Goal: Task Accomplishment & Management: Manage account settings

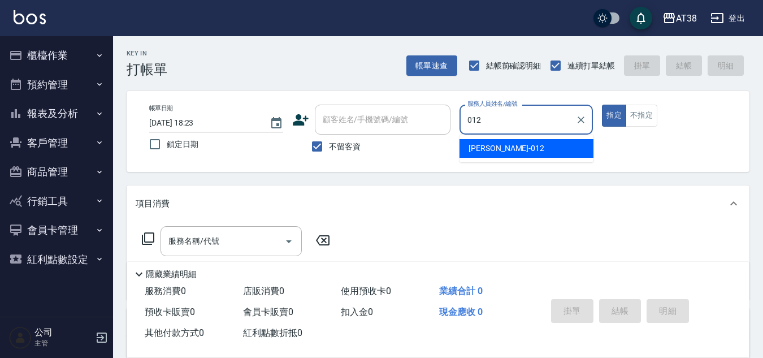
type input "[PERSON_NAME]-012"
type button "true"
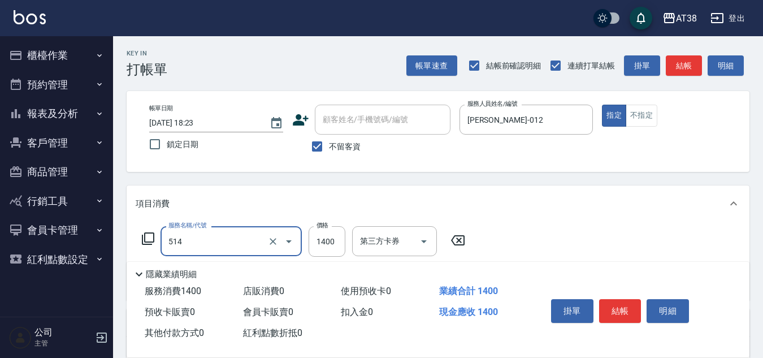
type input "染髮(長)(514)"
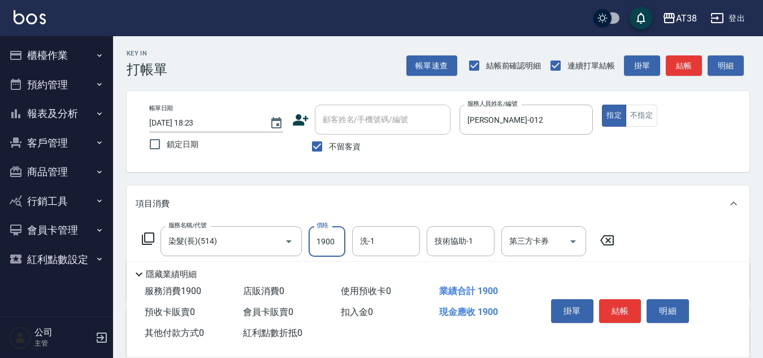
type input "1900"
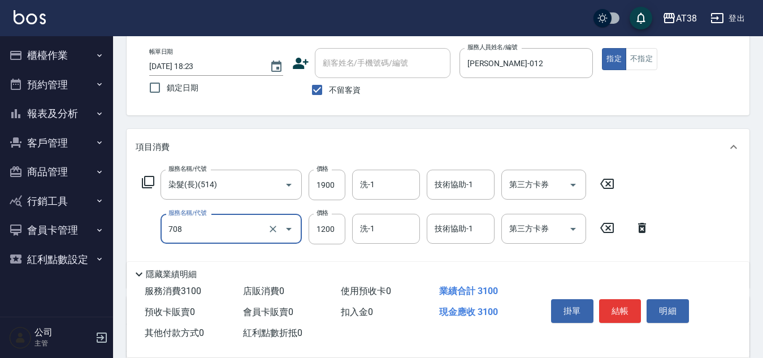
type input "哥德三劑護髮(708)"
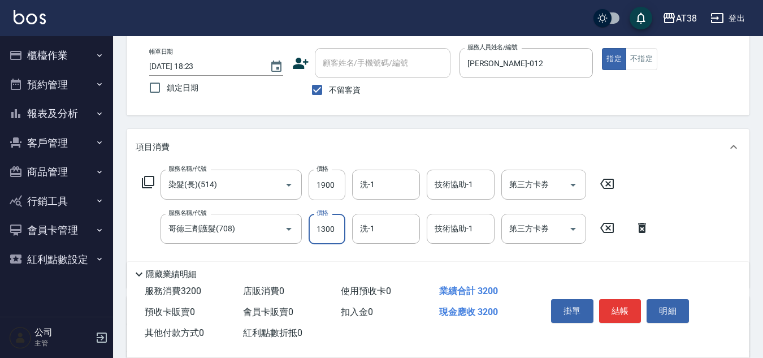
type input "1300"
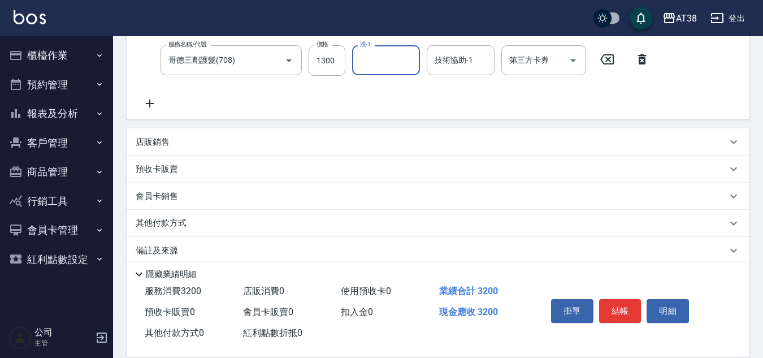
scroll to position [226, 0]
click at [161, 140] on p "店販銷售" at bounding box center [153, 141] width 34 height 12
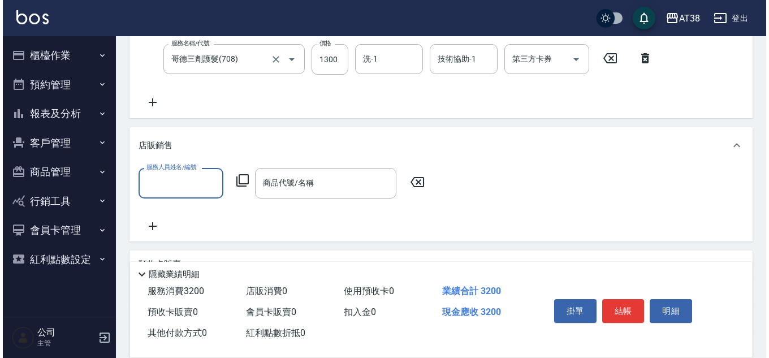
scroll to position [0, 0]
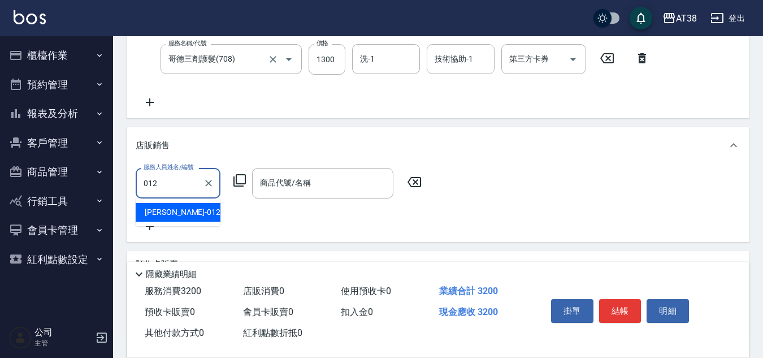
type input "[PERSON_NAME]-012"
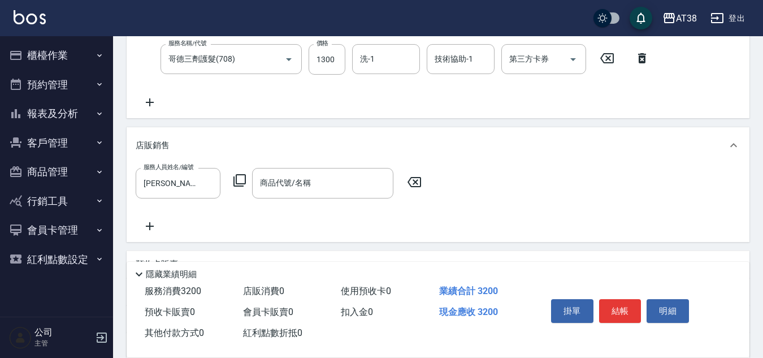
click at [242, 177] on icon at bounding box center [240, 180] width 14 height 14
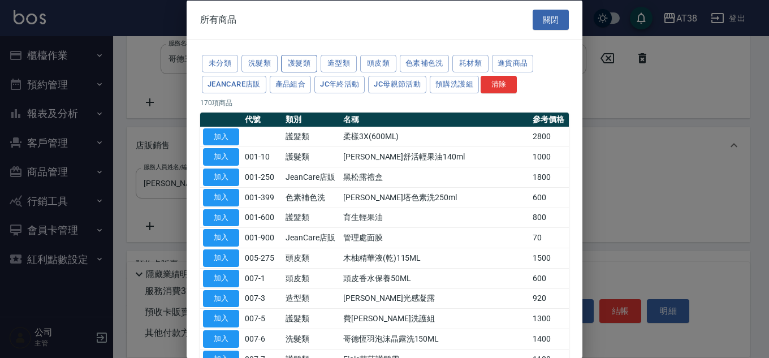
click at [304, 69] on button "護髮類" at bounding box center [299, 64] width 36 height 18
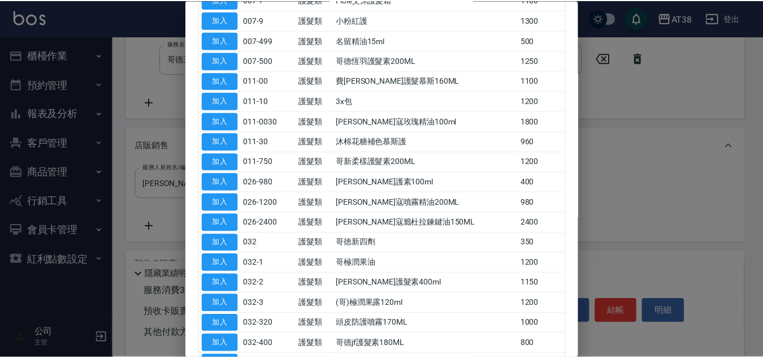
scroll to position [283, 0]
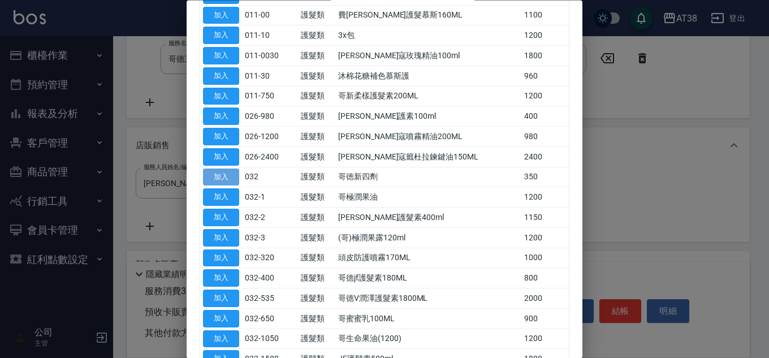
click at [223, 176] on button "加入" at bounding box center [221, 177] width 36 height 18
type input "哥徳新四劑"
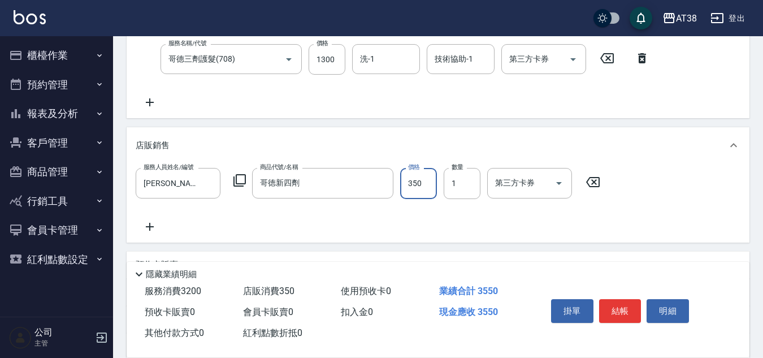
click at [407, 180] on input "350" at bounding box center [418, 183] width 37 height 31
type input "300"
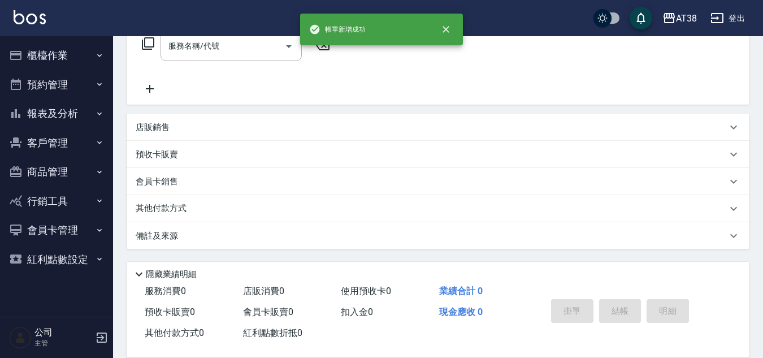
scroll to position [0, 0]
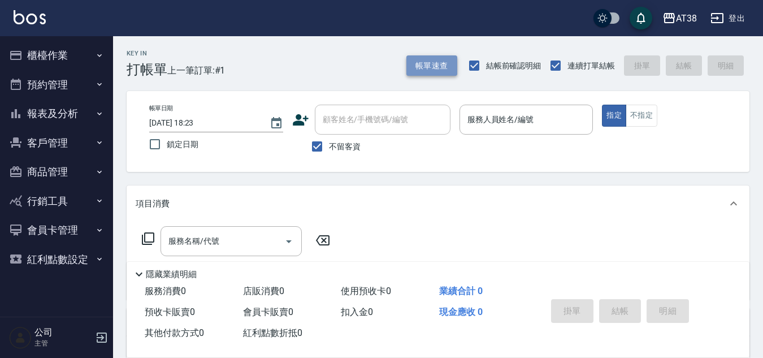
click at [439, 68] on button "帳單速查" at bounding box center [431, 65] width 51 height 21
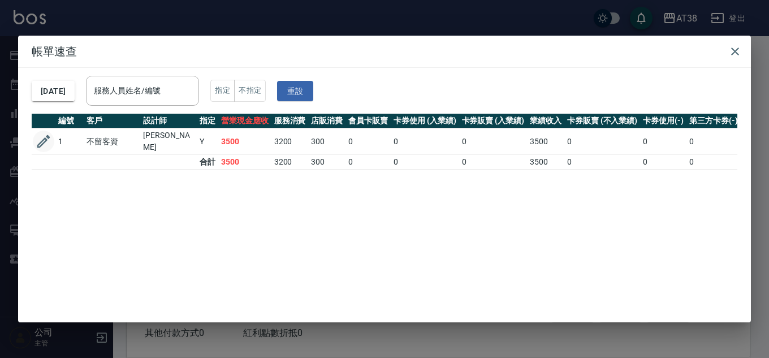
click at [45, 137] on icon "button" at bounding box center [43, 141] width 13 height 13
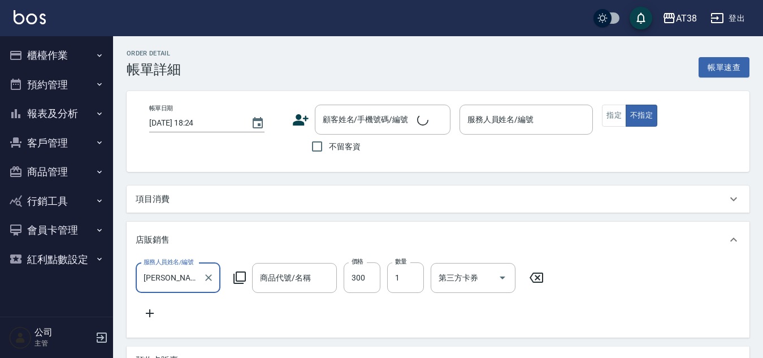
type input "[DATE] 18:23"
checkbox input "true"
type input "[PERSON_NAME]-012"
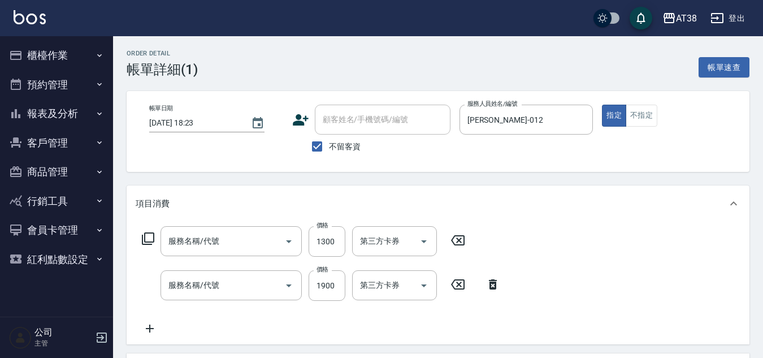
type input "哥徳新四劑"
type input "哥德三劑護髮(708)"
type input "染髮(長)(514)"
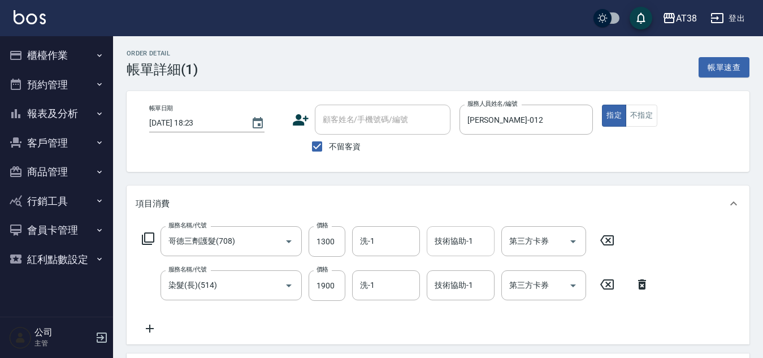
click at [461, 243] on input "技術協助-1" at bounding box center [461, 241] width 58 height 20
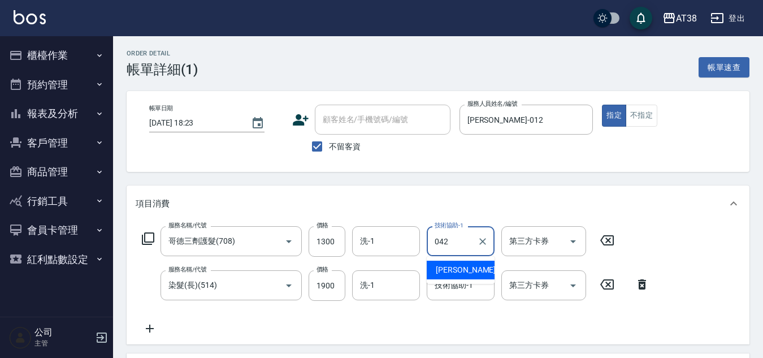
type input "[PERSON_NAME]-042"
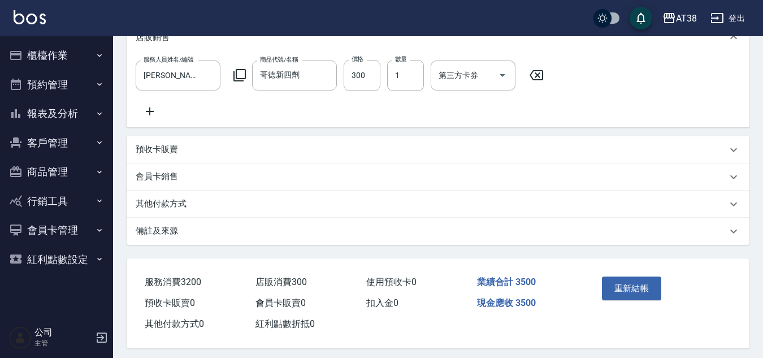
scroll to position [339, 0]
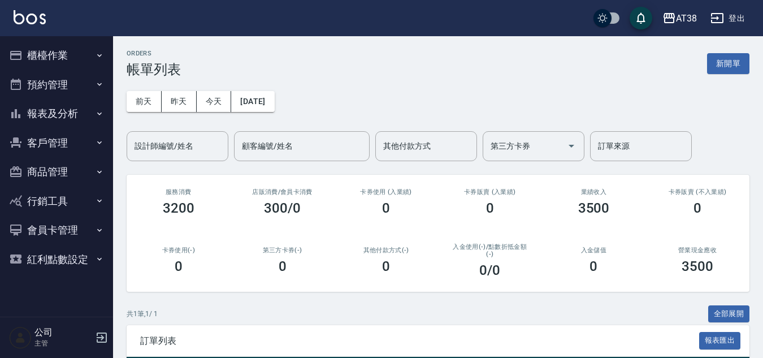
click at [48, 53] on button "櫃檯作業" at bounding box center [57, 55] width 104 height 29
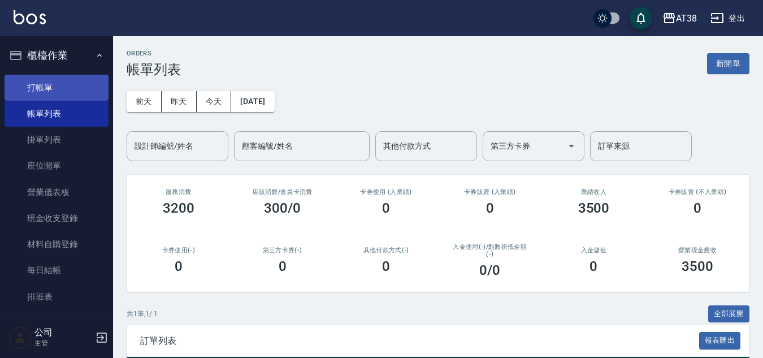
click at [44, 91] on link "打帳單" at bounding box center [57, 88] width 104 height 26
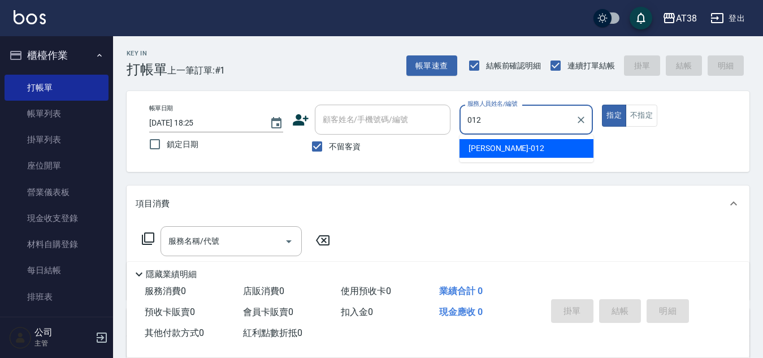
type input "[PERSON_NAME]-012"
type button "true"
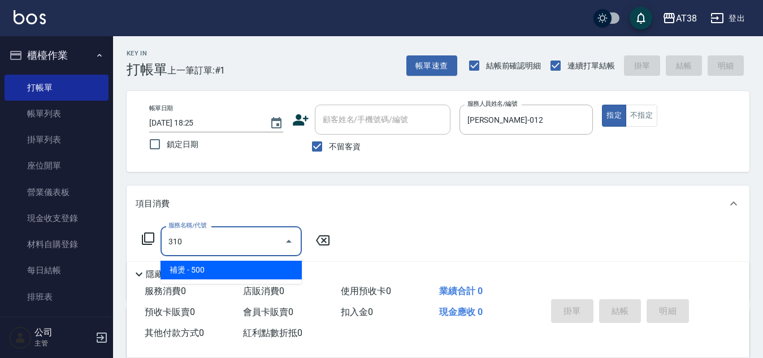
type input "補燙(310)"
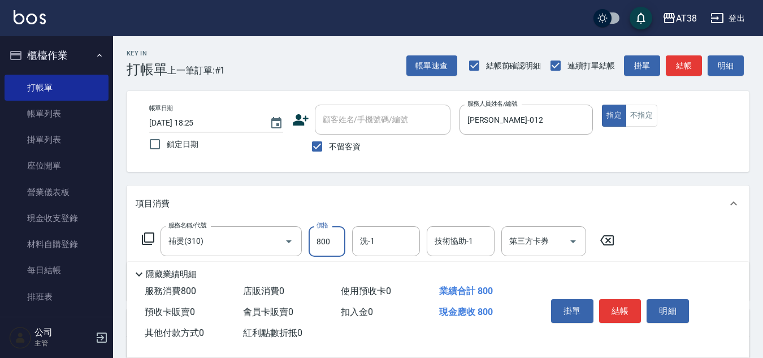
type input "800"
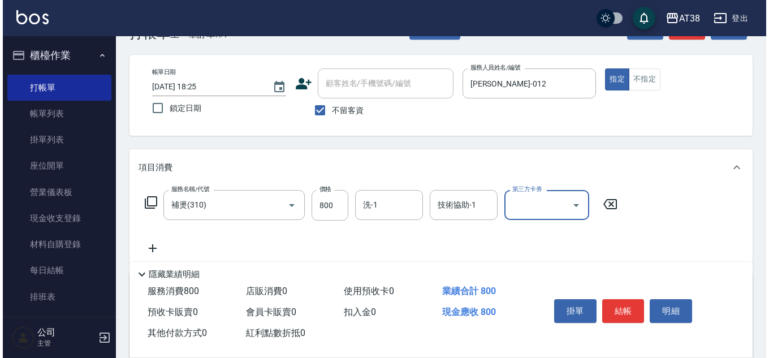
scroll to position [57, 0]
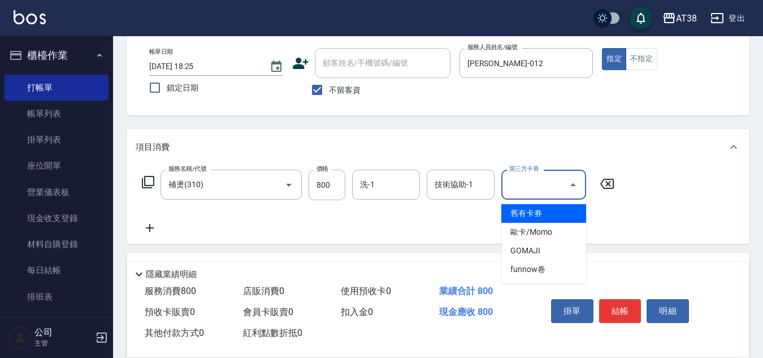
type input "舊有卡券"
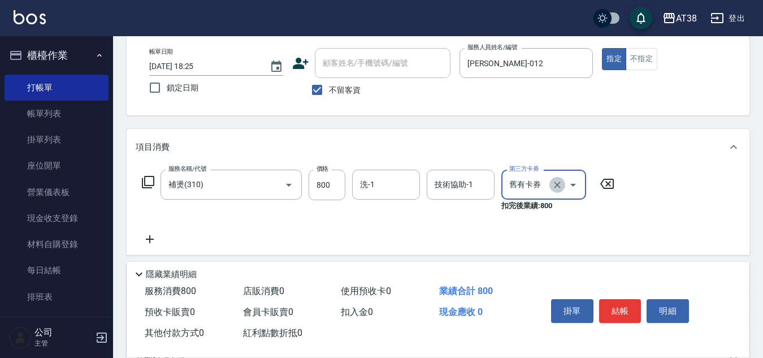
click at [563, 187] on button "Clear" at bounding box center [557, 185] width 16 height 16
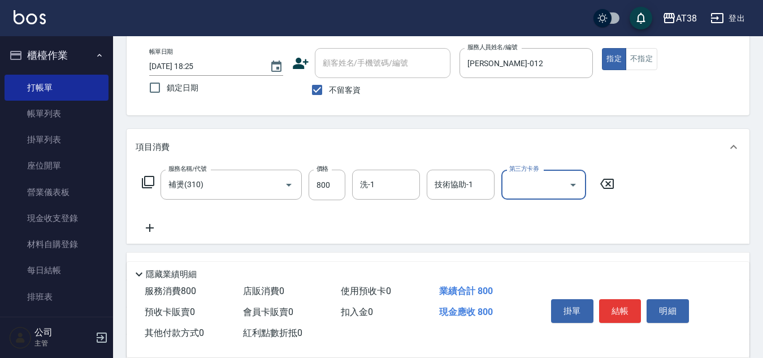
click at [150, 229] on icon at bounding box center [150, 228] width 8 height 8
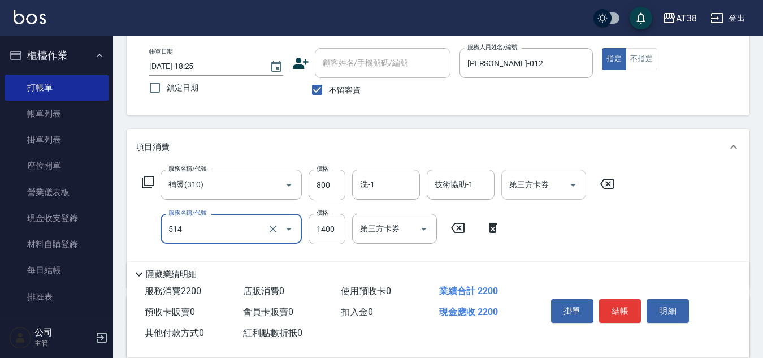
type input "染髮(長)(514)"
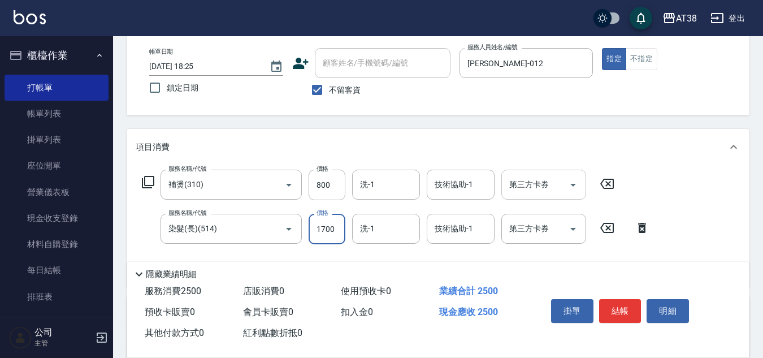
type input "1700"
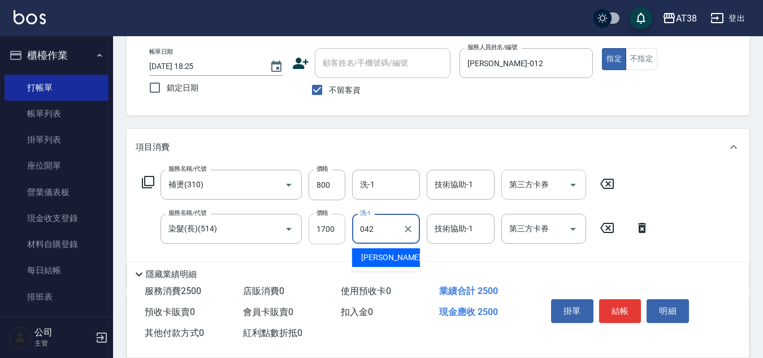
type input "[PERSON_NAME]-042"
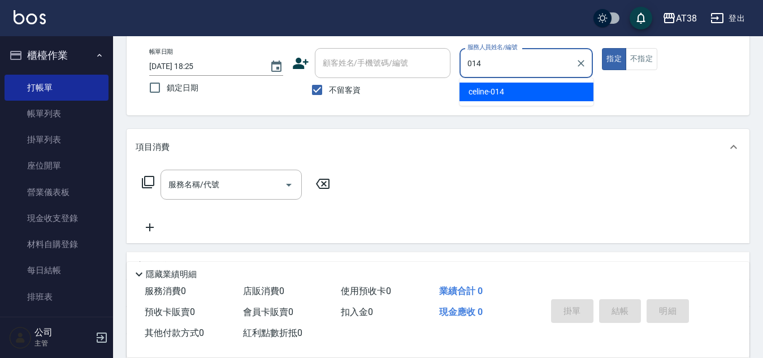
type input "celine-014"
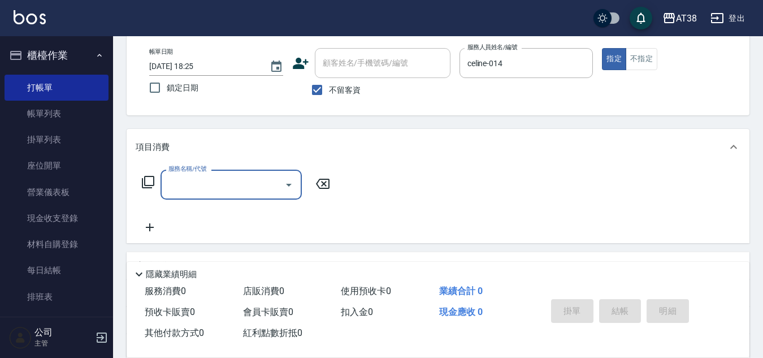
click at [146, 179] on icon at bounding box center [148, 182] width 14 height 14
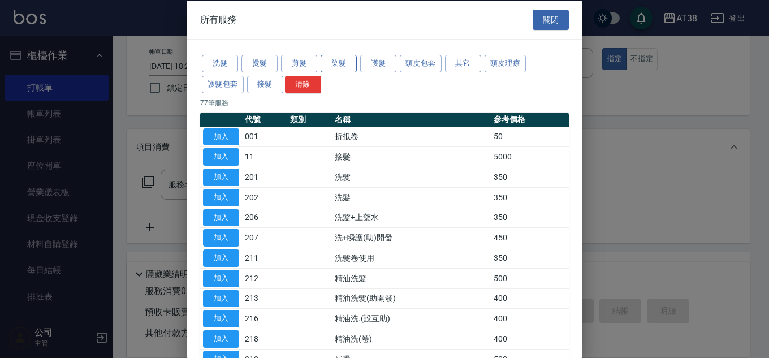
click at [348, 63] on button "染髮" at bounding box center [338, 64] width 36 height 18
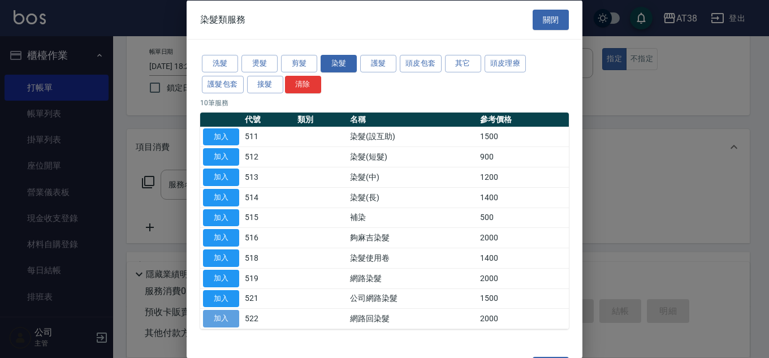
click at [225, 315] on button "加入" at bounding box center [221, 319] width 36 height 18
type input "網路回染髮(522)"
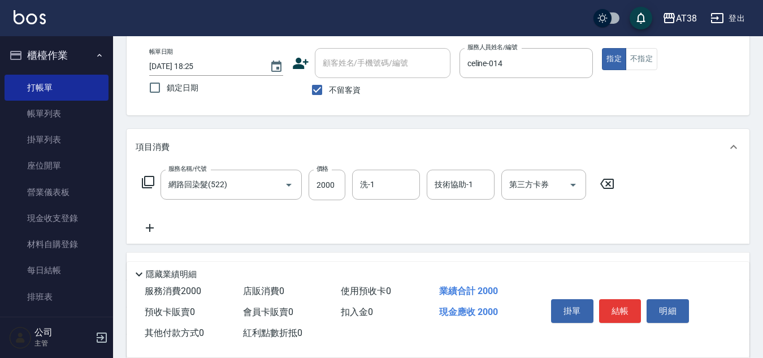
click at [149, 229] on icon at bounding box center [150, 228] width 28 height 14
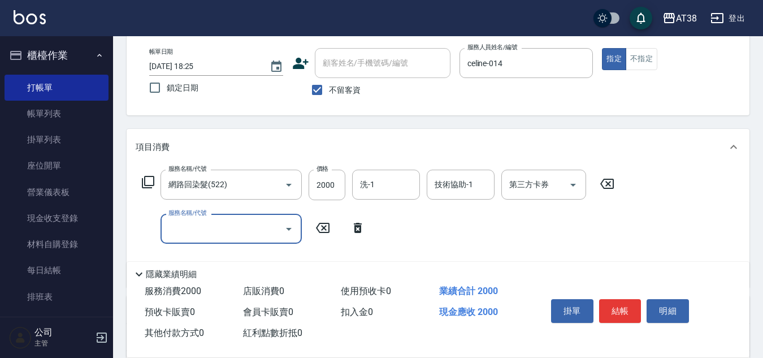
click at [144, 183] on icon at bounding box center [148, 182] width 12 height 12
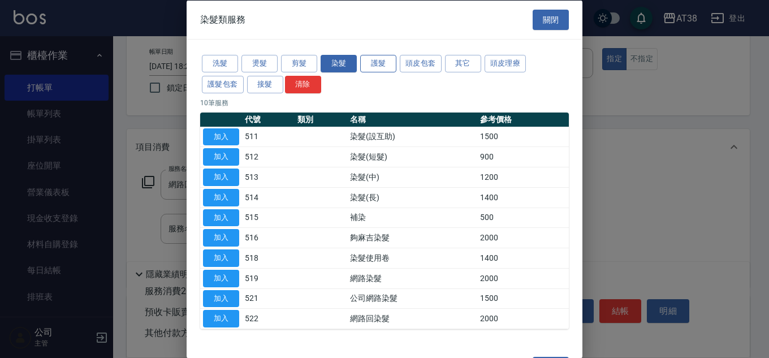
click at [371, 57] on button "護髮" at bounding box center [378, 64] width 36 height 18
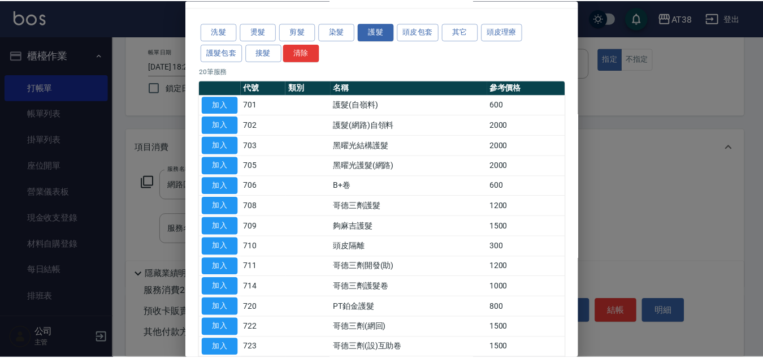
scroll to position [113, 0]
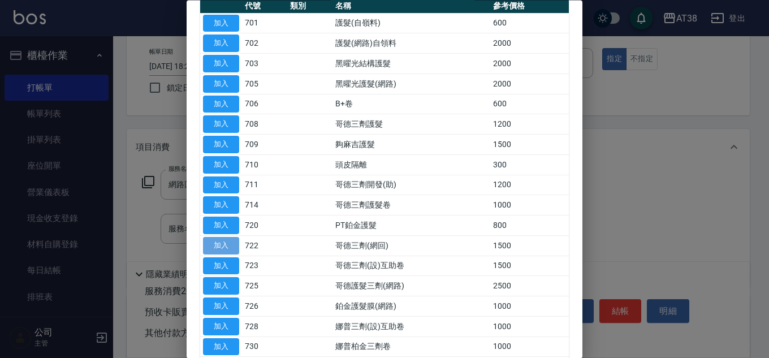
click at [210, 245] on button "加入" at bounding box center [221, 246] width 36 height 18
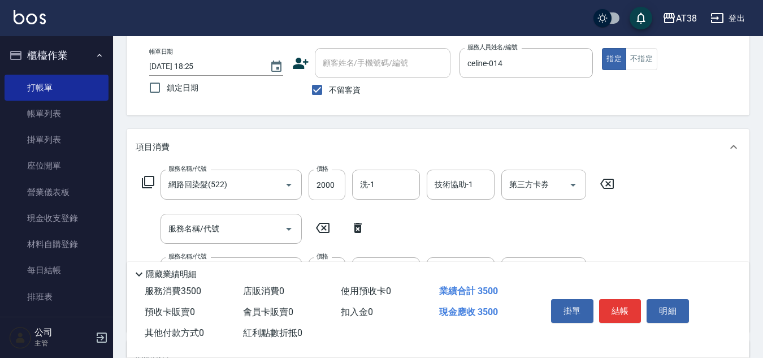
click at [355, 225] on icon at bounding box center [358, 228] width 8 height 10
type input "哥德三劑(網回)(722)"
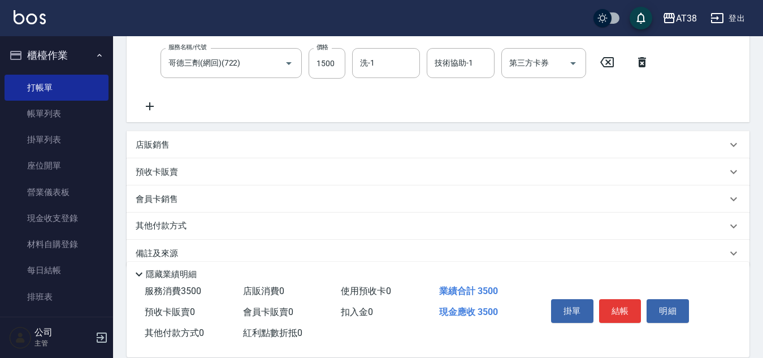
scroll to position [226, 0]
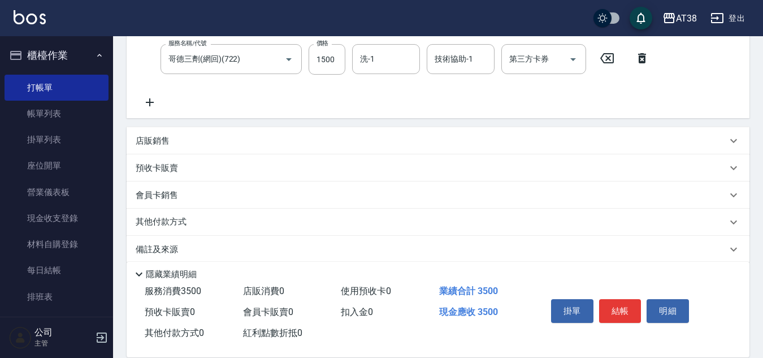
click at [158, 135] on p "店販銷售" at bounding box center [153, 141] width 34 height 12
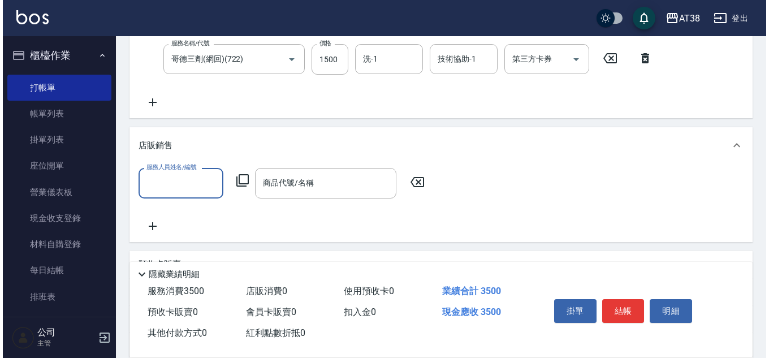
scroll to position [0, 0]
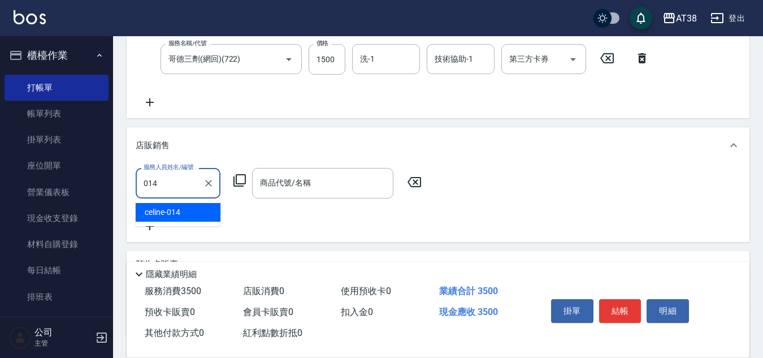
type input "celine-014"
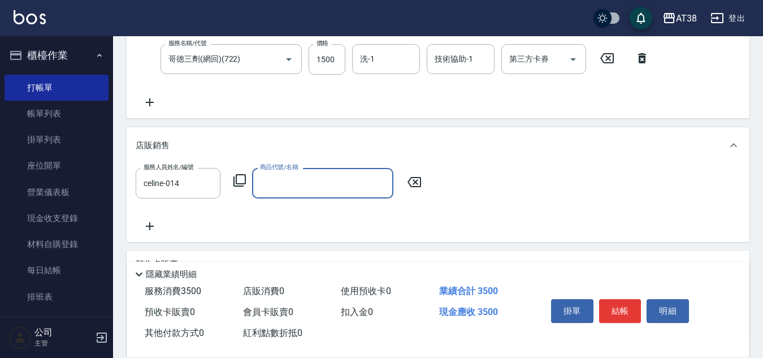
click at [237, 181] on icon at bounding box center [239, 180] width 12 height 12
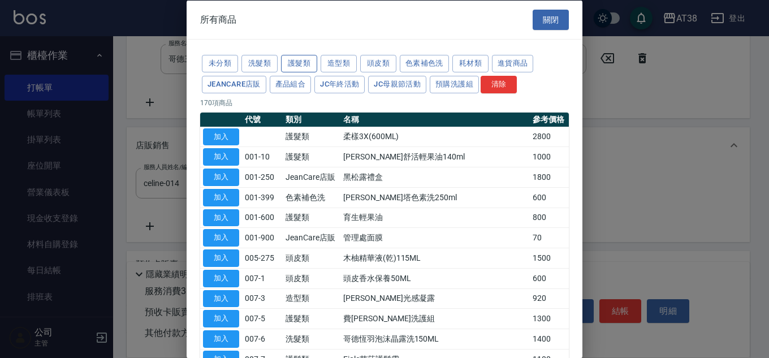
click at [304, 61] on button "護髮類" at bounding box center [299, 64] width 36 height 18
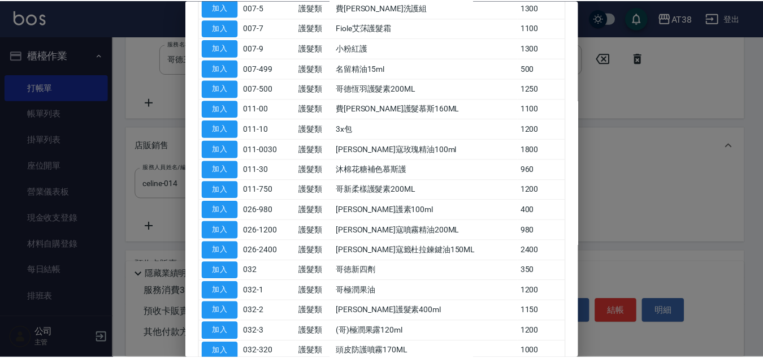
scroll to position [226, 0]
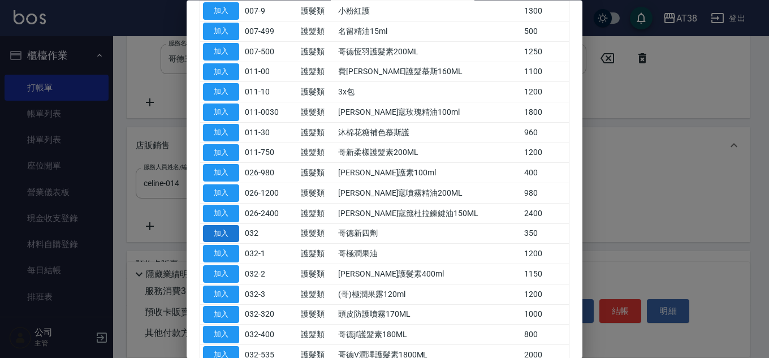
click at [235, 232] on button "加入" at bounding box center [221, 234] width 36 height 18
type input "哥徳新四劑"
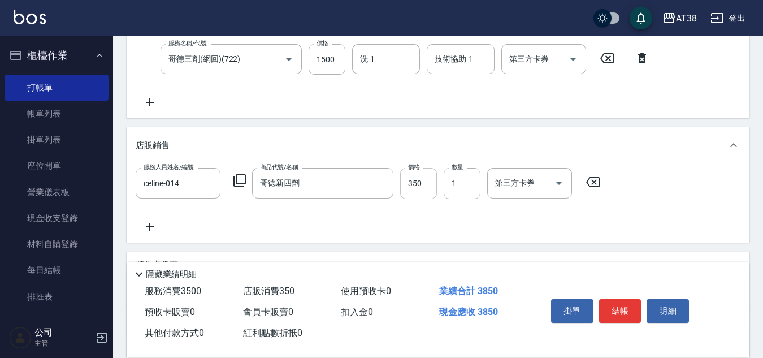
click at [411, 188] on input "350" at bounding box center [418, 183] width 37 height 31
type input "300"
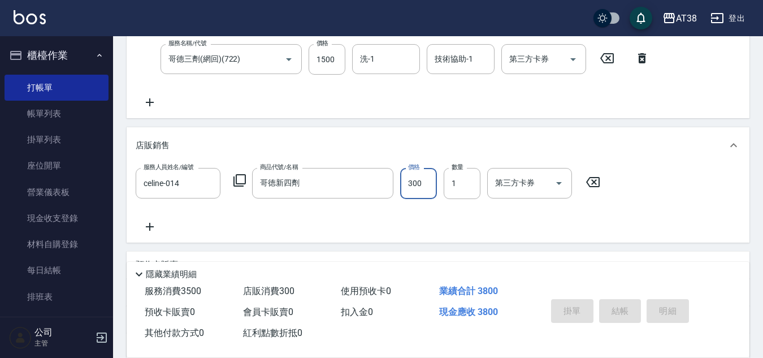
type input "[DATE] 18:28"
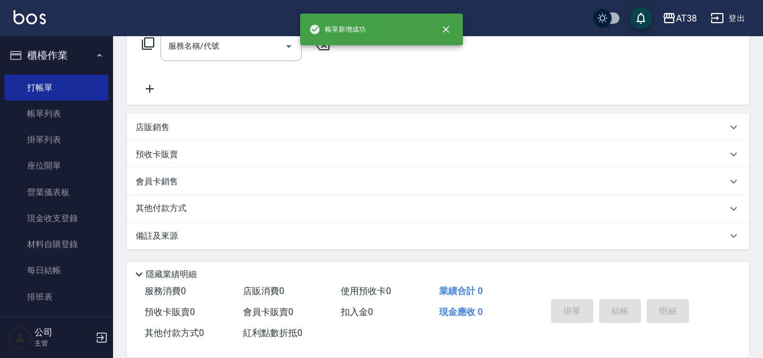
scroll to position [0, 0]
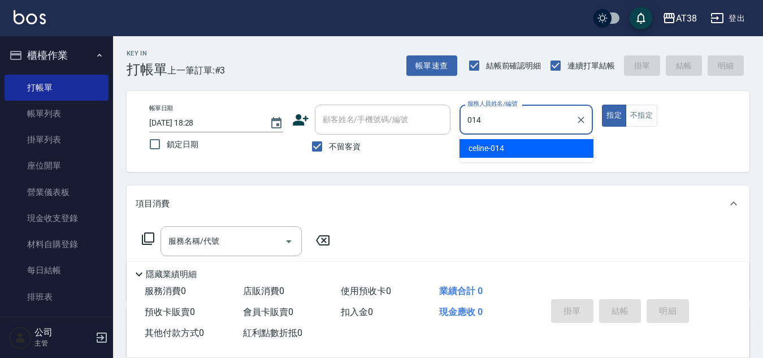
type input "celine-014"
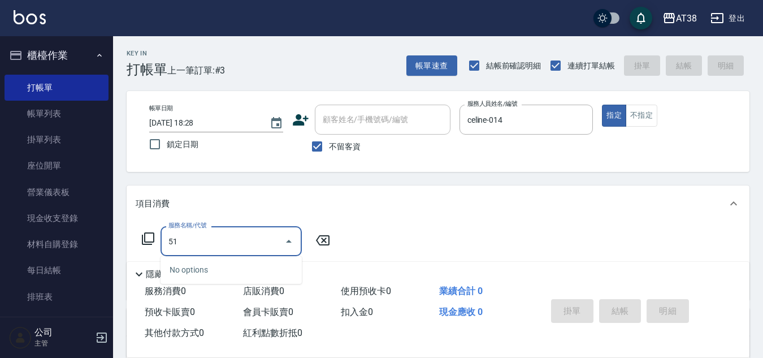
type input "514"
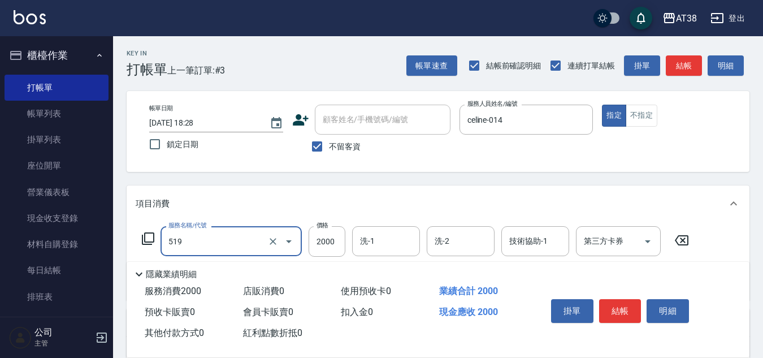
type input "網路染髮(519)"
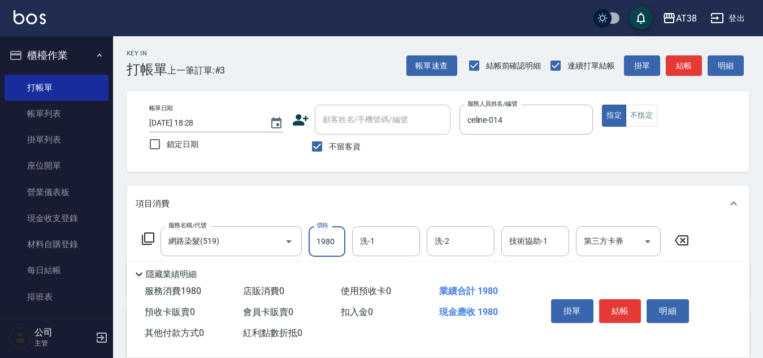
type input "1980"
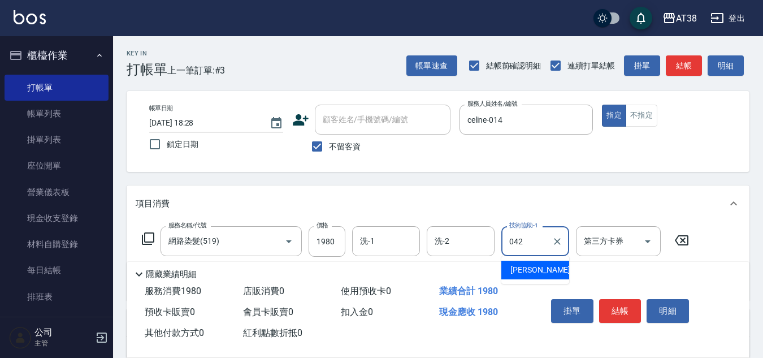
type input "[PERSON_NAME]-042"
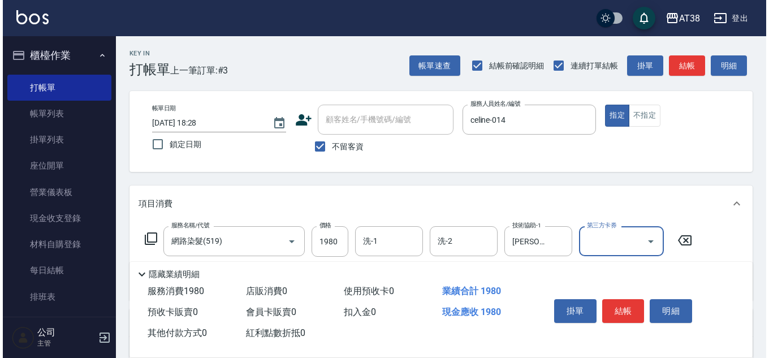
scroll to position [57, 0]
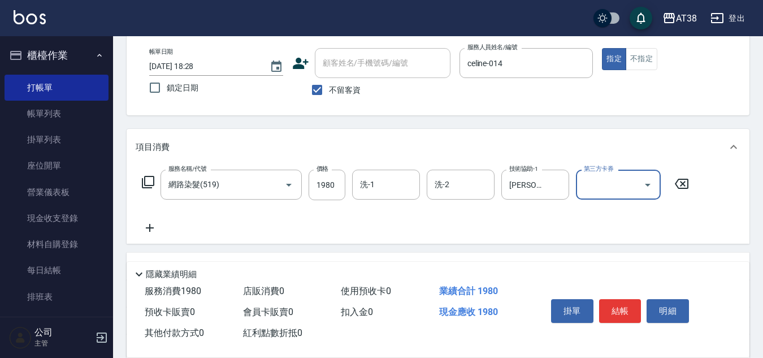
click at [153, 225] on icon at bounding box center [150, 228] width 28 height 14
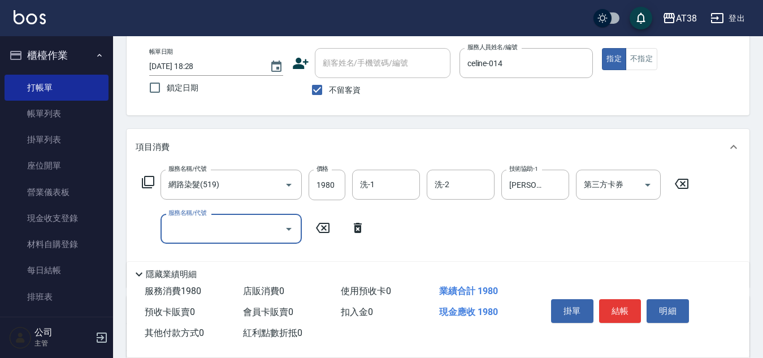
click at [146, 180] on icon at bounding box center [148, 182] width 14 height 14
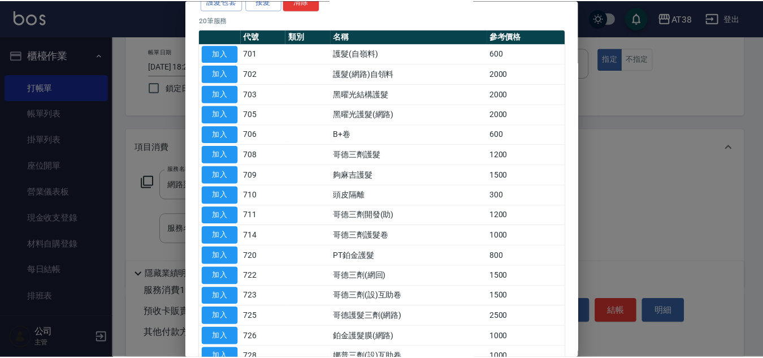
scroll to position [113, 0]
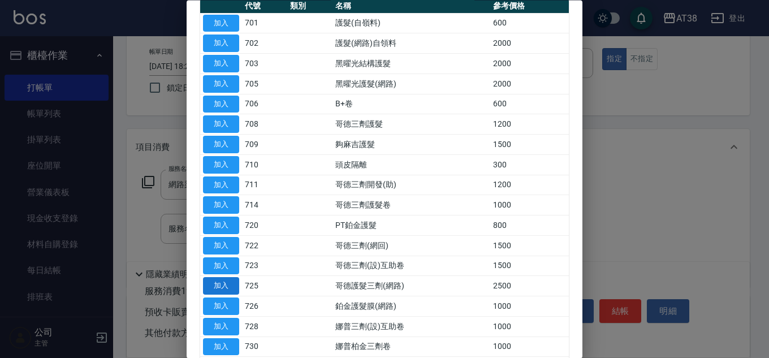
click at [210, 286] on button "加入" at bounding box center [221, 286] width 36 height 18
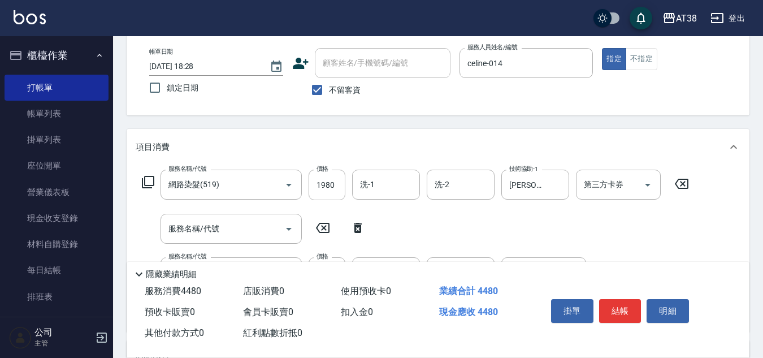
click at [358, 225] on icon at bounding box center [358, 228] width 8 height 10
type input "哥德護髮三劑(網路)(725)"
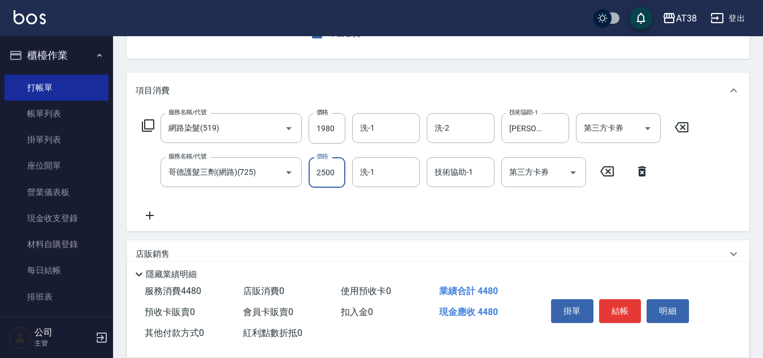
click at [337, 180] on input "2500" at bounding box center [327, 172] width 37 height 31
type input "2300"
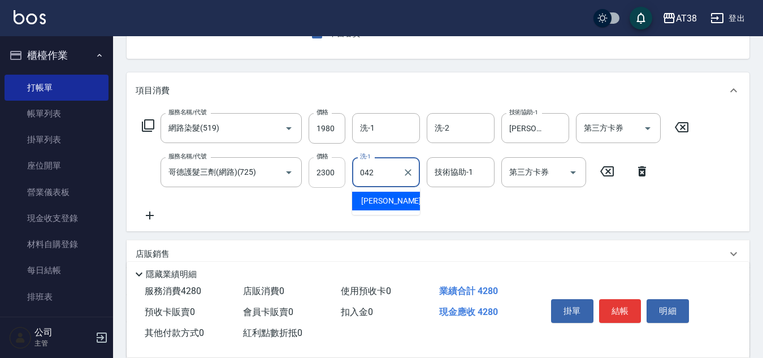
type input "[PERSON_NAME]-042"
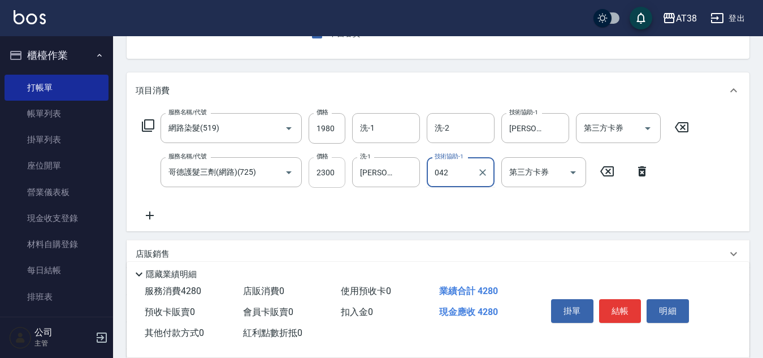
type input "[PERSON_NAME]-042"
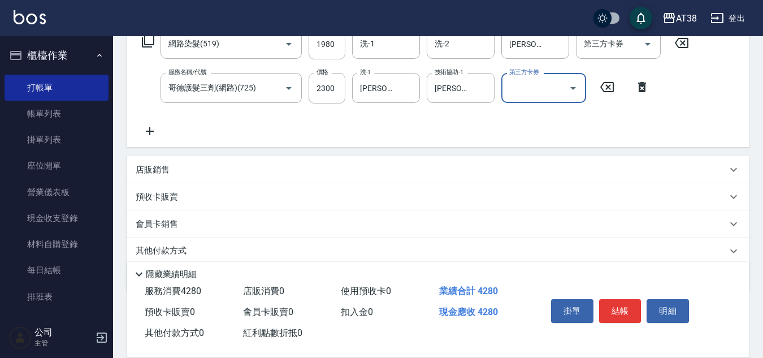
scroll to position [226, 0]
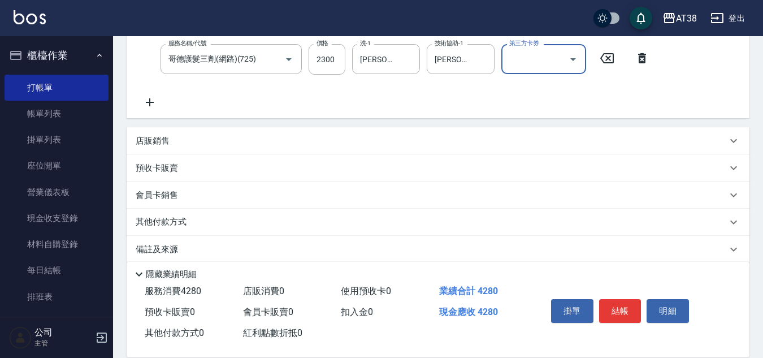
click at [163, 142] on p "店販銷售" at bounding box center [153, 141] width 34 height 12
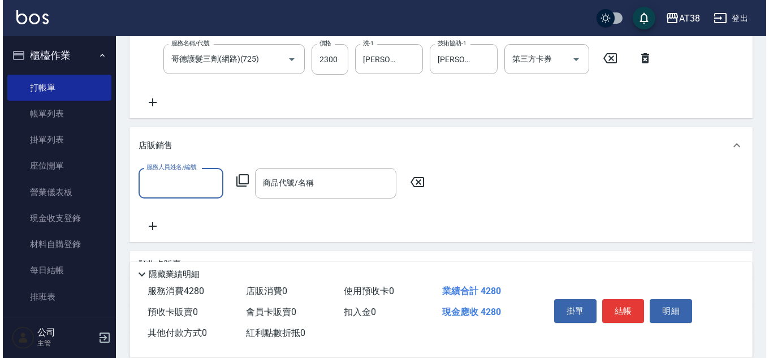
scroll to position [0, 0]
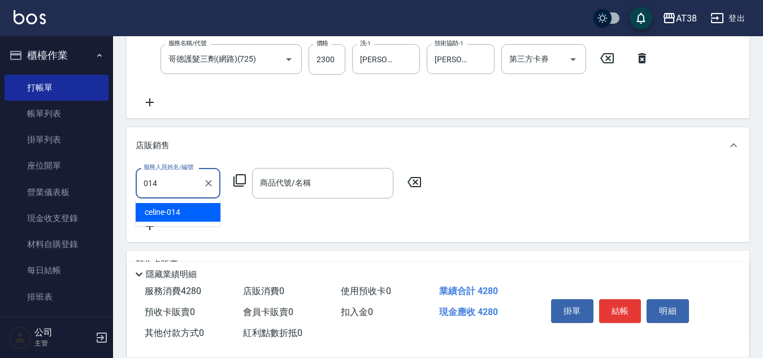
type input "celine-014"
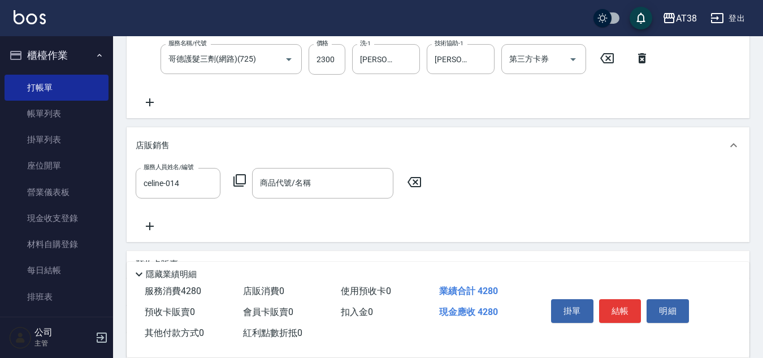
click at [239, 181] on icon at bounding box center [240, 180] width 14 height 14
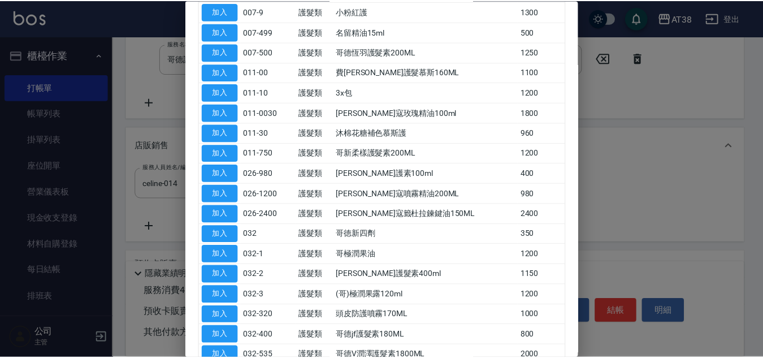
scroll to position [226, 0]
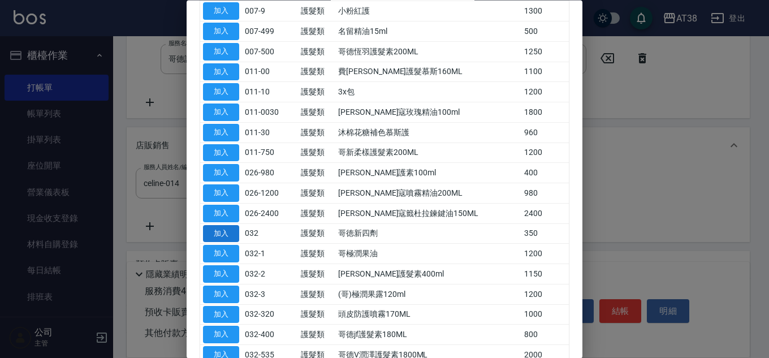
click at [225, 233] on button "加入" at bounding box center [221, 234] width 36 height 18
type input "哥徳新四劑"
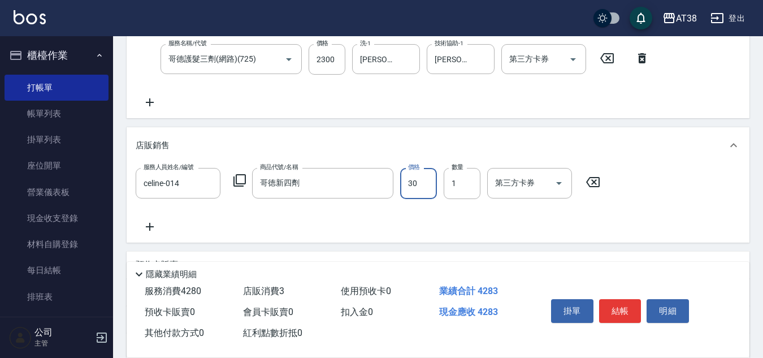
type input "300"
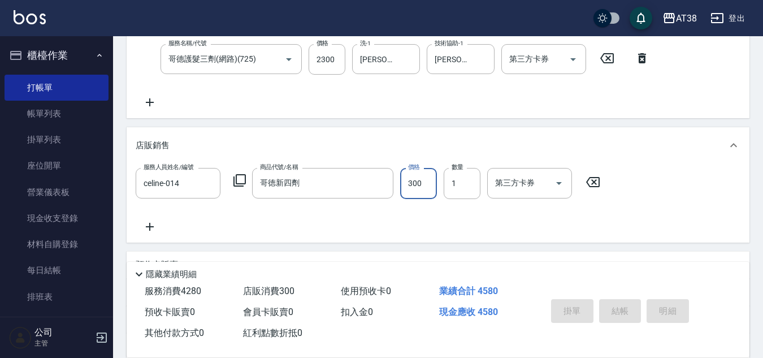
type input "[DATE] 18:30"
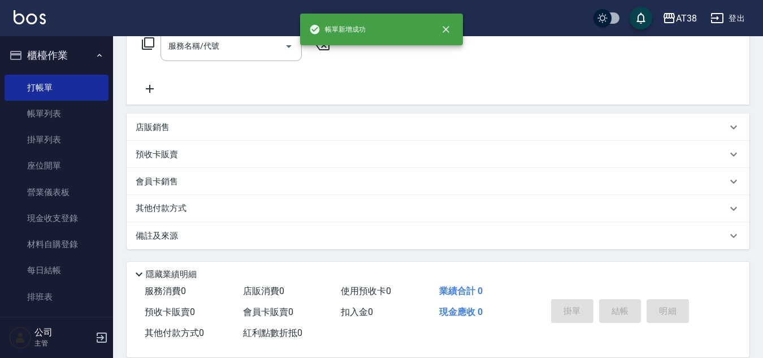
scroll to position [0, 0]
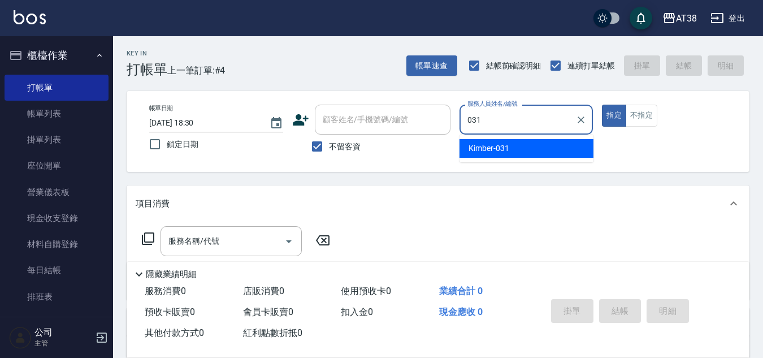
type input "Kimber-031"
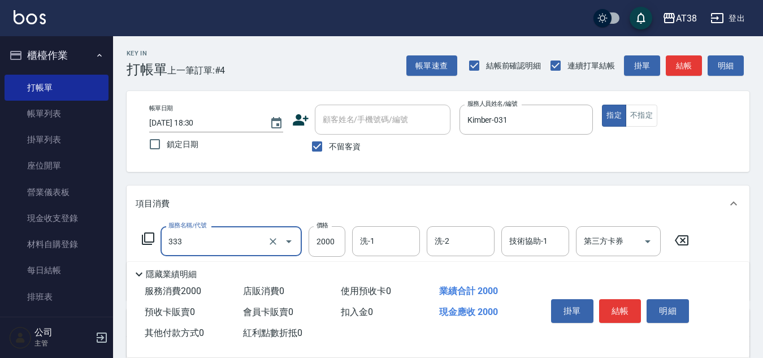
type input "網路燙髮(333)"
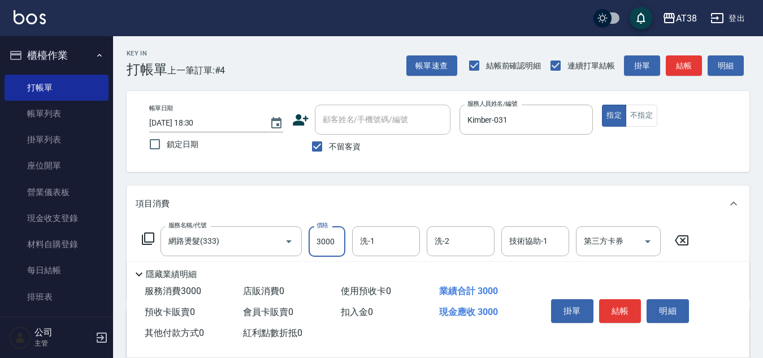
type input "3000"
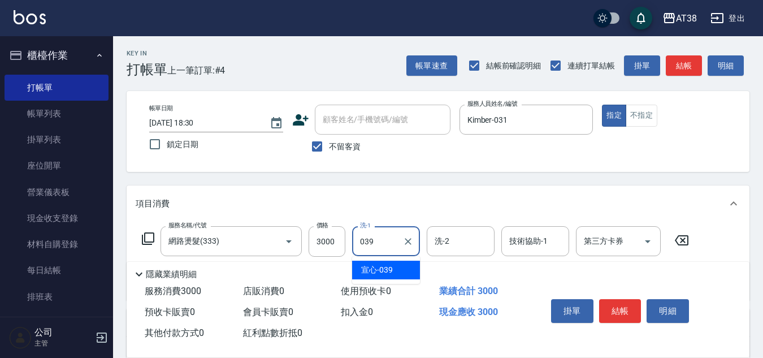
type input "宣心-039"
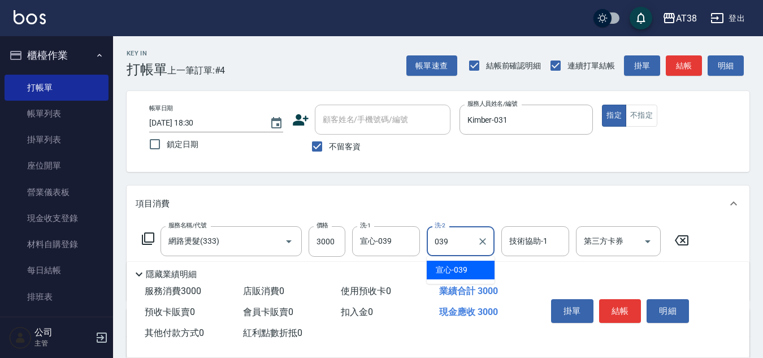
type input "宣心-039"
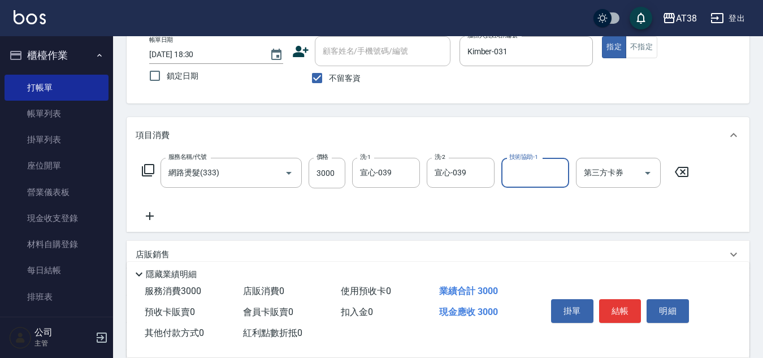
scroll to position [113, 0]
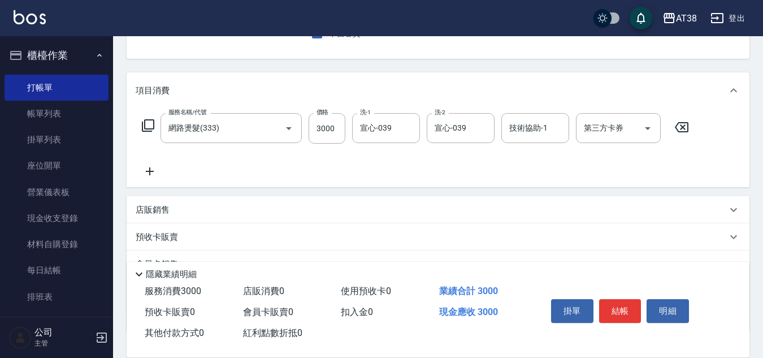
click at [154, 175] on icon at bounding box center [150, 171] width 28 height 14
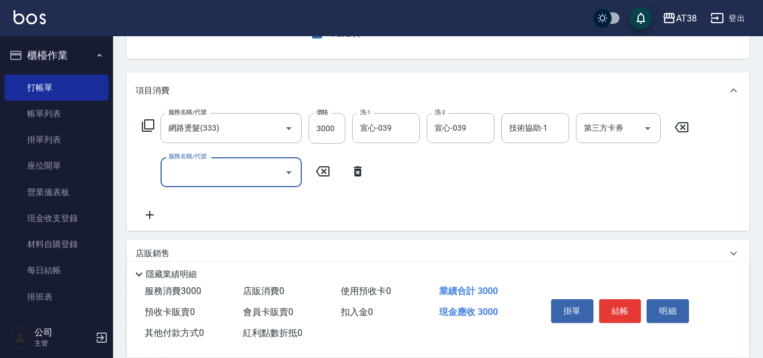
click at [148, 125] on icon at bounding box center [148, 126] width 14 height 14
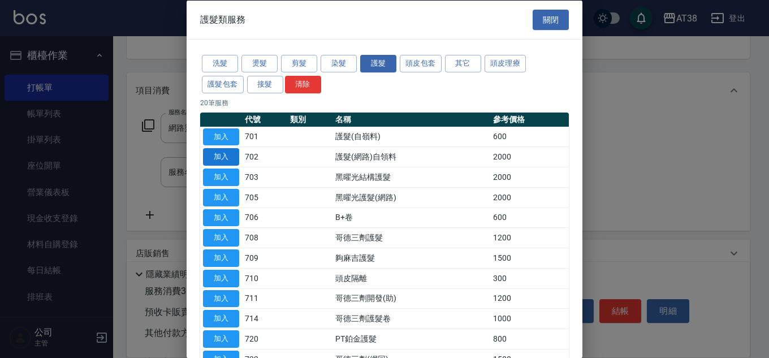
click at [219, 155] on button "加入" at bounding box center [221, 157] width 36 height 18
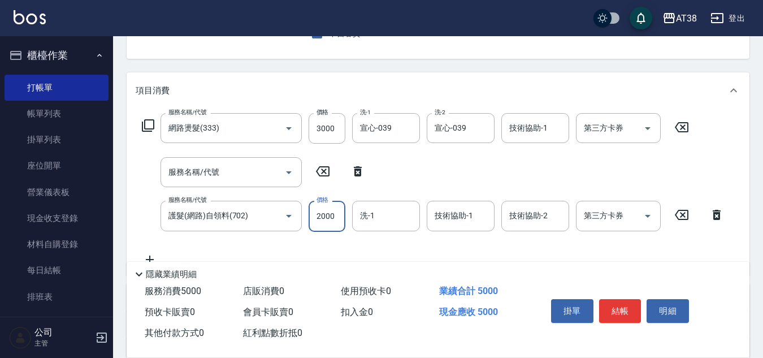
click at [335, 215] on input "2000" at bounding box center [327, 216] width 37 height 31
type input "1100"
click at [360, 173] on icon at bounding box center [358, 171] width 8 height 10
type input "護髮(網路)自領料(702)"
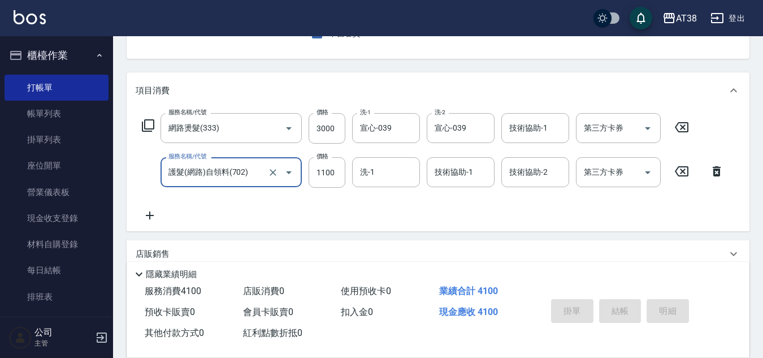
type input "[DATE] 18:32"
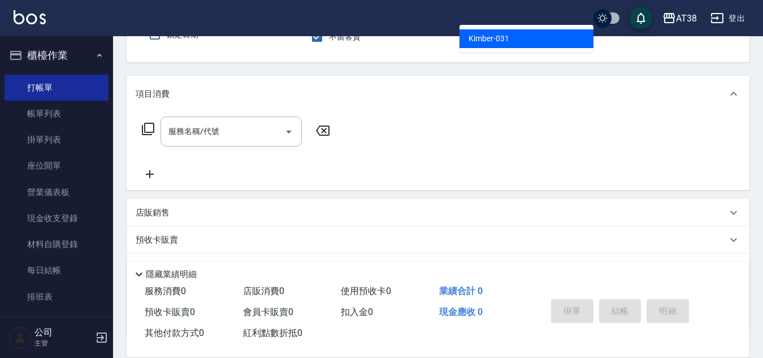
type input "Kimber-031"
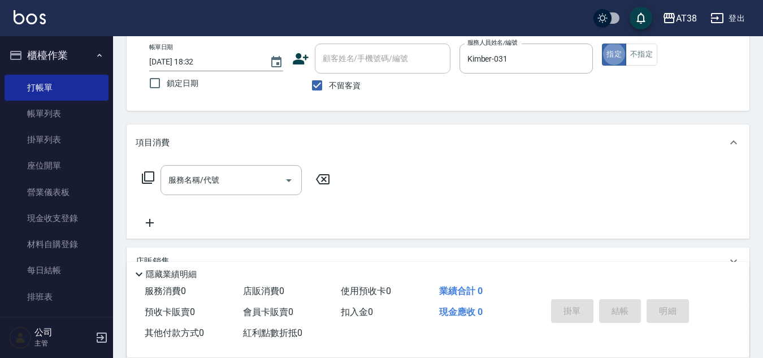
scroll to position [48, 0]
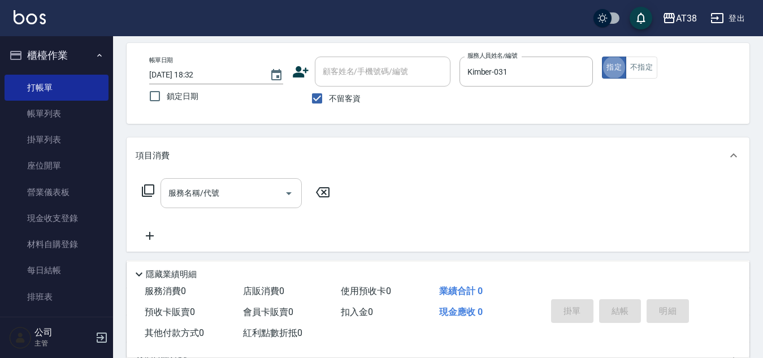
click at [216, 193] on input "服務名稱/代號" at bounding box center [223, 193] width 114 height 20
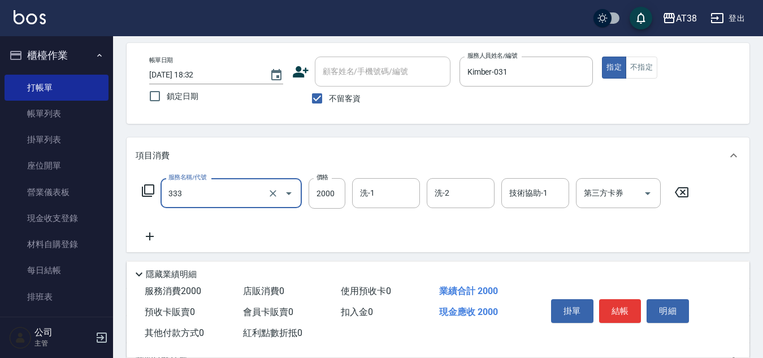
type input "網路燙髮(333)"
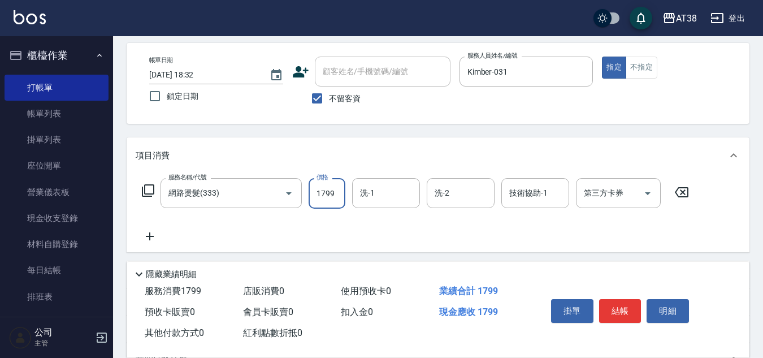
type input "1799"
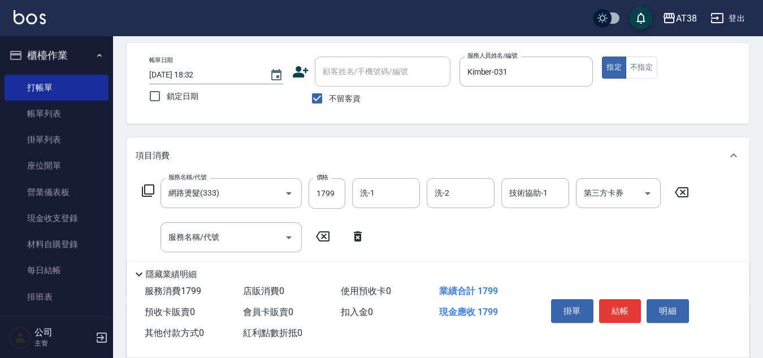
click at [148, 189] on icon at bounding box center [148, 191] width 14 height 14
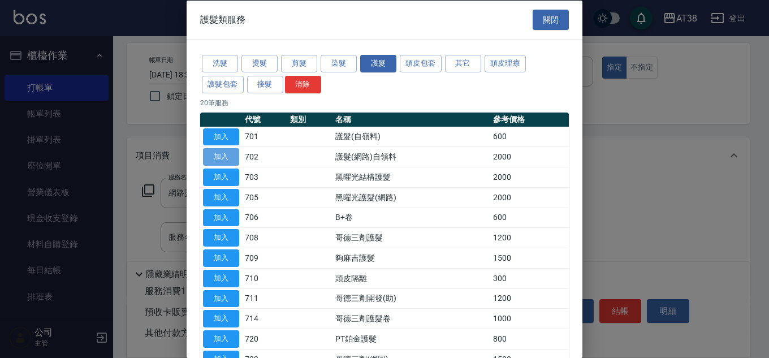
click at [222, 151] on button "加入" at bounding box center [221, 157] width 36 height 18
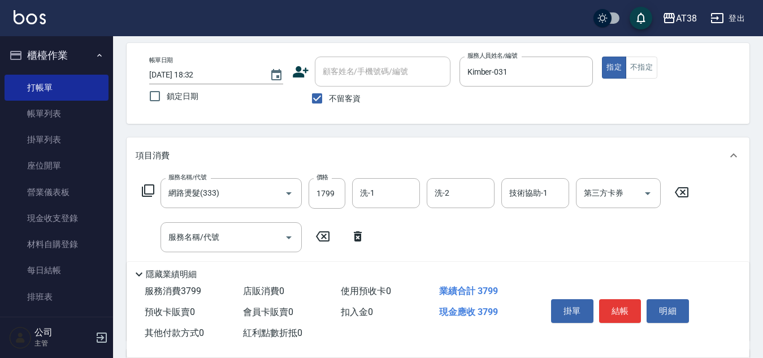
click at [353, 231] on icon at bounding box center [358, 236] width 28 height 14
type input "護髮(網路)自領料(702)"
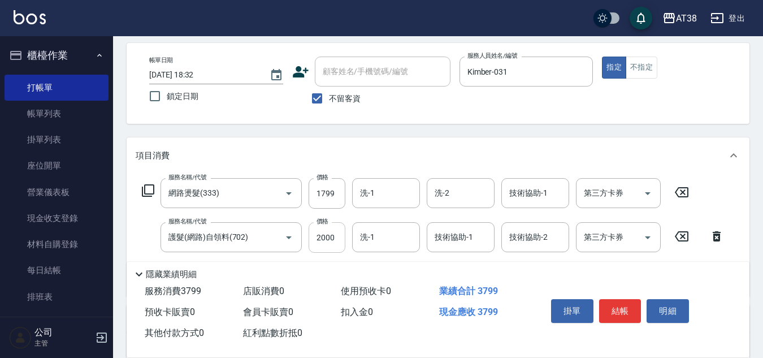
click at [332, 241] on input "2000" at bounding box center [327, 237] width 37 height 31
type input "500"
type input "宣心-039"
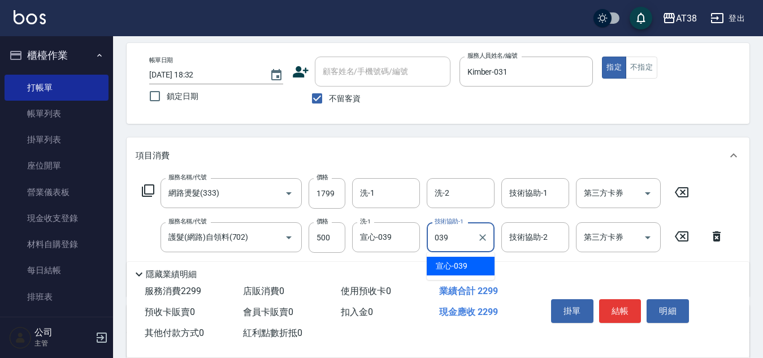
type input "宣心-039"
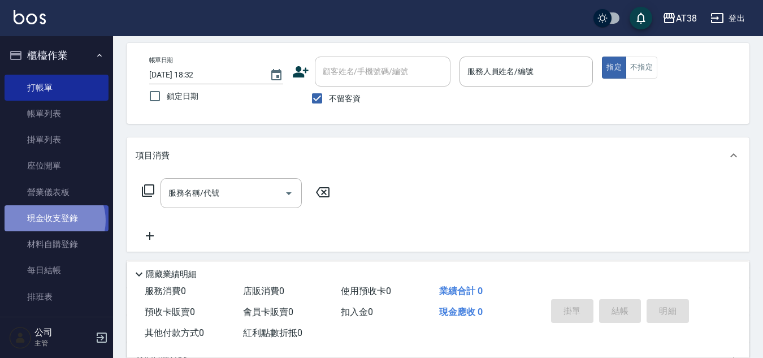
click at [53, 220] on link "現金收支登錄" at bounding box center [57, 218] width 104 height 26
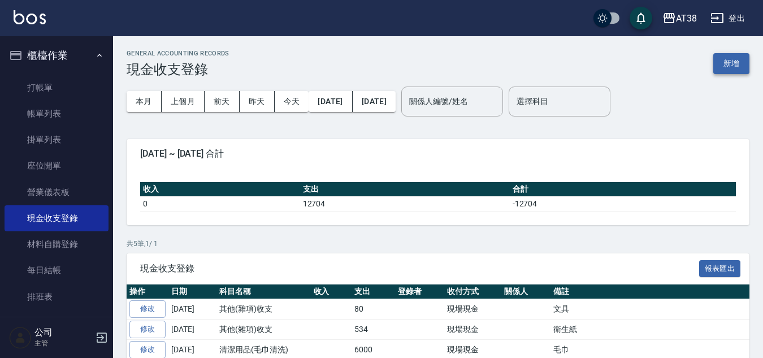
click at [722, 68] on button "新增" at bounding box center [731, 63] width 36 height 21
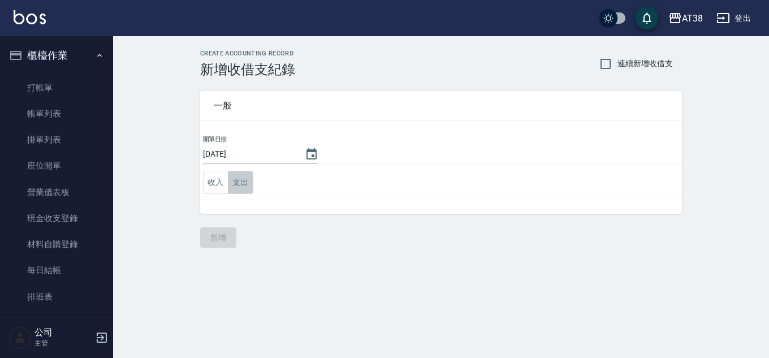
click at [244, 180] on button "支出" at bounding box center [240, 182] width 25 height 23
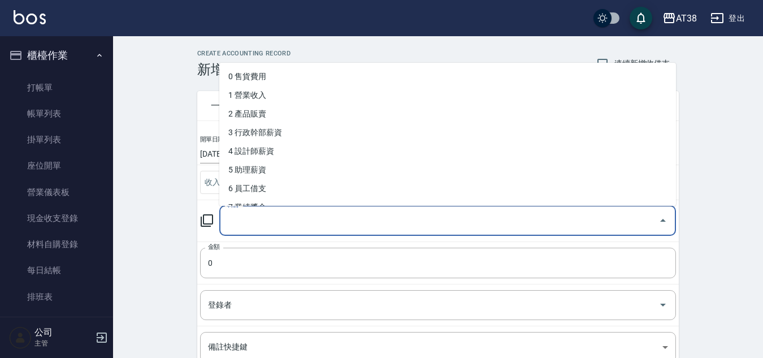
click at [255, 217] on input "科目" at bounding box center [439, 221] width 430 height 20
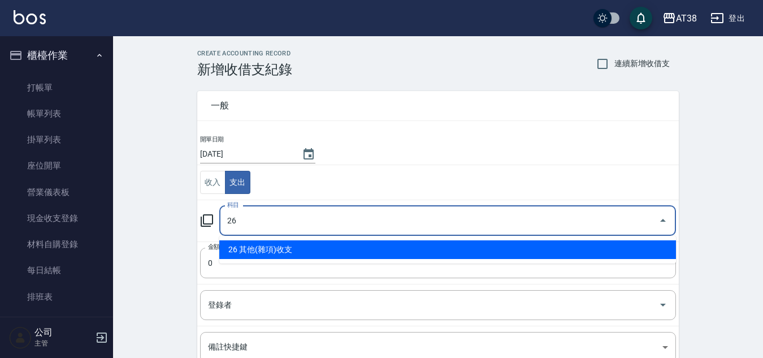
click at [253, 248] on li "26 其他(雜項)收支" at bounding box center [447, 249] width 457 height 19
type input "26 其他(雜項)收支"
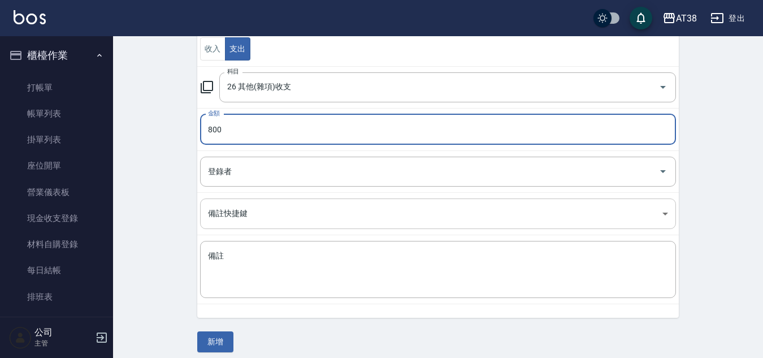
scroll to position [141, 0]
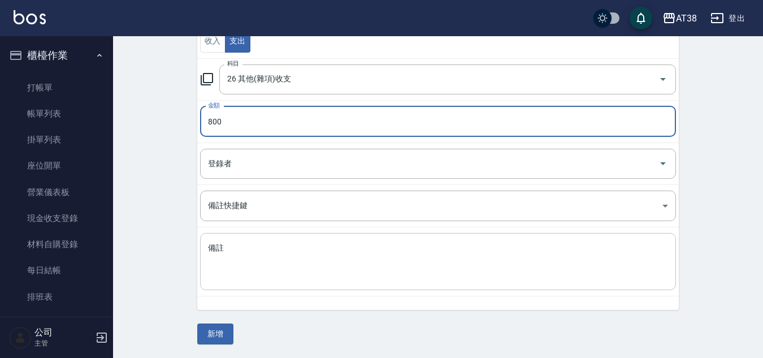
type input "800"
click at [252, 270] on textarea "備註" at bounding box center [438, 261] width 460 height 38
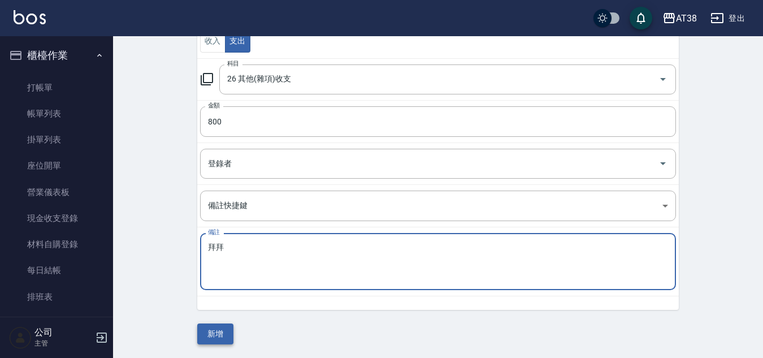
type textarea "拜拜"
click at [206, 335] on button "新增" at bounding box center [215, 333] width 36 height 21
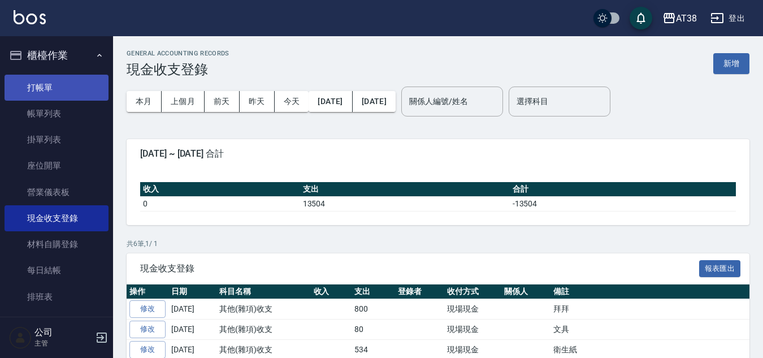
click at [34, 78] on link "打帳單" at bounding box center [57, 88] width 104 height 26
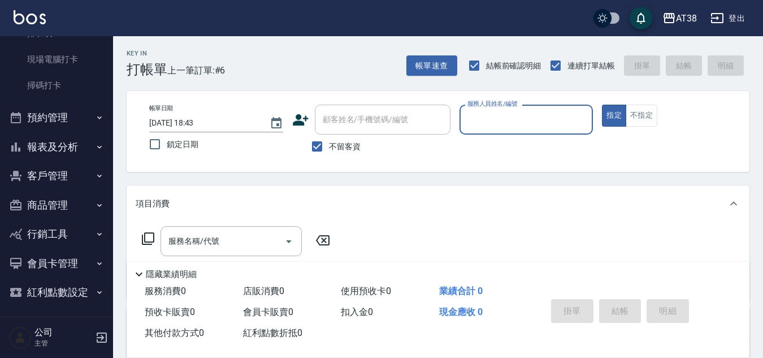
scroll to position [267, 0]
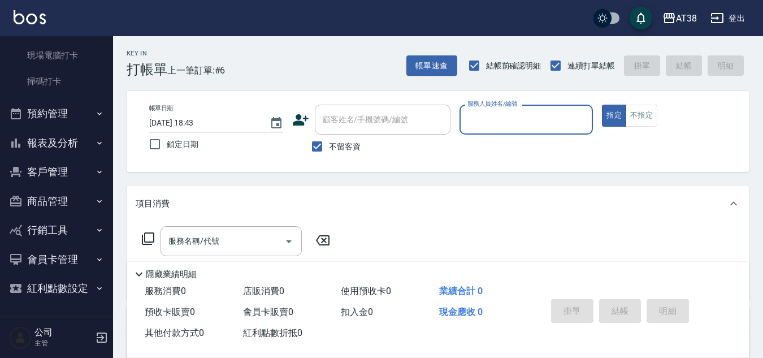
click at [56, 141] on button "報表及分析" at bounding box center [57, 142] width 104 height 29
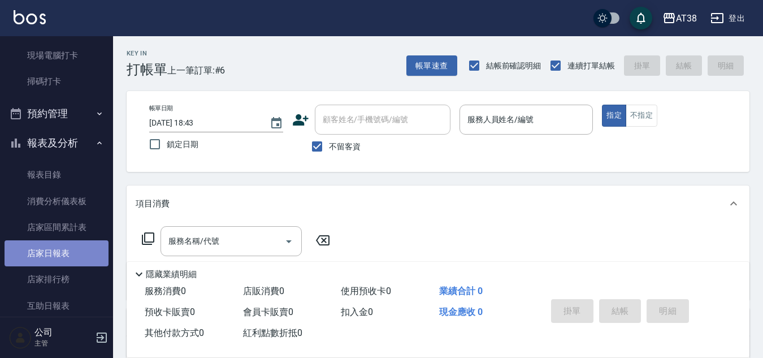
click at [58, 244] on link "店家日報表" at bounding box center [57, 253] width 104 height 26
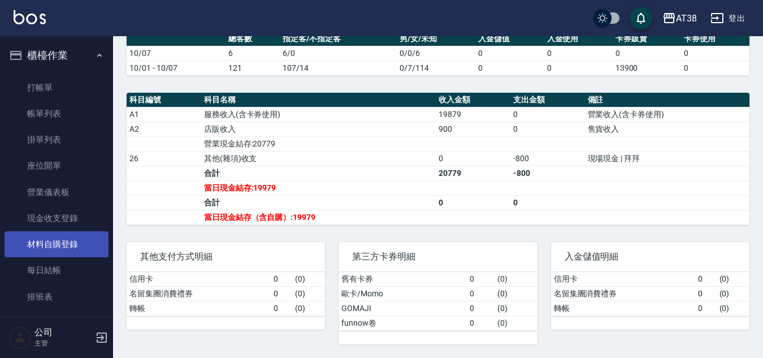
scroll to position [57, 0]
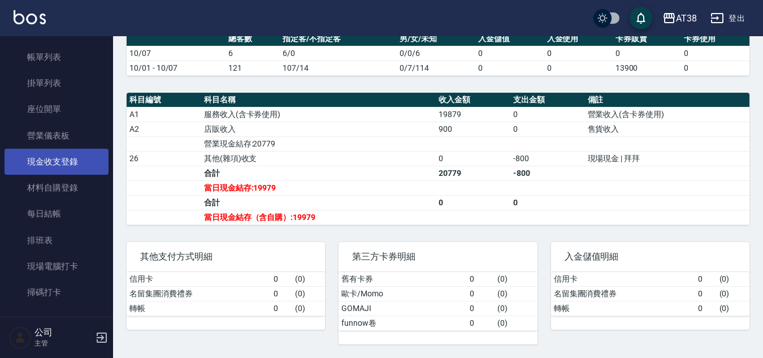
click at [56, 161] on link "現金收支登錄" at bounding box center [57, 162] width 104 height 26
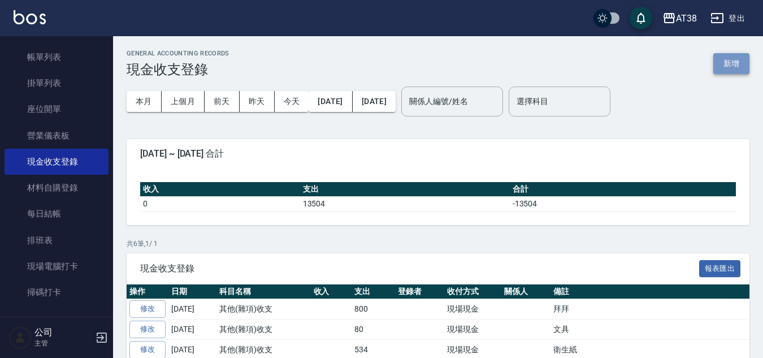
click at [740, 60] on button "新增" at bounding box center [731, 63] width 36 height 21
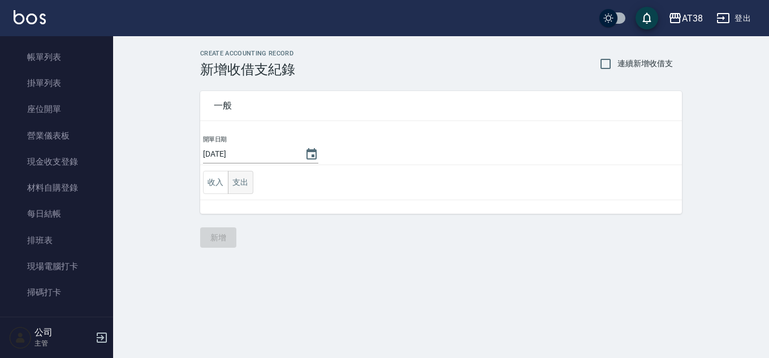
click at [245, 185] on button "支出" at bounding box center [240, 182] width 25 height 23
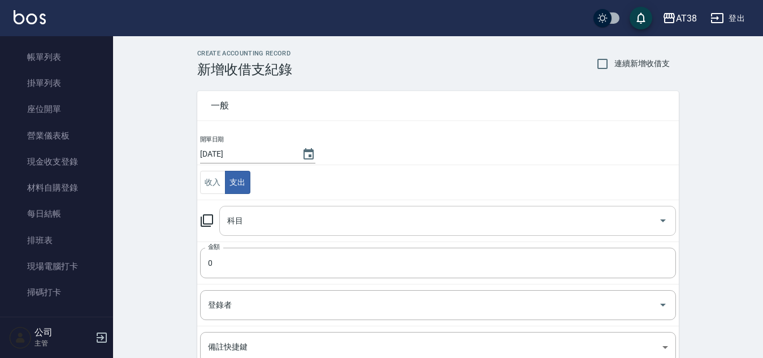
click at [254, 223] on input "科目" at bounding box center [439, 221] width 430 height 20
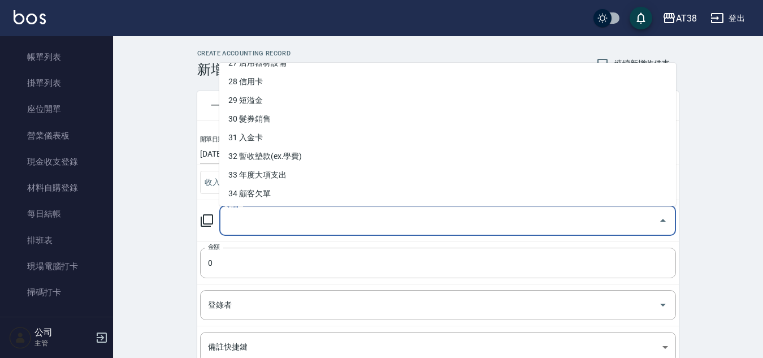
scroll to position [565, 0]
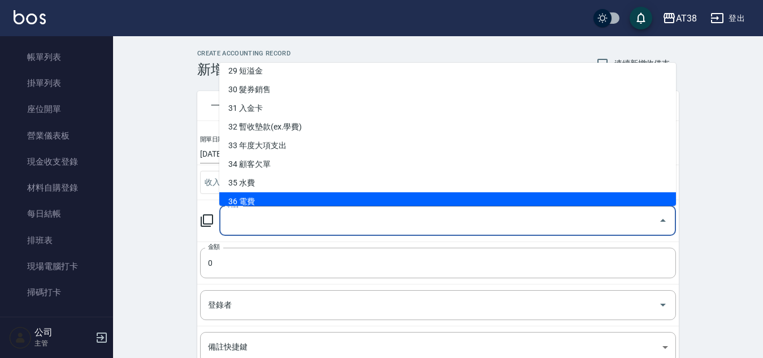
click at [262, 198] on li "36 電費" at bounding box center [447, 201] width 457 height 19
type input "36 電費"
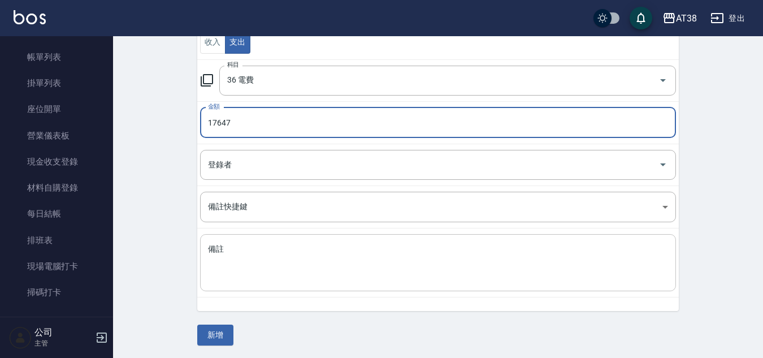
scroll to position [141, 0]
type input "17647"
click at [209, 335] on button "新增" at bounding box center [215, 333] width 36 height 21
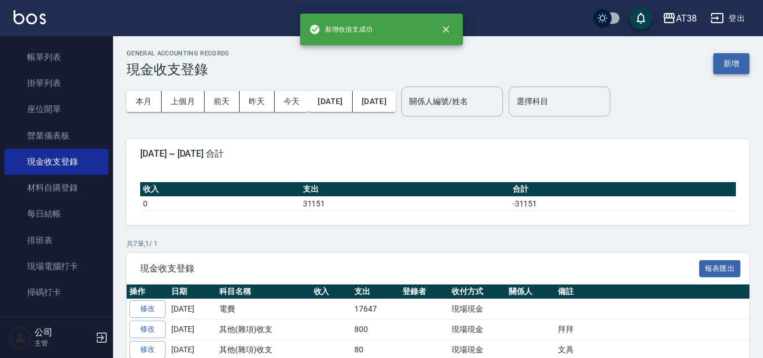
click at [731, 63] on button "新增" at bounding box center [731, 63] width 36 height 21
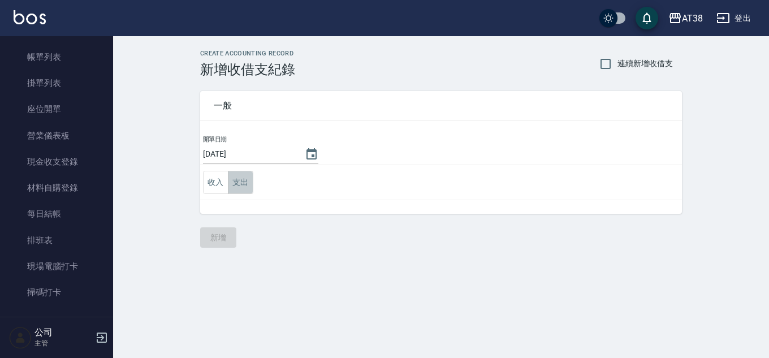
click at [238, 190] on button "支出" at bounding box center [240, 182] width 25 height 23
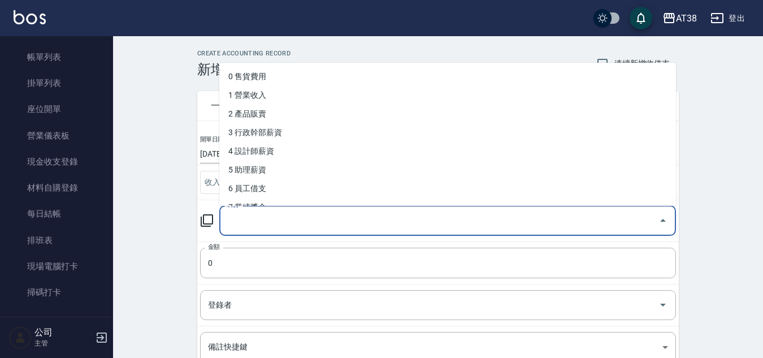
click at [289, 220] on input "科目" at bounding box center [439, 221] width 430 height 20
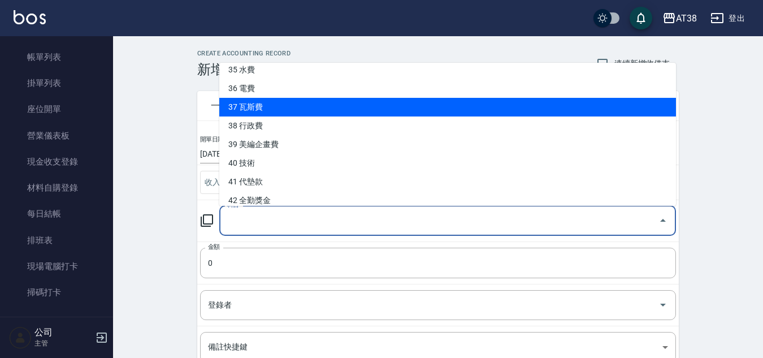
click at [257, 103] on li "37 瓦斯費" at bounding box center [447, 107] width 457 height 19
type input "37 瓦斯費"
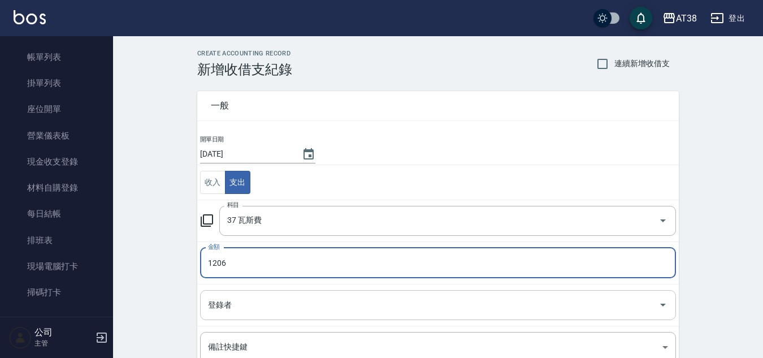
type input "1206"
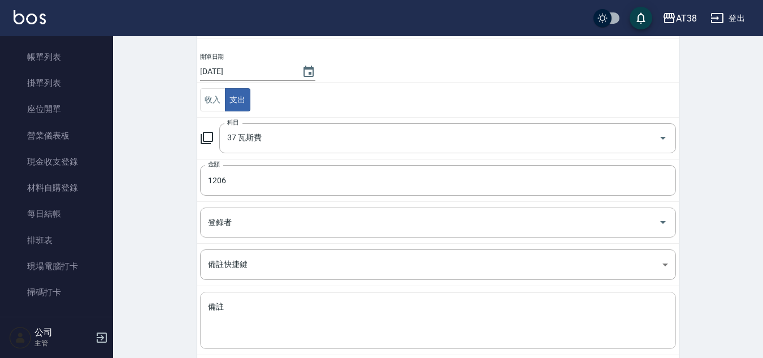
scroll to position [141, 0]
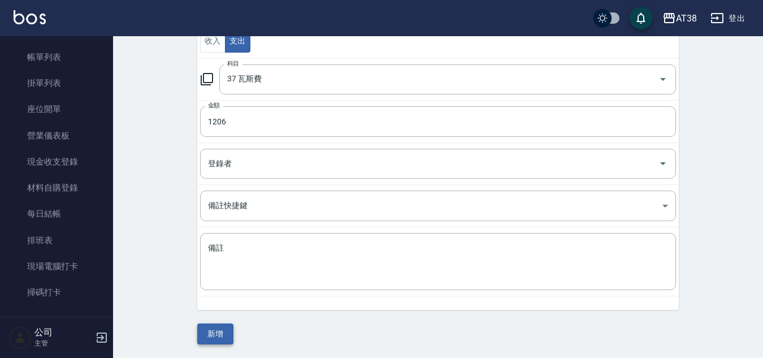
click at [217, 332] on button "新增" at bounding box center [215, 333] width 36 height 21
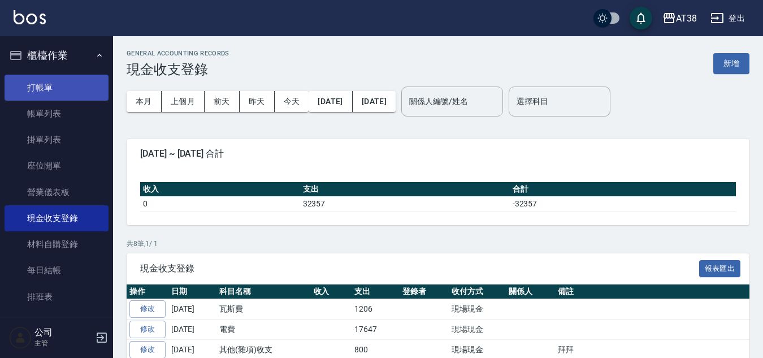
click at [37, 83] on link "打帳單" at bounding box center [57, 88] width 104 height 26
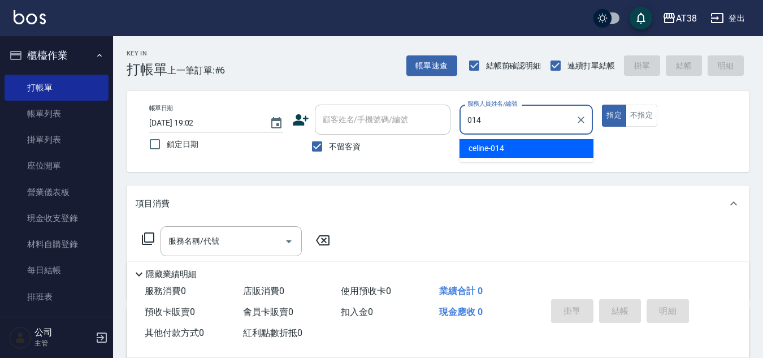
type input "celine-014"
type button "true"
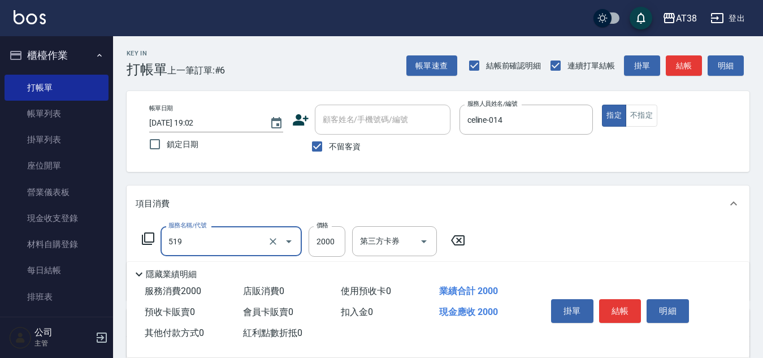
type input "網路染髮(519)"
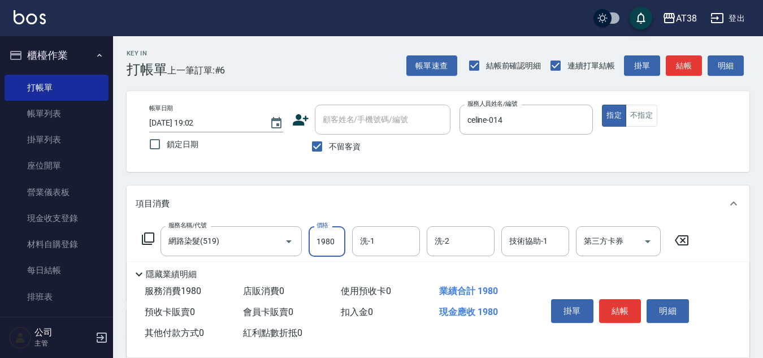
type input "1980"
type input "0"
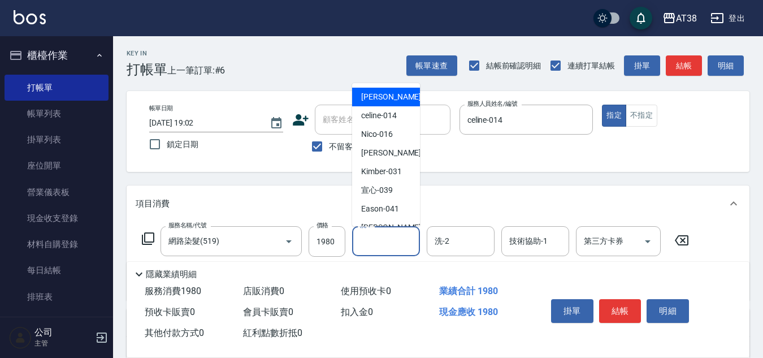
type input "[PERSON_NAME]-012"
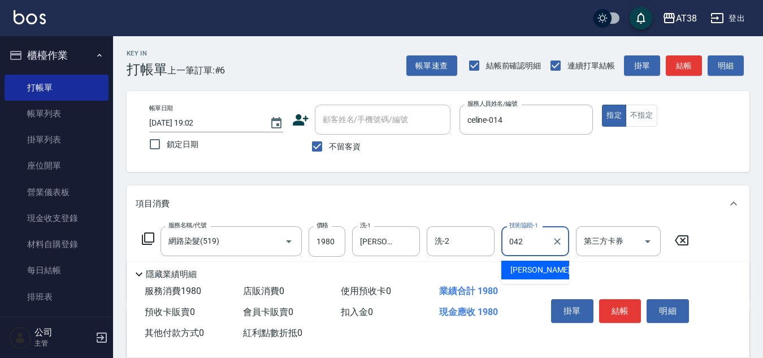
type input "[PERSON_NAME]-042"
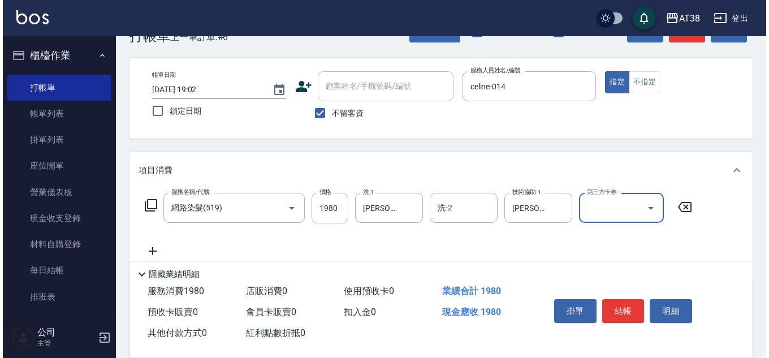
scroll to position [113, 0]
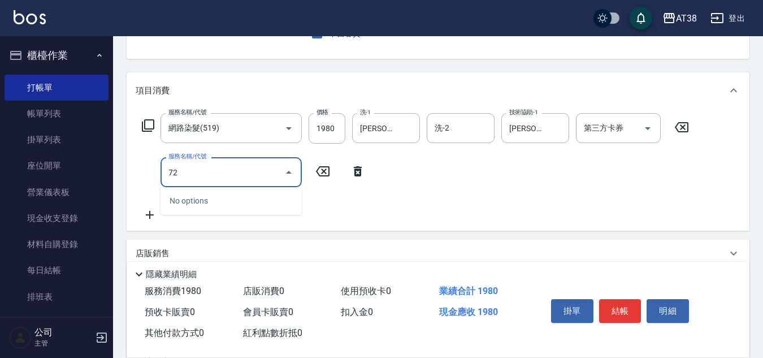
type input "7"
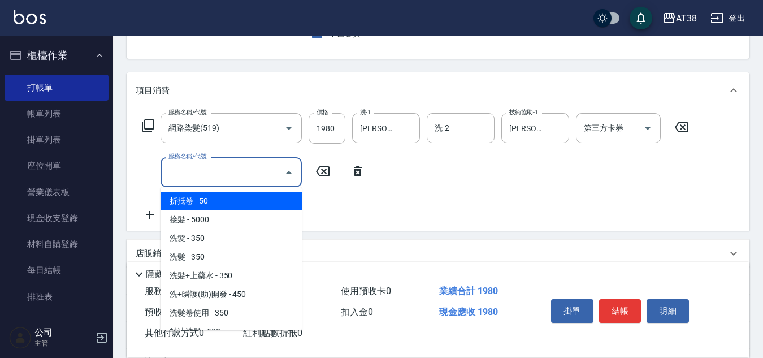
click at [150, 121] on icon at bounding box center [148, 126] width 14 height 14
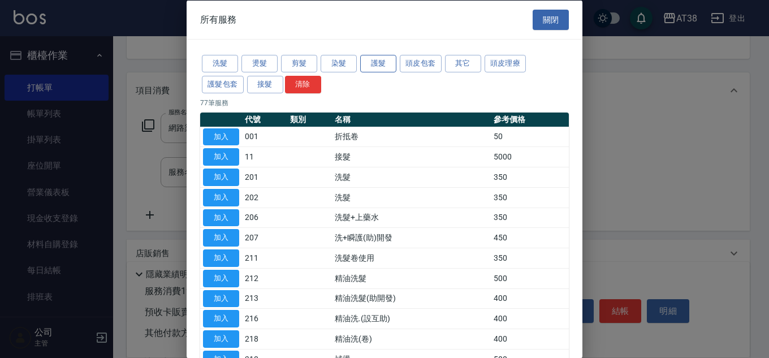
click at [375, 60] on button "護髮" at bounding box center [378, 64] width 36 height 18
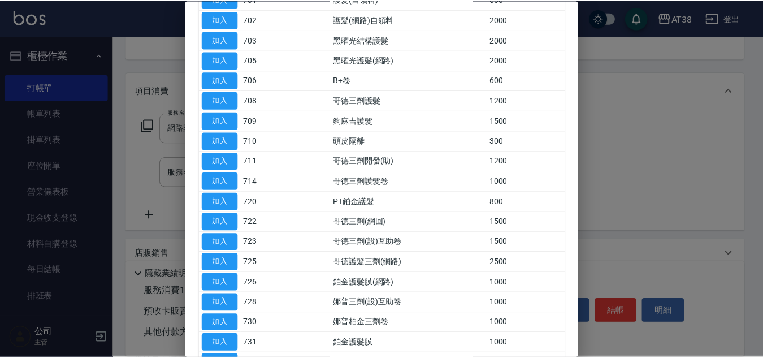
scroll to position [170, 0]
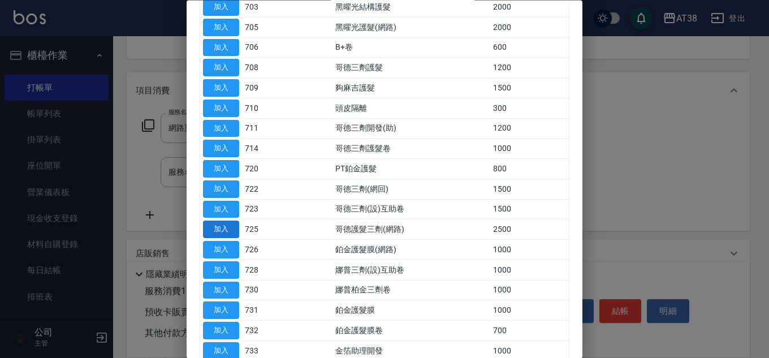
click at [211, 225] on button "加入" at bounding box center [221, 230] width 36 height 18
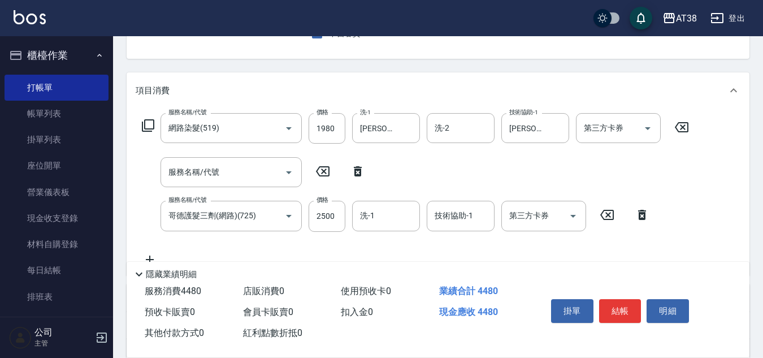
click at [358, 171] on icon at bounding box center [358, 171] width 8 height 10
type input "哥德護髮三劑(網路)(725)"
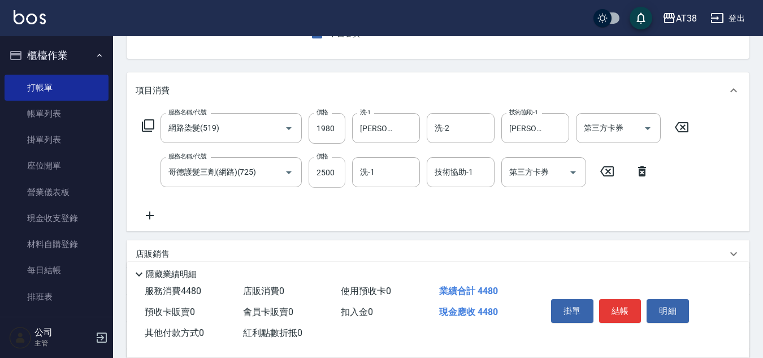
click at [338, 184] on input "2500" at bounding box center [327, 172] width 37 height 31
type input "1700"
type input "[PERSON_NAME]-042"
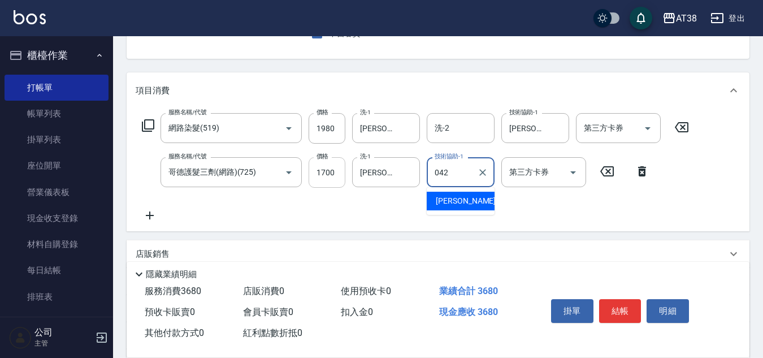
type input "[PERSON_NAME]-042"
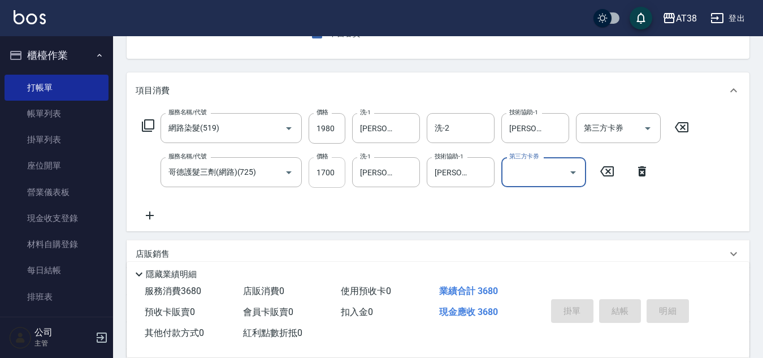
type input "[DATE] 19:03"
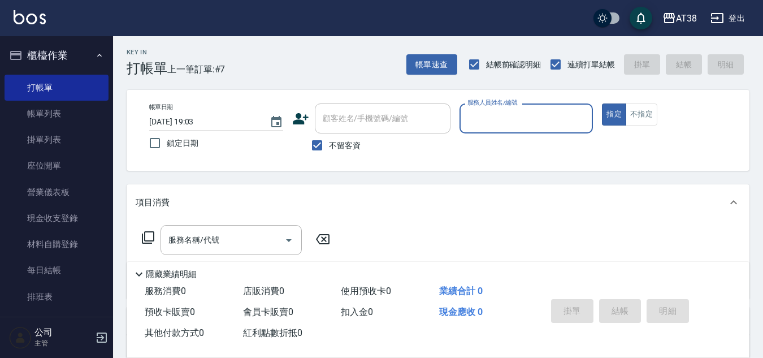
scroll to position [0, 0]
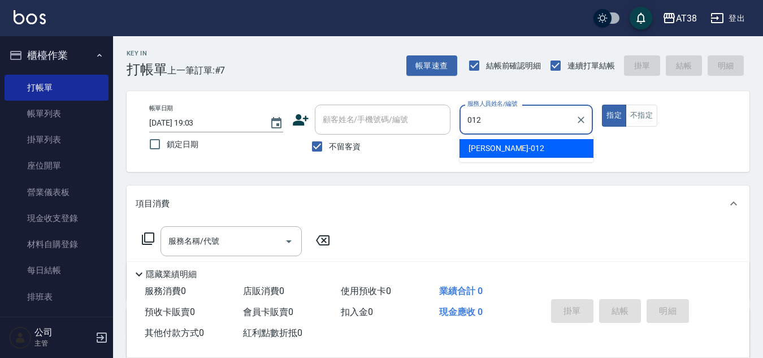
type input "[PERSON_NAME]-012"
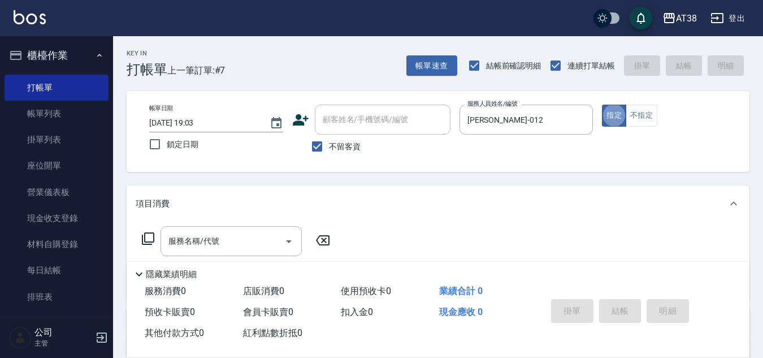
click at [145, 241] on icon at bounding box center [148, 238] width 12 height 12
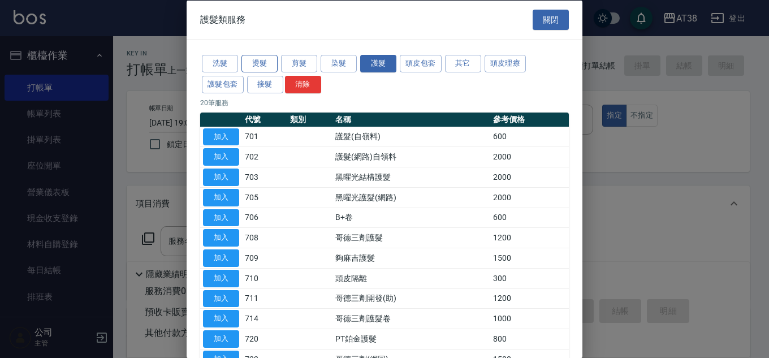
click at [248, 57] on button "燙髮" at bounding box center [259, 64] width 36 height 18
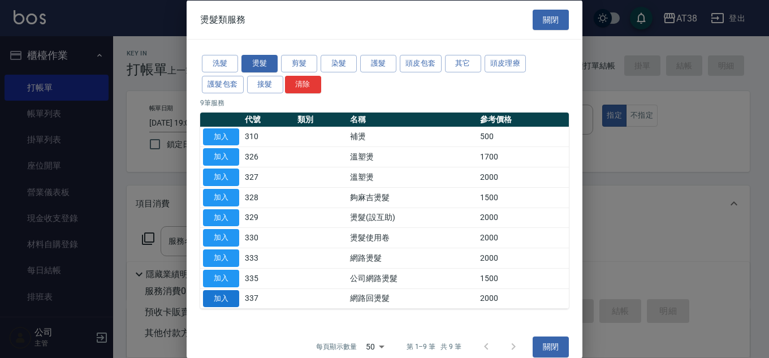
click at [223, 298] on button "加入" at bounding box center [221, 298] width 36 height 18
type input "網路回燙髮(337)"
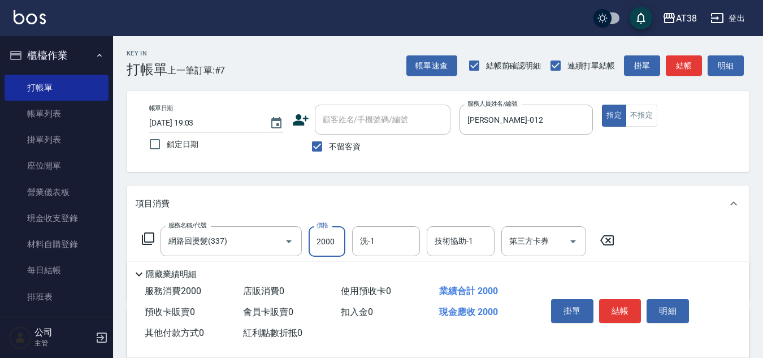
click at [336, 243] on input "2000" at bounding box center [327, 241] width 37 height 31
type input "2600"
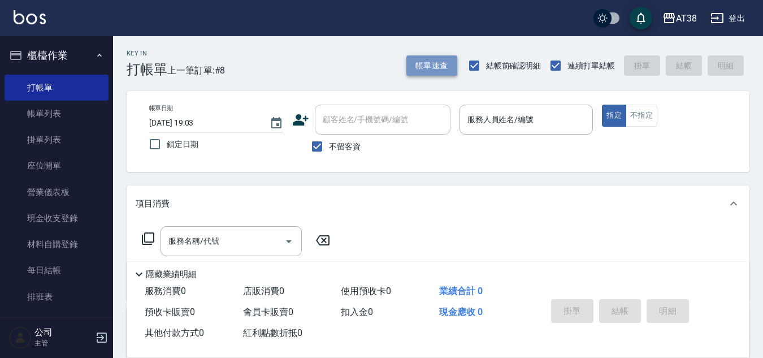
click at [430, 62] on button "帳單速查" at bounding box center [431, 65] width 51 height 21
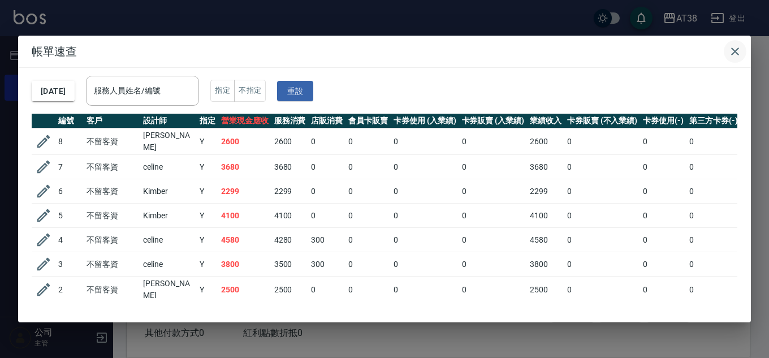
click at [736, 49] on icon "button" at bounding box center [735, 52] width 14 height 14
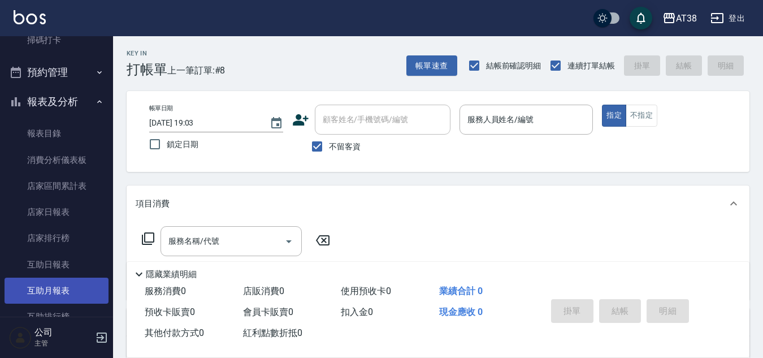
scroll to position [339, 0]
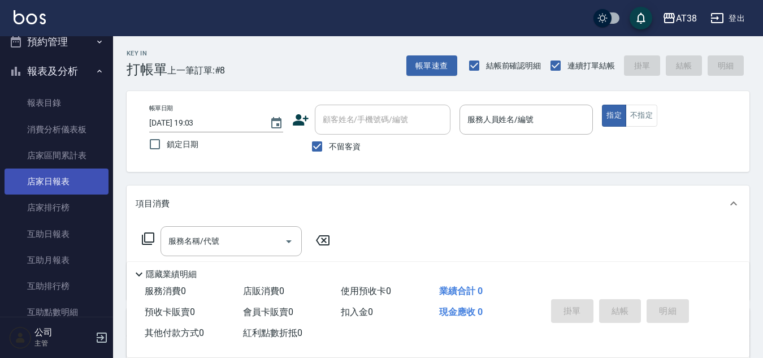
click at [49, 181] on link "店家日報表" at bounding box center [57, 181] width 104 height 26
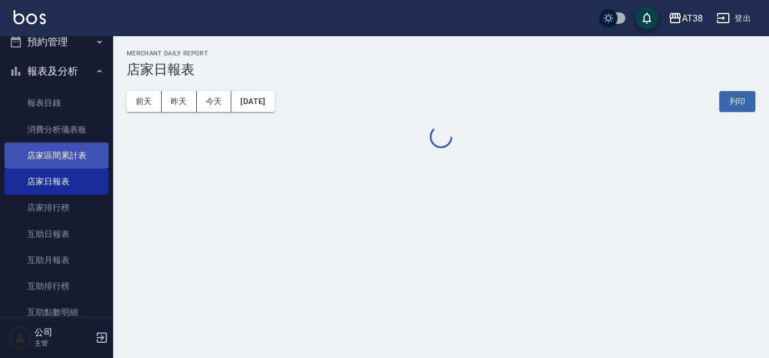
click at [58, 157] on link "店家區間累計表" at bounding box center [57, 155] width 104 height 26
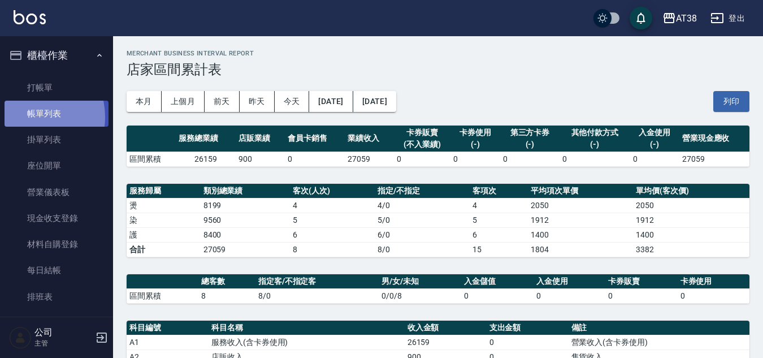
click at [31, 117] on link "帳單列表" at bounding box center [57, 114] width 104 height 26
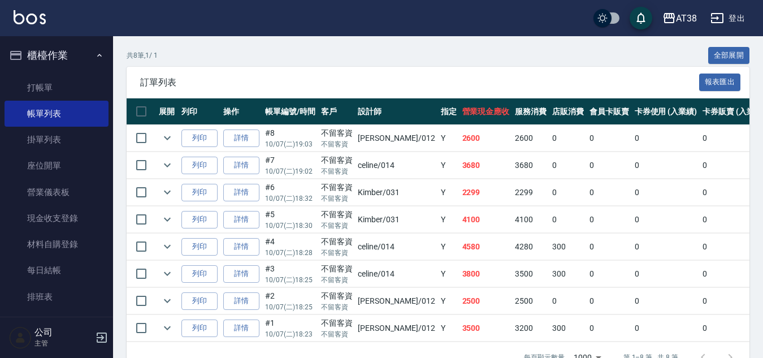
scroll to position [238, 0]
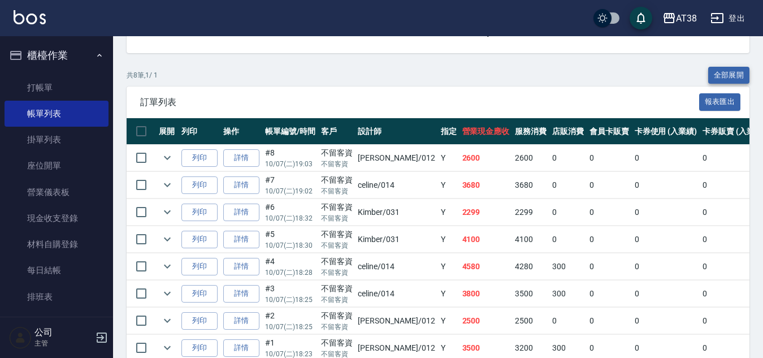
click at [717, 73] on button "全部展開" at bounding box center [729, 76] width 42 height 18
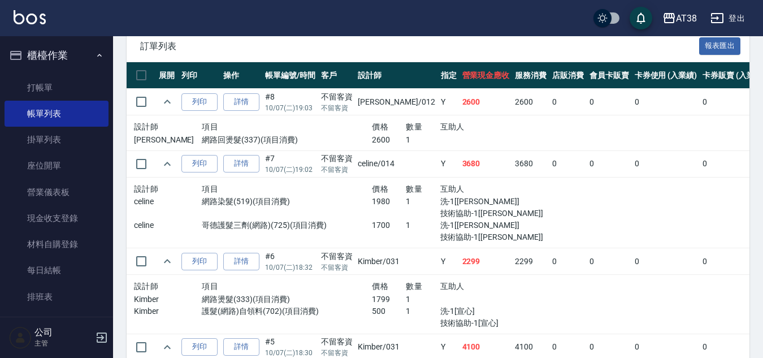
scroll to position [295, 0]
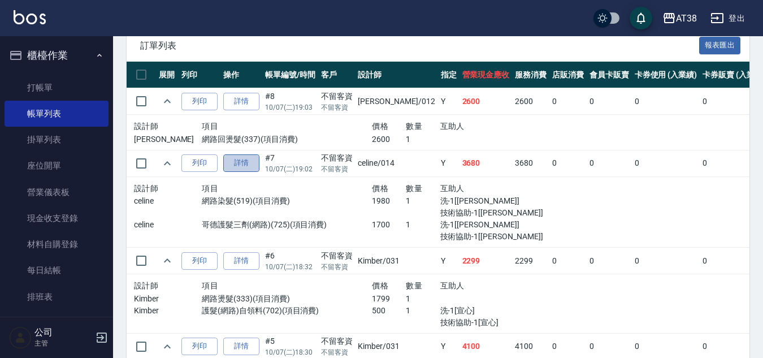
click at [238, 164] on link "詳情" at bounding box center [241, 163] width 36 height 18
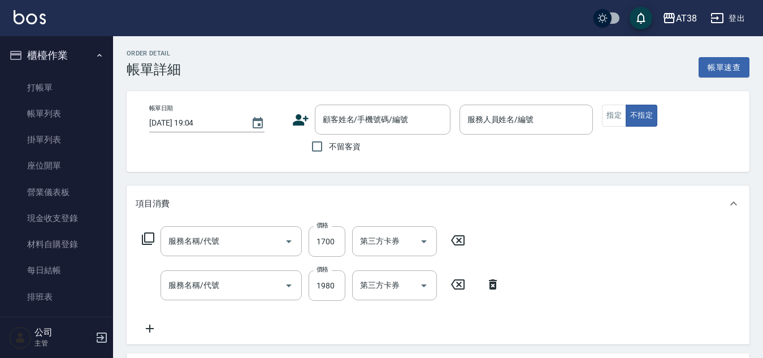
type input "[DATE] 19:02"
checkbox input "true"
type input "celine-014"
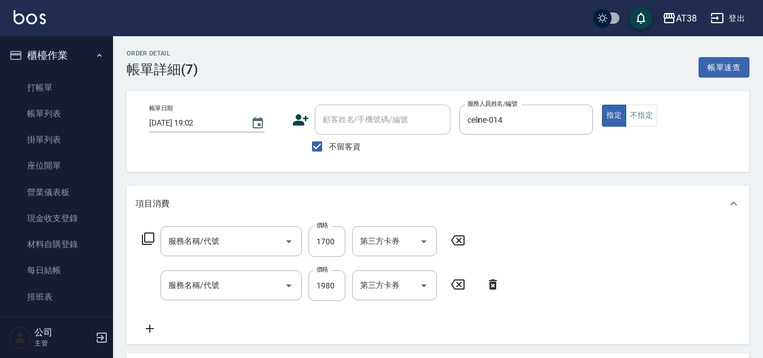
type input "哥德護髮三劑(網路)(725)"
type input "網路染髮(519)"
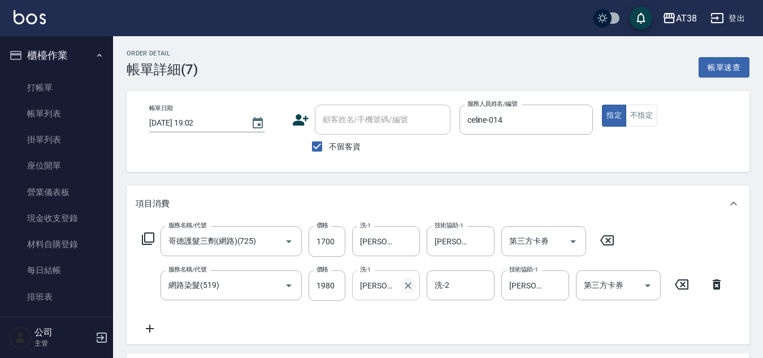
click at [405, 288] on icon "Clear" at bounding box center [408, 285] width 7 height 7
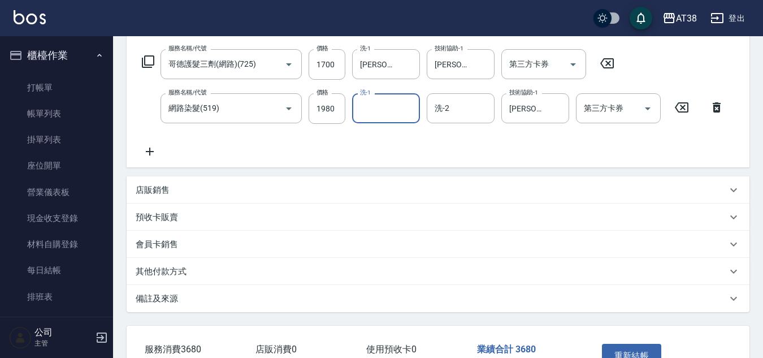
scroll to position [226, 0]
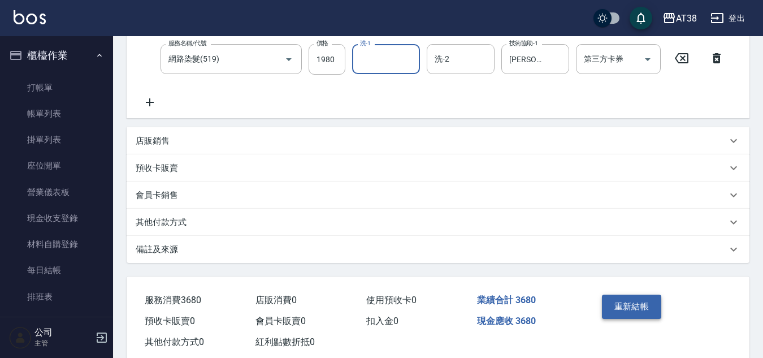
click at [641, 318] on button "重新結帳" at bounding box center [632, 306] width 60 height 24
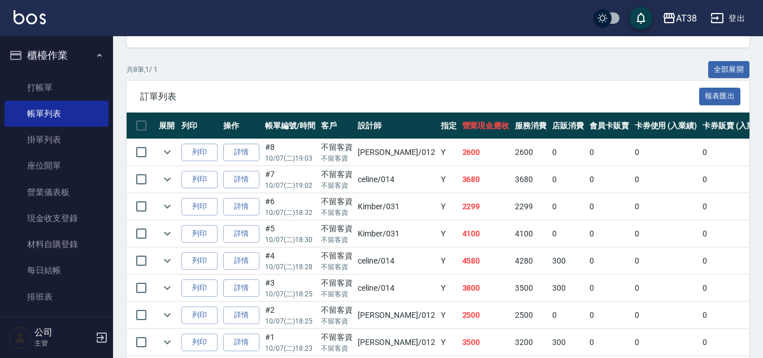
scroll to position [226, 0]
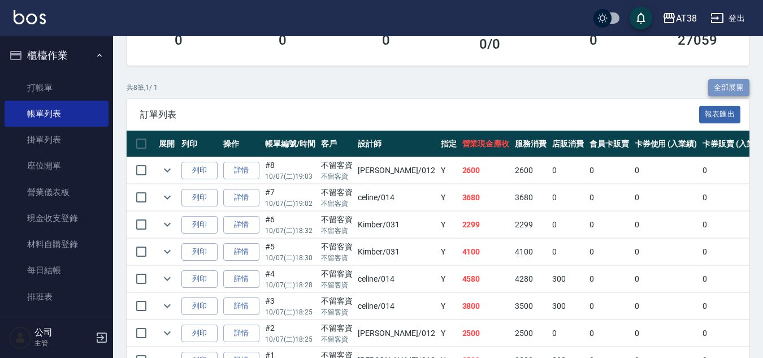
click at [730, 84] on button "全部展開" at bounding box center [729, 88] width 42 height 18
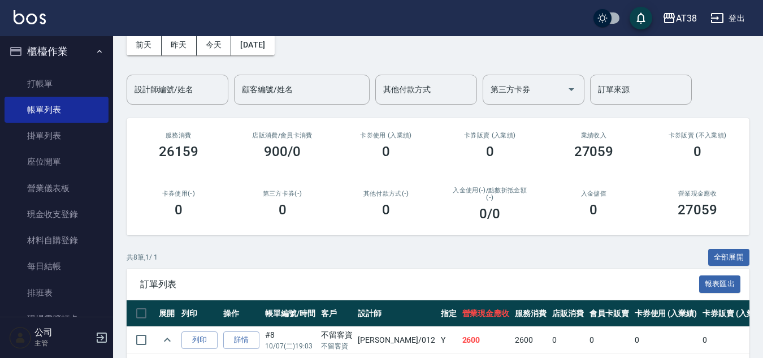
scroll to position [0, 0]
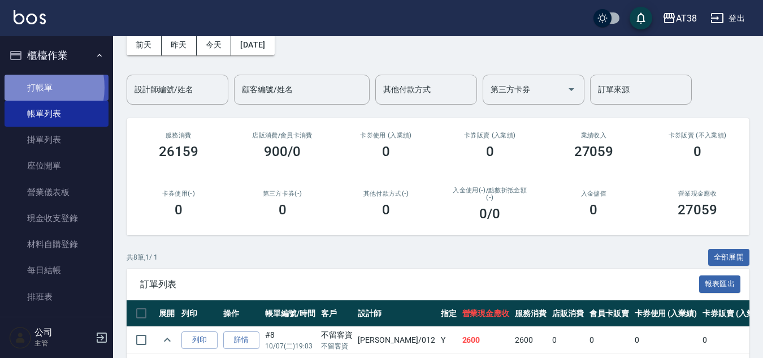
click at [32, 87] on link "打帳單" at bounding box center [57, 88] width 104 height 26
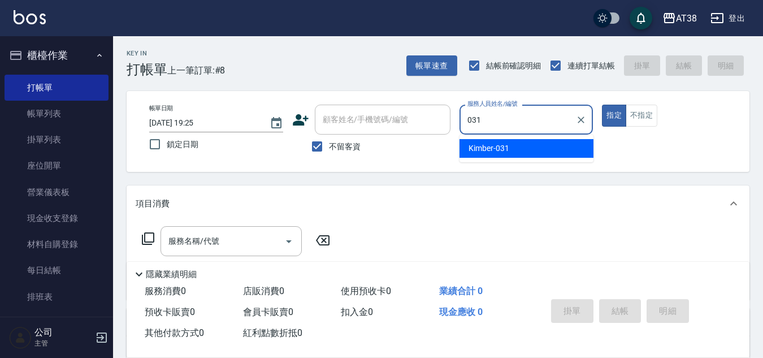
type input "Kimber-031"
type button "true"
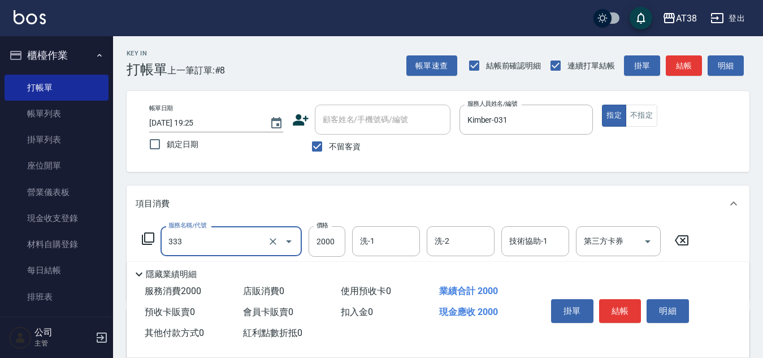
type input "網路燙髮(333)"
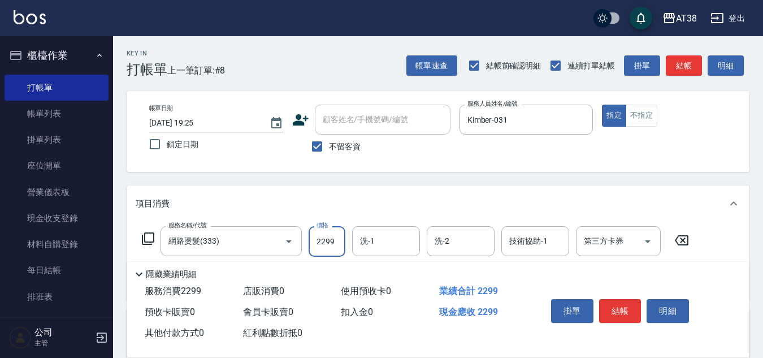
type input "2299"
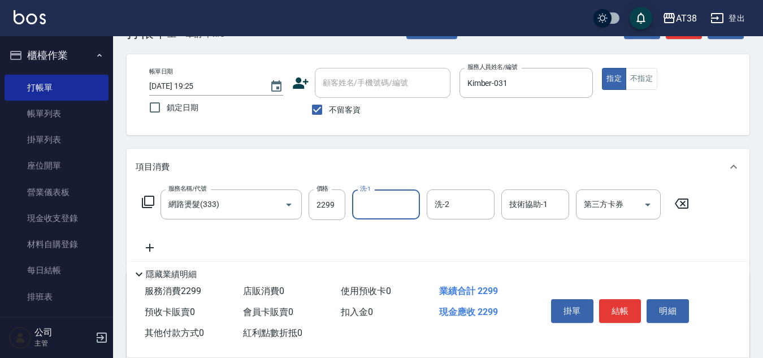
scroll to position [57, 0]
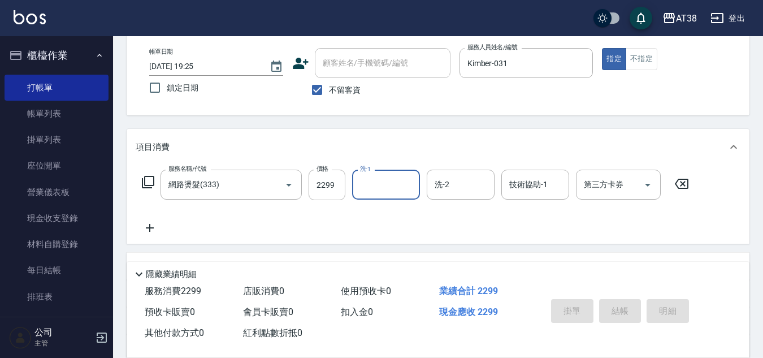
type input "[DATE] 19:26"
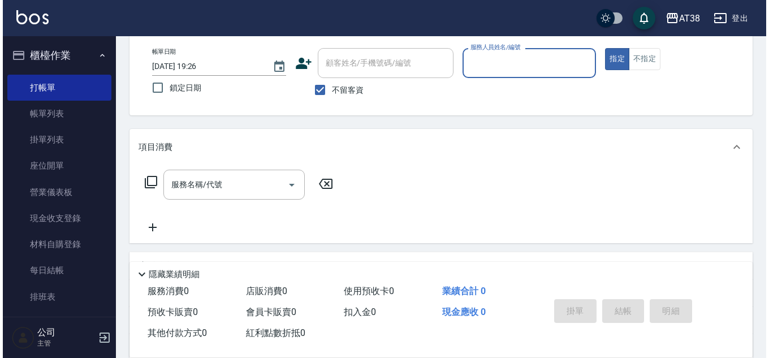
scroll to position [0, 0]
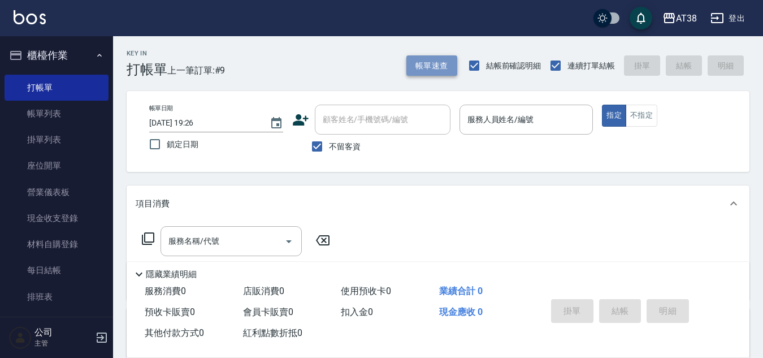
click at [444, 72] on button "帳單速查" at bounding box center [431, 65] width 51 height 21
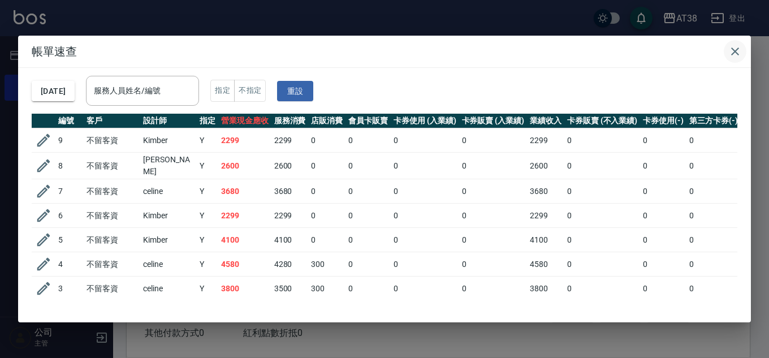
click at [734, 49] on icon "button" at bounding box center [735, 52] width 14 height 14
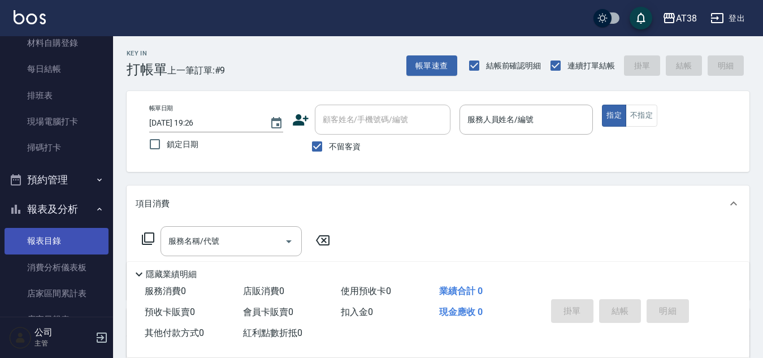
scroll to position [226, 0]
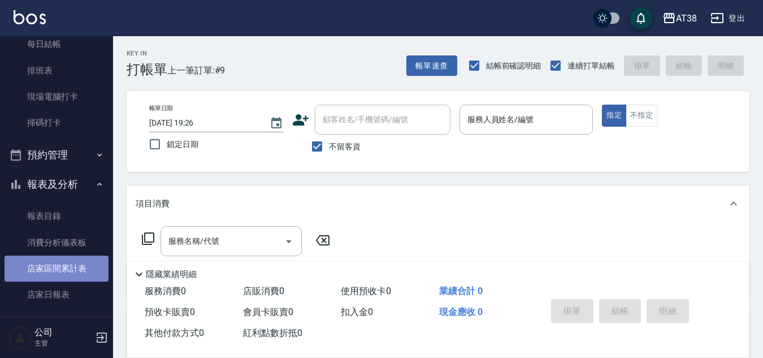
click at [64, 268] on link "店家區間累計表" at bounding box center [57, 268] width 104 height 26
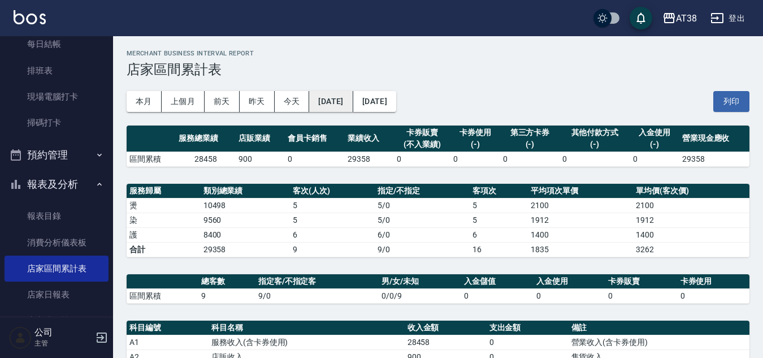
click at [353, 102] on button "[DATE]" at bounding box center [331, 101] width 44 height 21
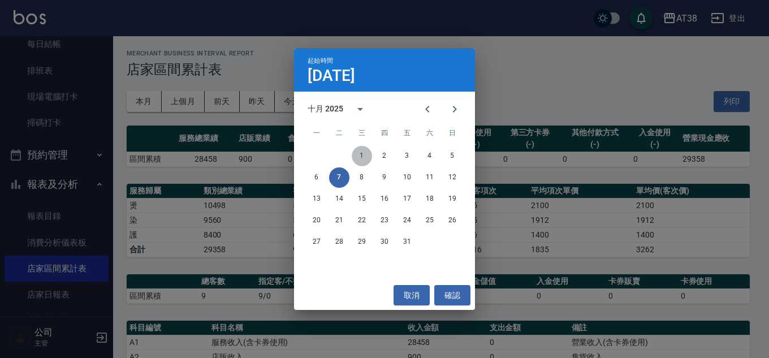
click at [362, 154] on button "1" at bounding box center [362, 156] width 20 height 20
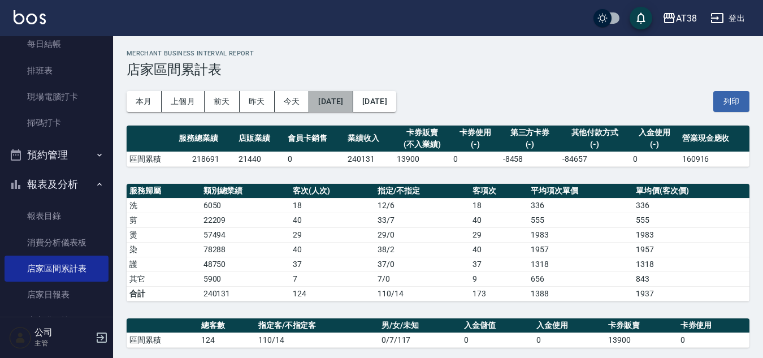
click at [353, 104] on button "[DATE]" at bounding box center [331, 101] width 44 height 21
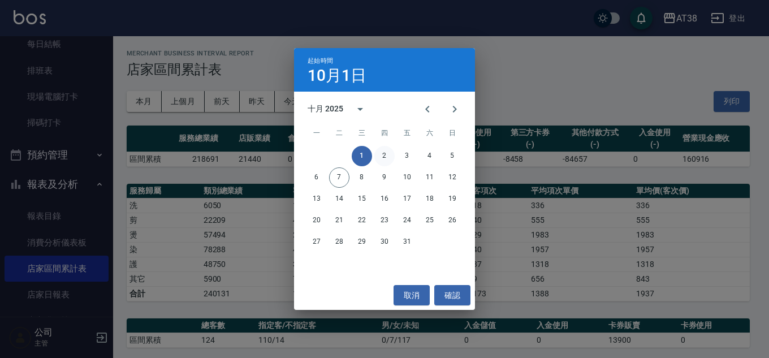
click at [380, 158] on button "2" at bounding box center [384, 156] width 20 height 20
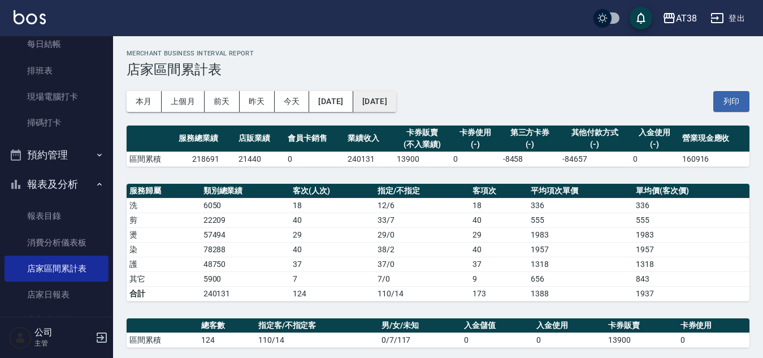
click at [393, 108] on button "[DATE]" at bounding box center [374, 101] width 43 height 21
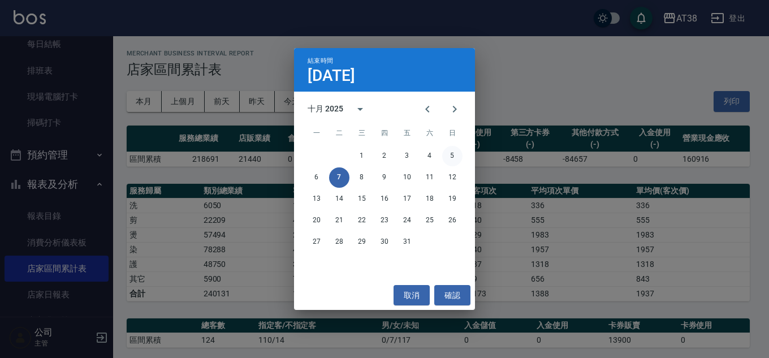
click at [452, 158] on button "5" at bounding box center [452, 156] width 20 height 20
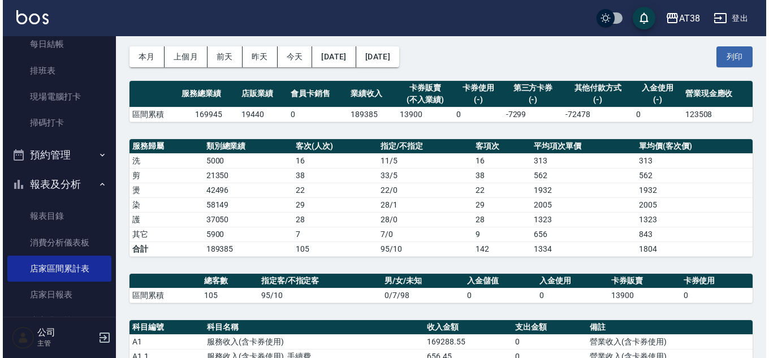
scroll to position [34, 0]
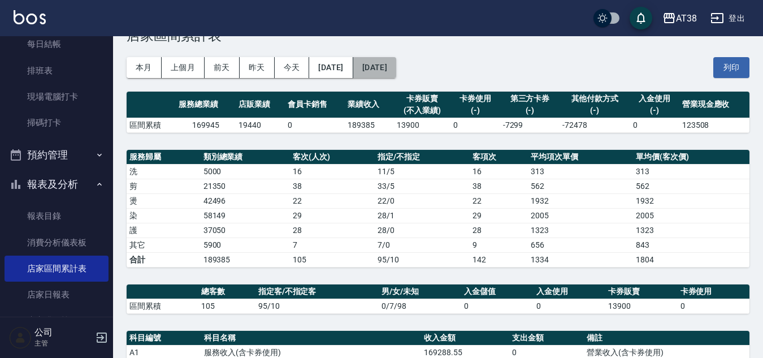
click at [396, 69] on button "[DATE]" at bounding box center [374, 67] width 43 height 21
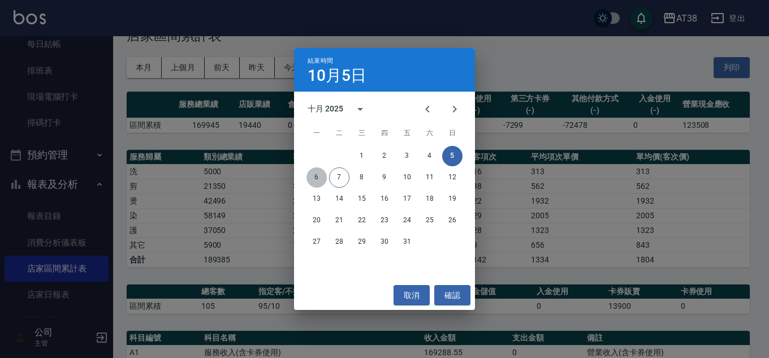
click at [316, 176] on button "6" at bounding box center [316, 177] width 20 height 20
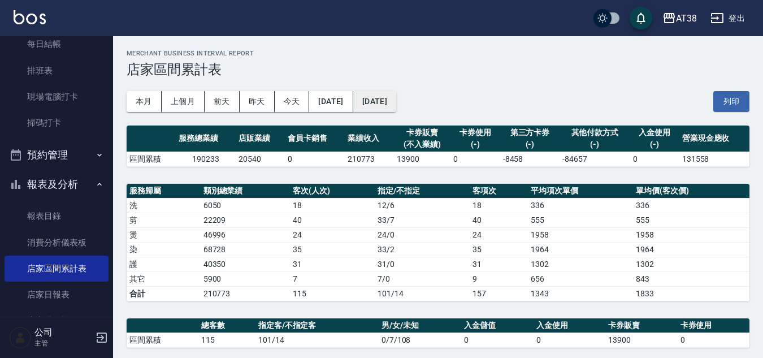
click at [396, 102] on button "[DATE]" at bounding box center [374, 101] width 43 height 21
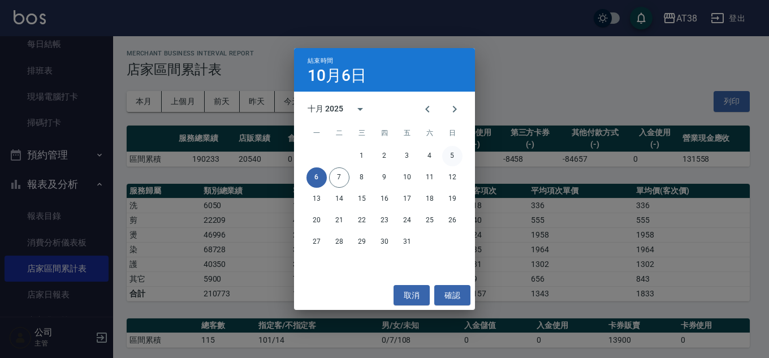
click at [445, 154] on button "5" at bounding box center [452, 156] width 20 height 20
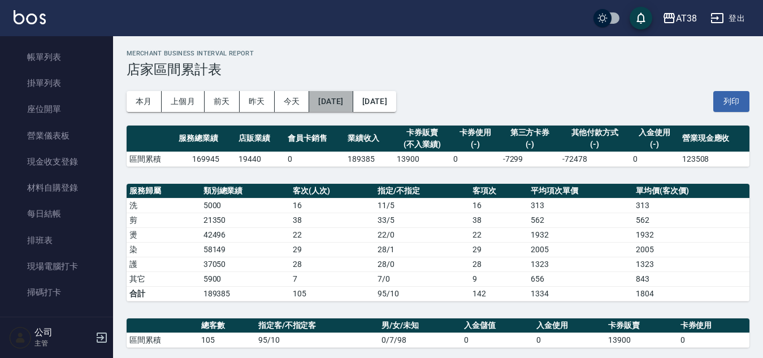
click at [353, 108] on button "[DATE]" at bounding box center [331, 101] width 44 height 21
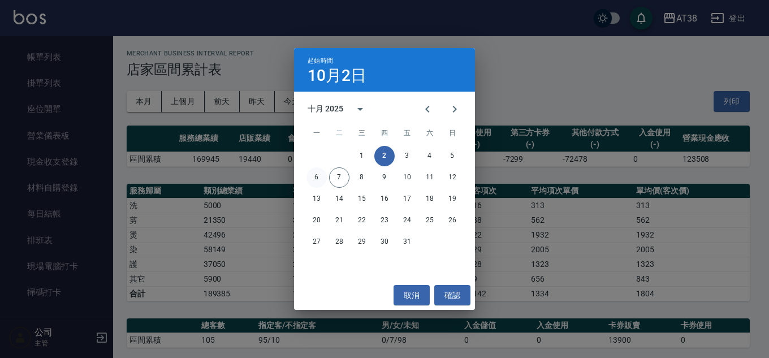
click at [320, 175] on button "6" at bounding box center [316, 177] width 20 height 20
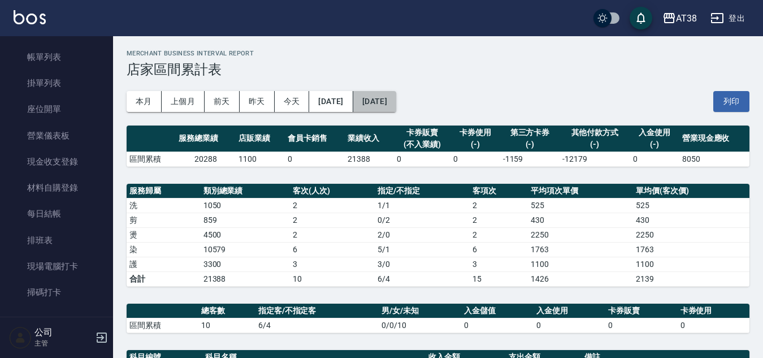
click at [396, 98] on button "[DATE]" at bounding box center [374, 101] width 43 height 21
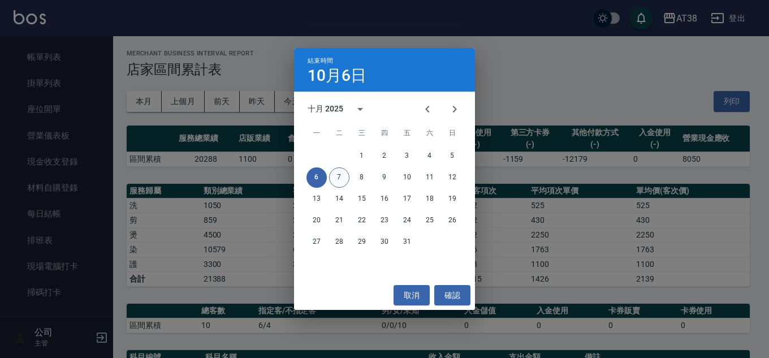
click at [336, 176] on button "7" at bounding box center [339, 177] width 20 height 20
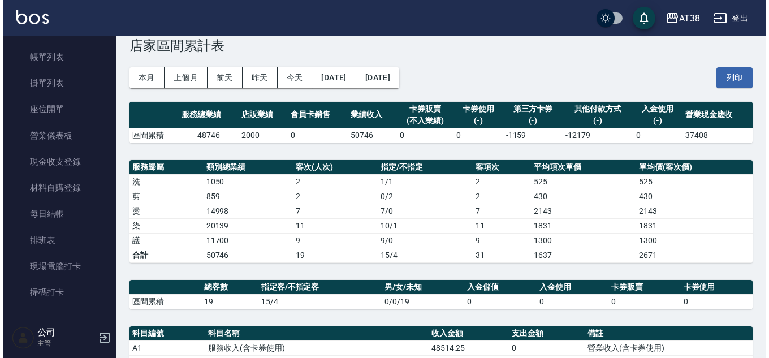
scroll to position [17, 0]
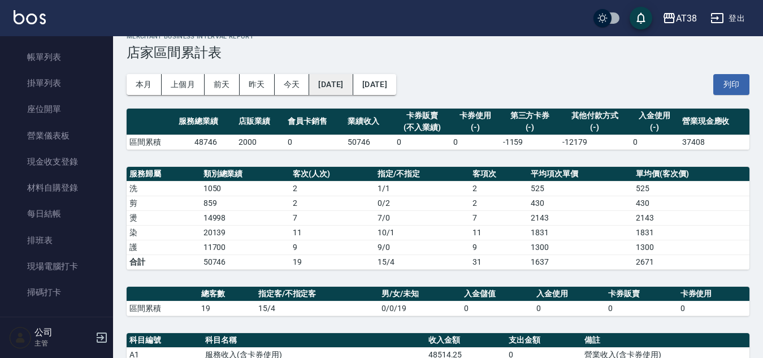
click at [349, 79] on button "[DATE]" at bounding box center [331, 84] width 44 height 21
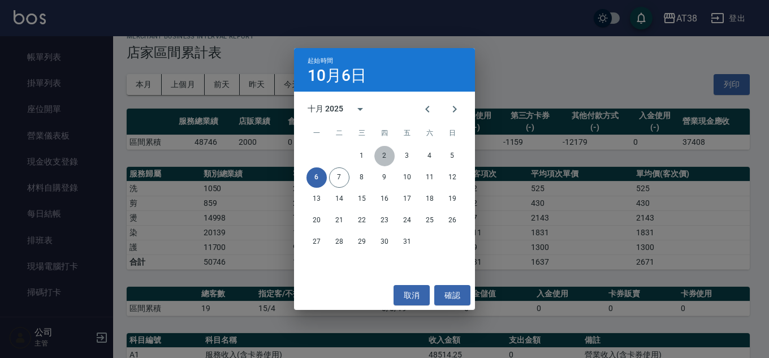
click at [383, 154] on button "2" at bounding box center [384, 156] width 20 height 20
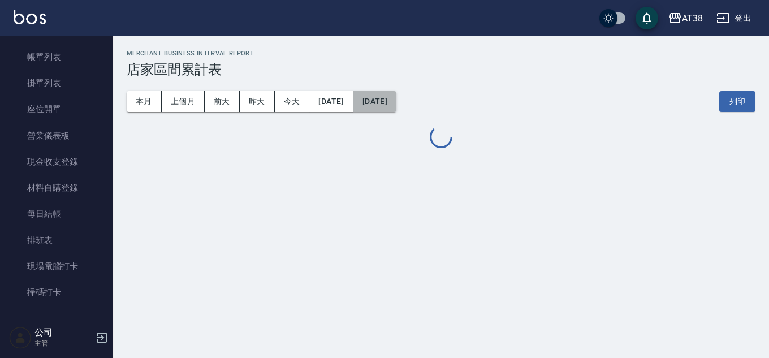
click at [388, 106] on button "[DATE]" at bounding box center [374, 101] width 43 height 21
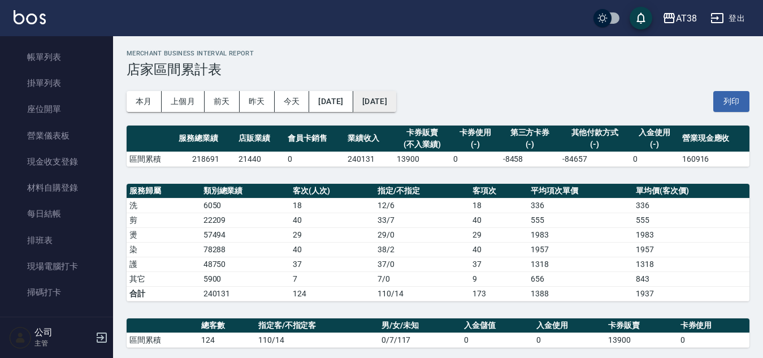
click at [396, 105] on button "[DATE]" at bounding box center [374, 101] width 43 height 21
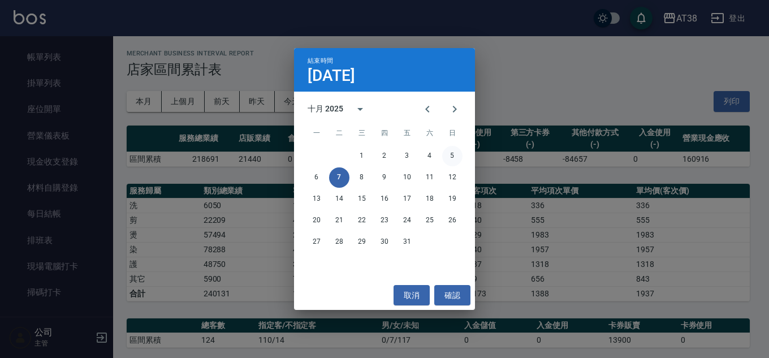
click at [444, 154] on button "5" at bounding box center [452, 156] width 20 height 20
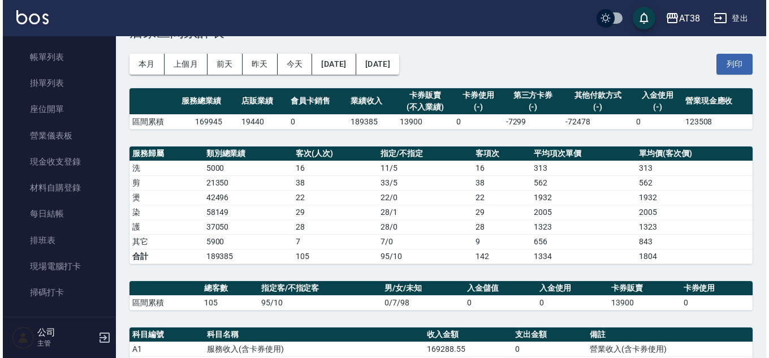
scroll to position [34, 0]
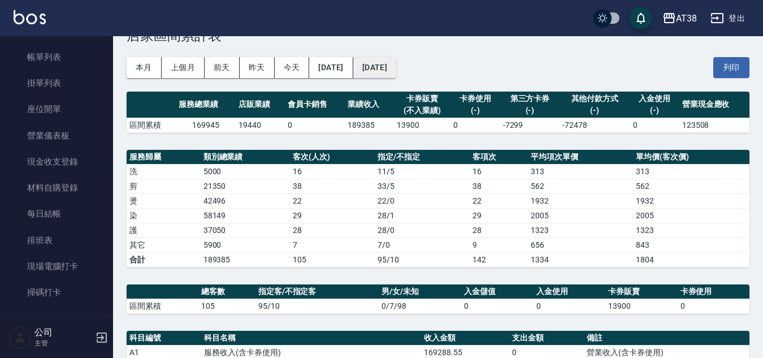
click at [396, 63] on button "[DATE]" at bounding box center [374, 67] width 43 height 21
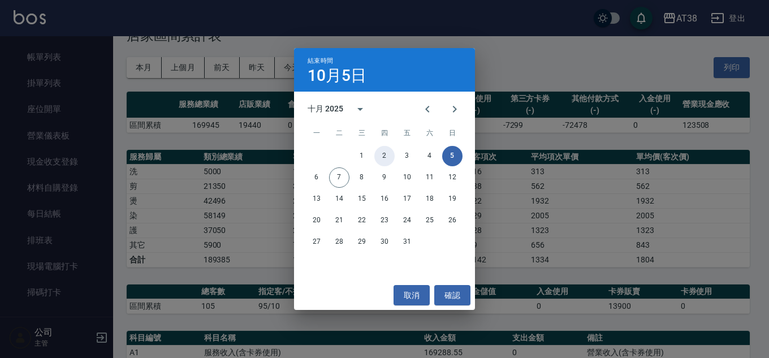
click at [383, 154] on button "2" at bounding box center [384, 156] width 20 height 20
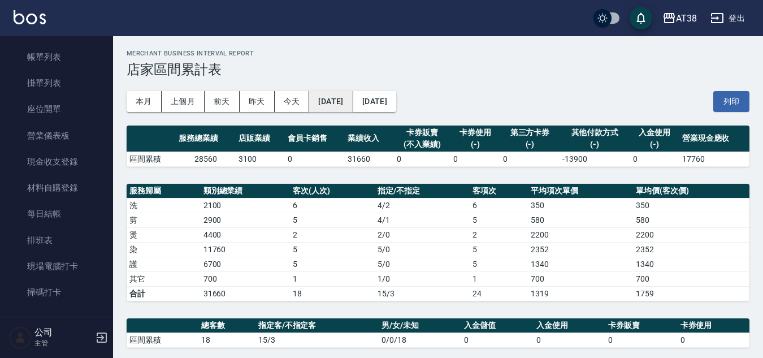
click at [344, 98] on button "[DATE]" at bounding box center [331, 101] width 44 height 21
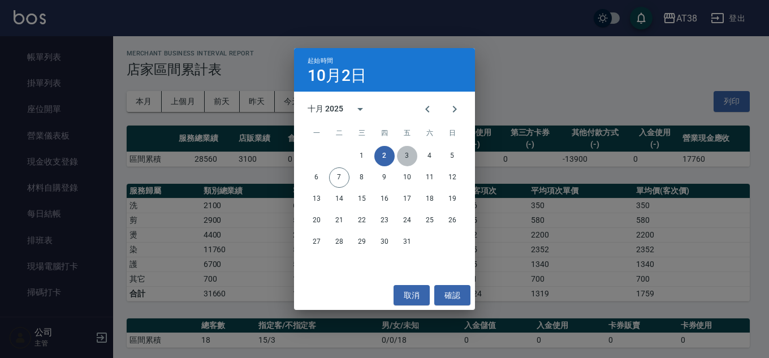
click at [410, 153] on button "3" at bounding box center [407, 156] width 20 height 20
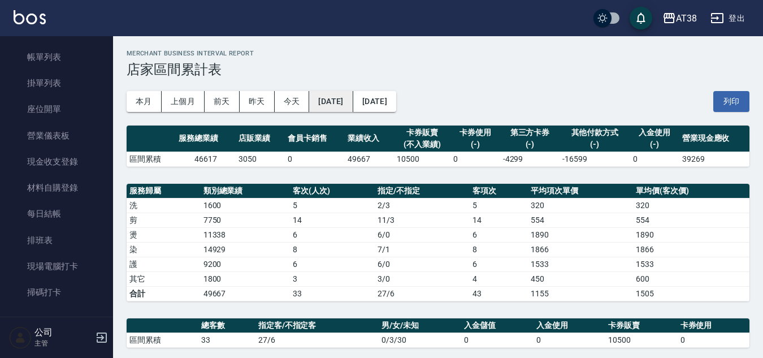
click at [333, 103] on button "[DATE]" at bounding box center [331, 101] width 44 height 21
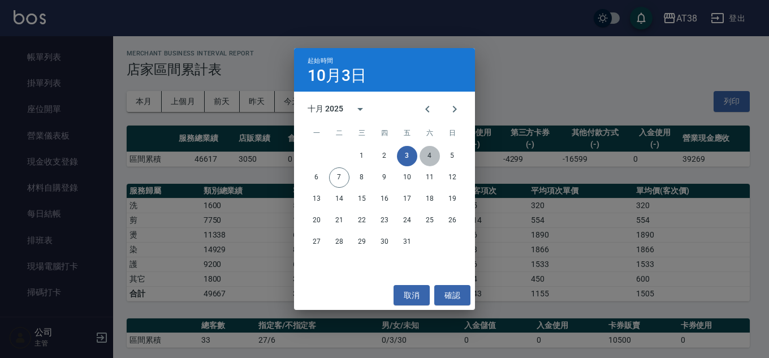
click at [425, 157] on button "4" at bounding box center [429, 156] width 20 height 20
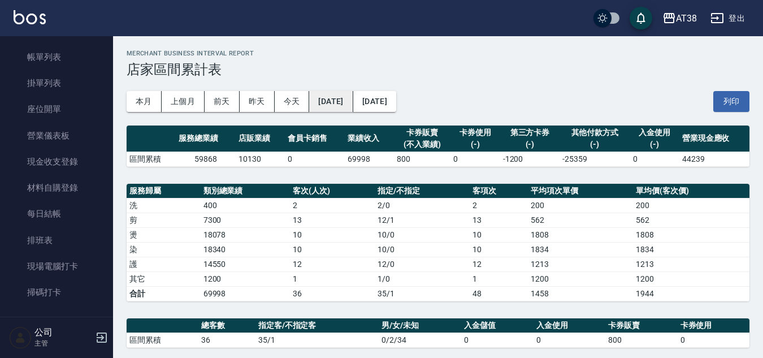
click at [342, 97] on button "[DATE]" at bounding box center [331, 101] width 44 height 21
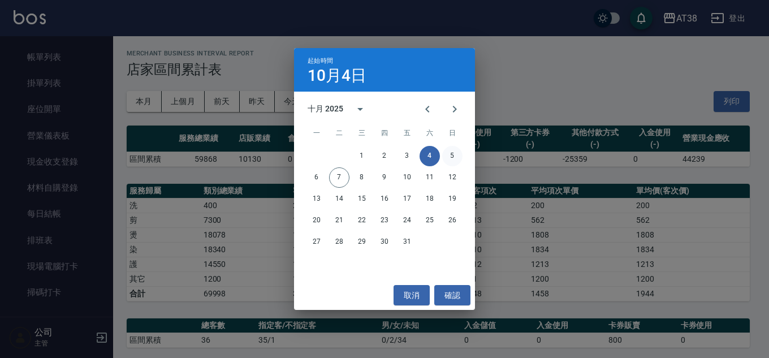
click at [450, 154] on button "5" at bounding box center [452, 156] width 20 height 20
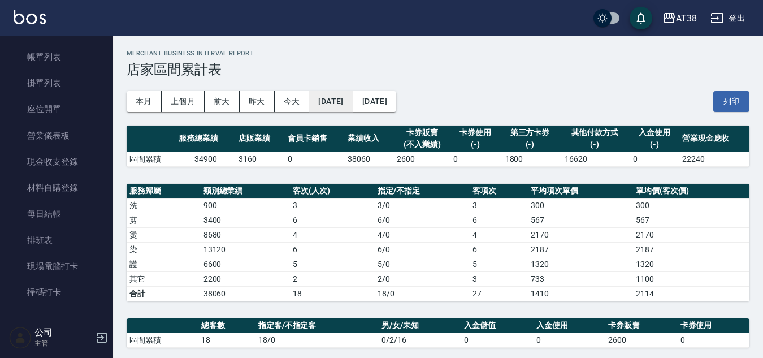
click at [350, 101] on button "[DATE]" at bounding box center [331, 101] width 44 height 21
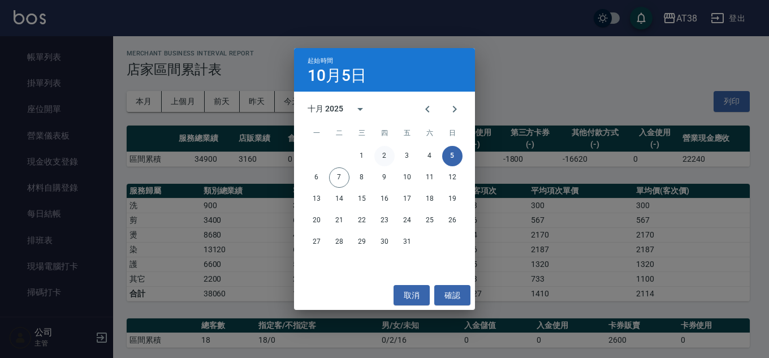
click at [389, 156] on button "2" at bounding box center [384, 156] width 20 height 20
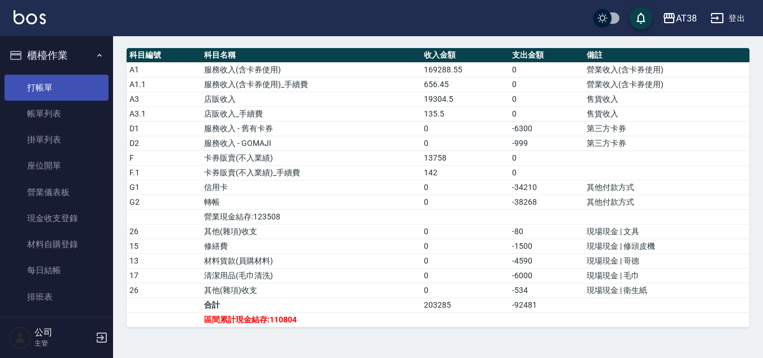
click at [46, 92] on link "打帳單" at bounding box center [57, 88] width 104 height 26
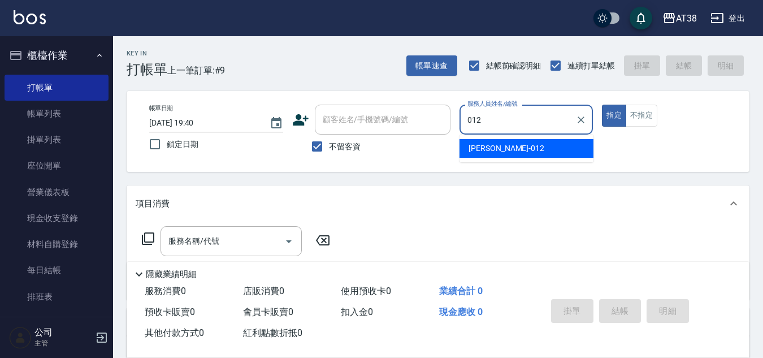
type input "[PERSON_NAME]-012"
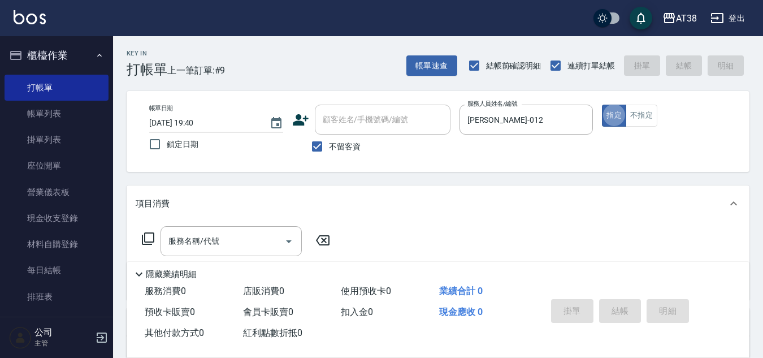
type button "true"
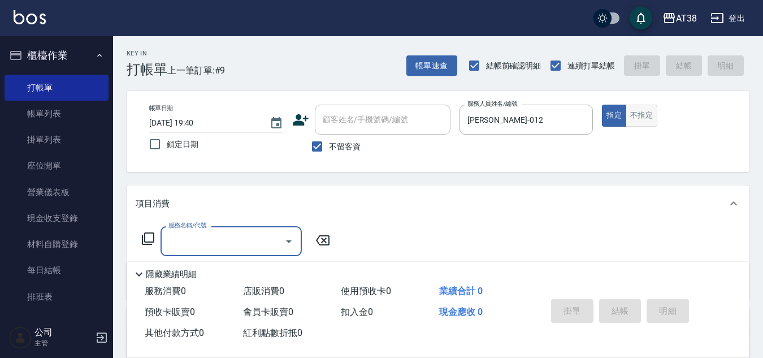
click at [645, 115] on button "不指定" at bounding box center [642, 116] width 32 height 22
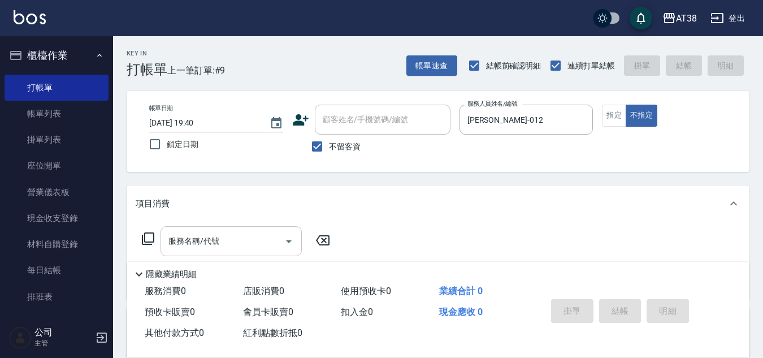
click at [261, 242] on input "服務名稱/代號" at bounding box center [223, 241] width 114 height 20
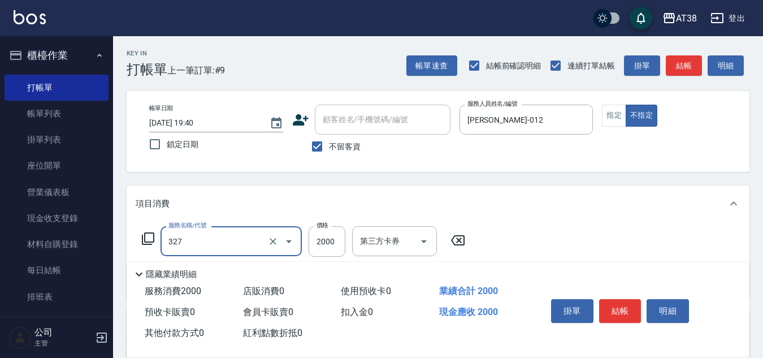
type input "溫塑燙(327)"
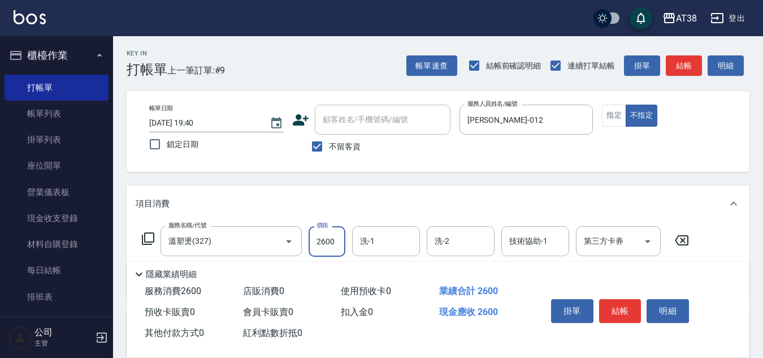
type input "2600"
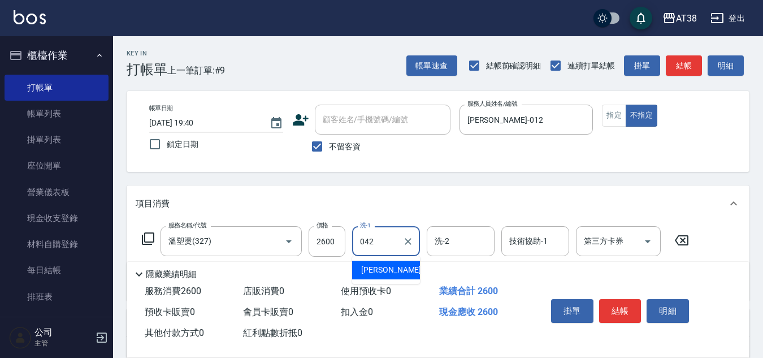
type input "[PERSON_NAME]-042"
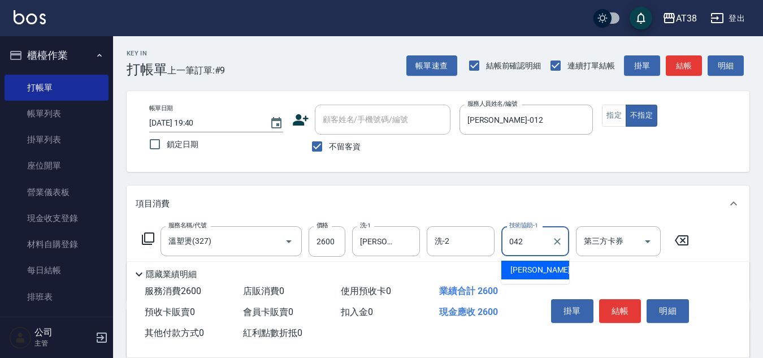
type input "[PERSON_NAME]-042"
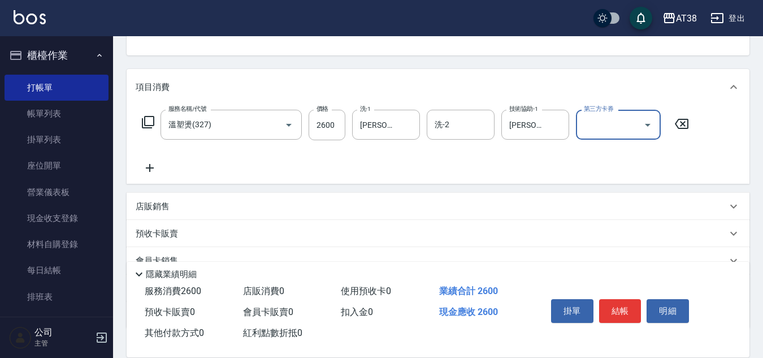
scroll to position [196, 0]
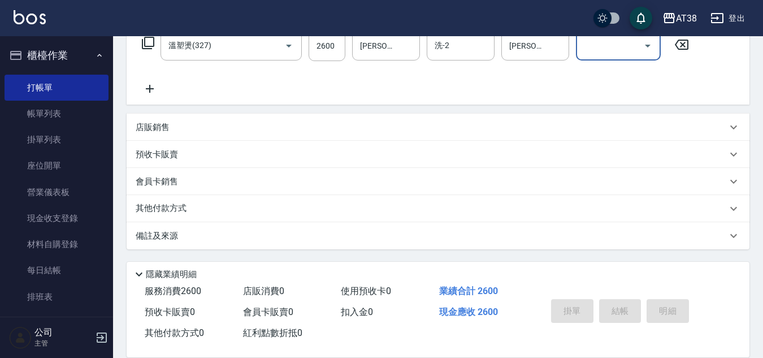
type input "[DATE] 19:41"
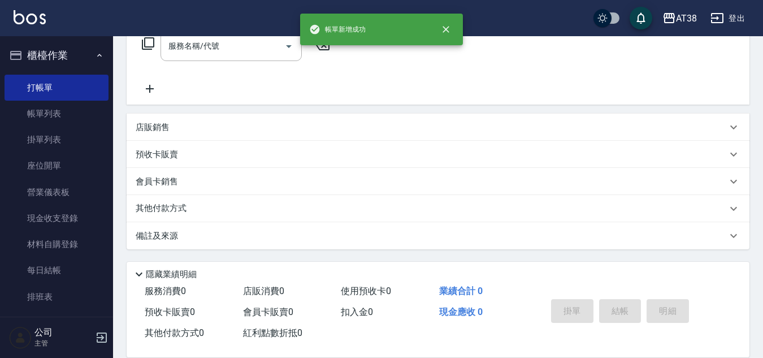
scroll to position [0, 0]
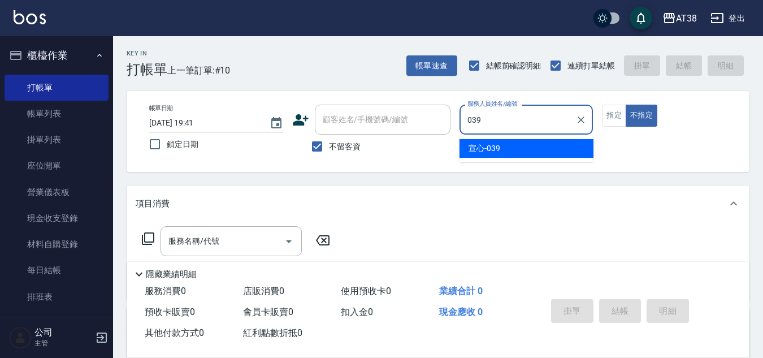
type input "宣心-039"
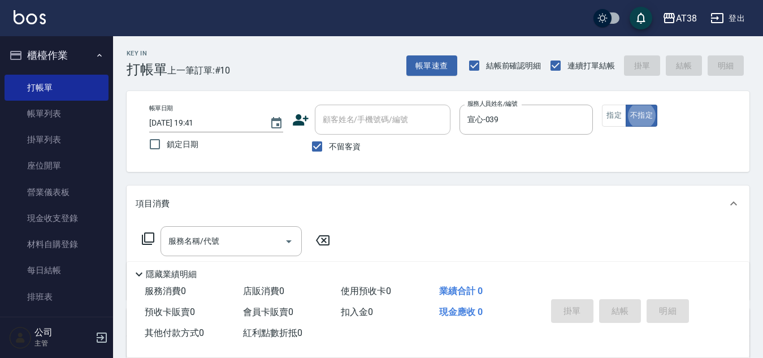
type button "false"
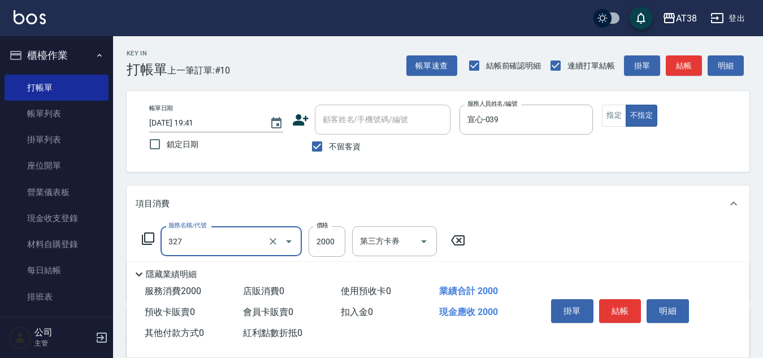
type input "溫塑燙(327)"
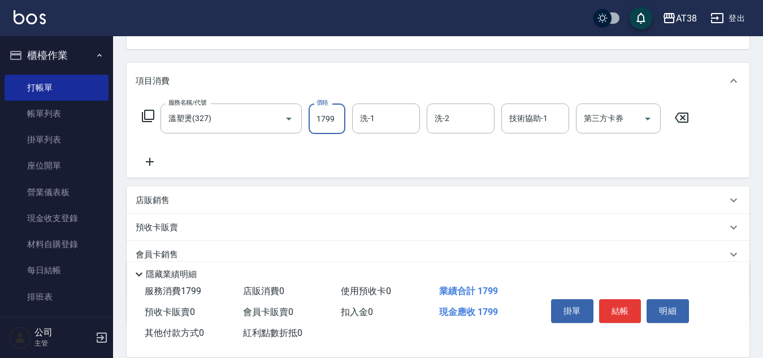
scroll to position [196, 0]
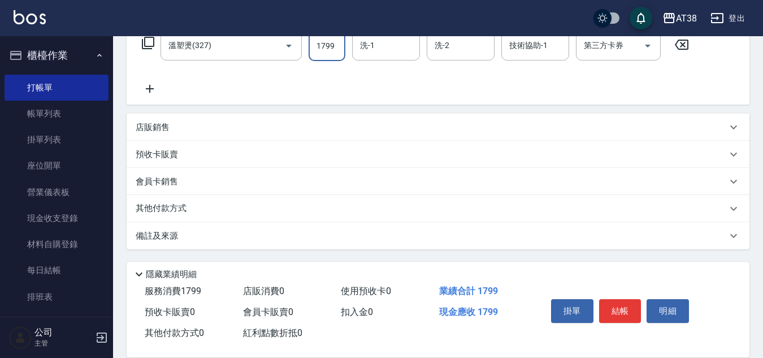
type input "1799"
click at [176, 209] on p "其他付款方式" at bounding box center [164, 208] width 57 height 12
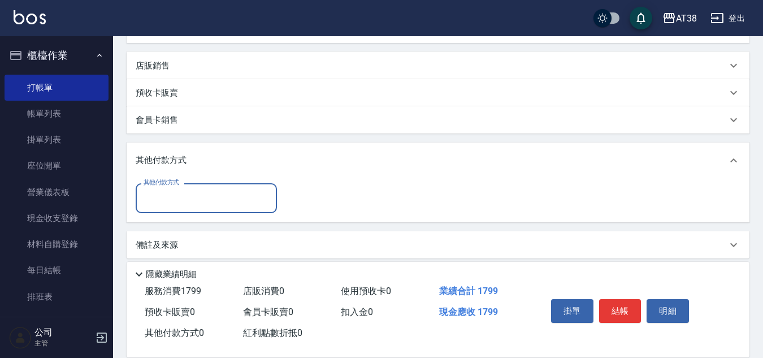
scroll to position [266, 0]
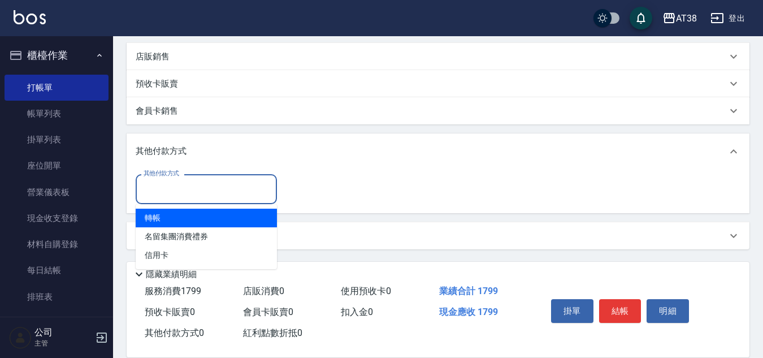
click at [163, 193] on input "其他付款方式" at bounding box center [206, 189] width 131 height 20
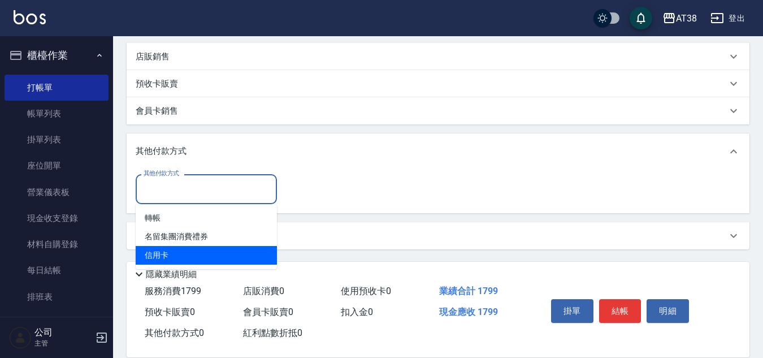
click at [156, 254] on span "信用卡" at bounding box center [206, 255] width 141 height 19
type input "信用卡"
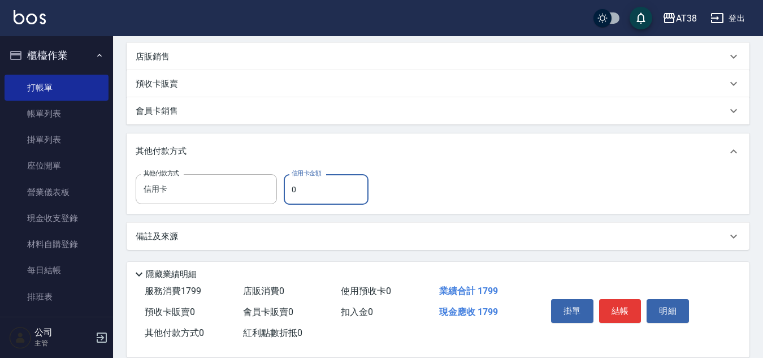
click at [292, 194] on input "0" at bounding box center [326, 189] width 85 height 31
type input "1799"
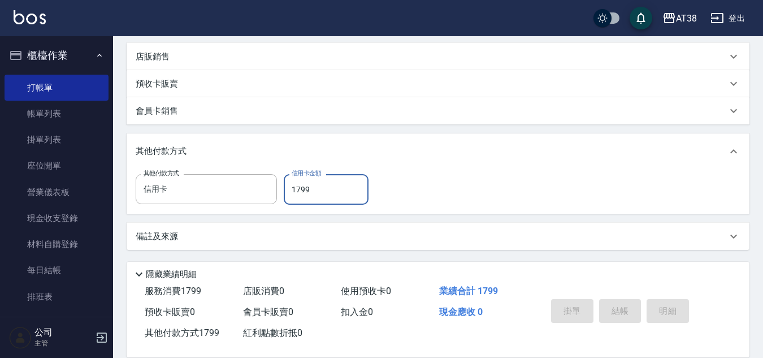
type input "[DATE] 19:52"
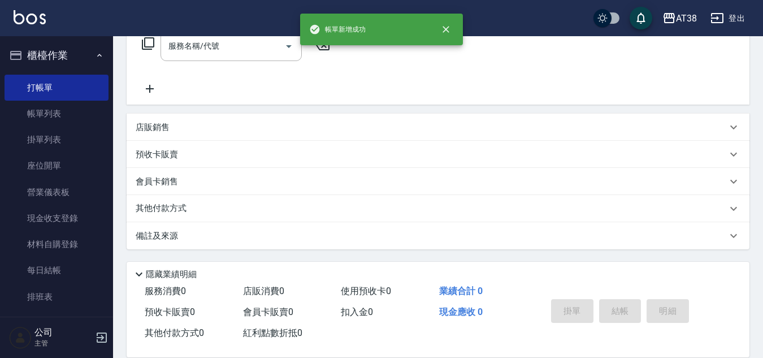
scroll to position [0, 0]
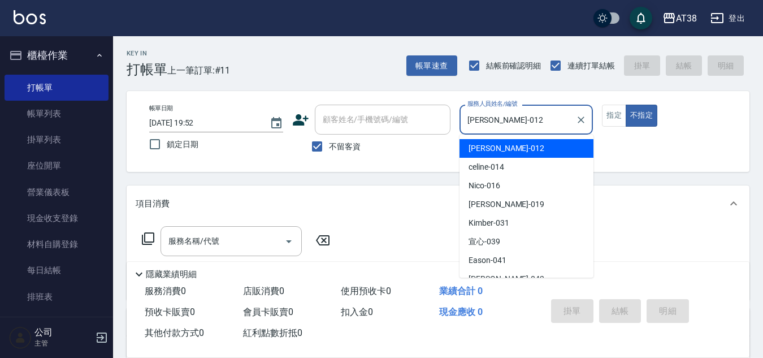
click at [511, 128] on input "[PERSON_NAME]-012" at bounding box center [518, 120] width 107 height 20
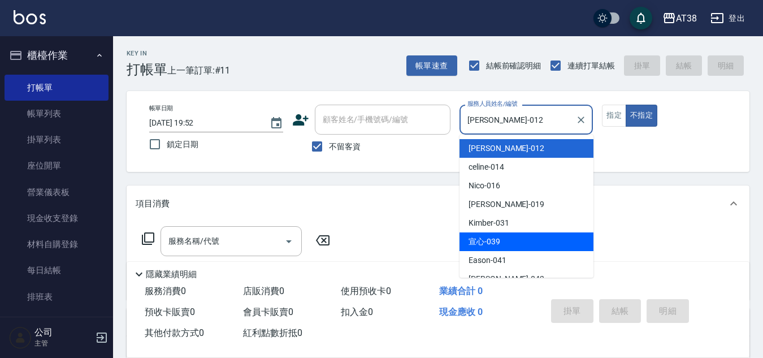
click at [494, 242] on span "宣心 -039" at bounding box center [484, 242] width 32 height 12
type input "宣心-039"
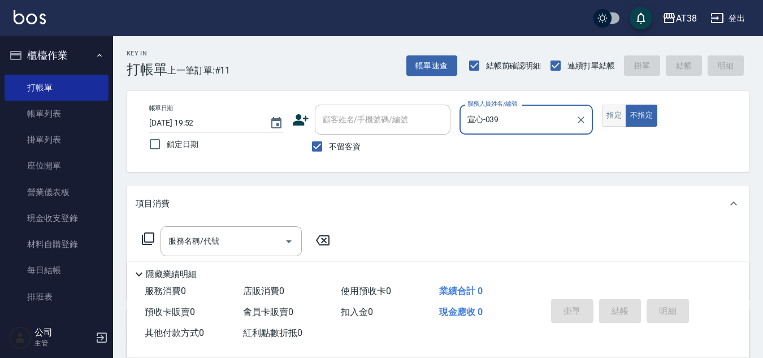
click at [607, 112] on button "指定" at bounding box center [614, 116] width 24 height 22
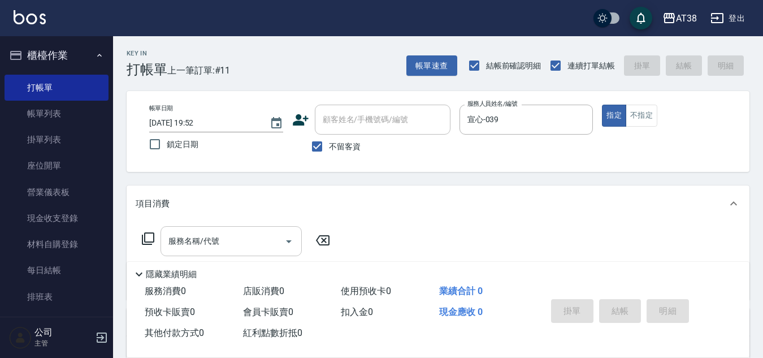
click at [236, 238] on input "服務名稱/代號" at bounding box center [223, 241] width 114 height 20
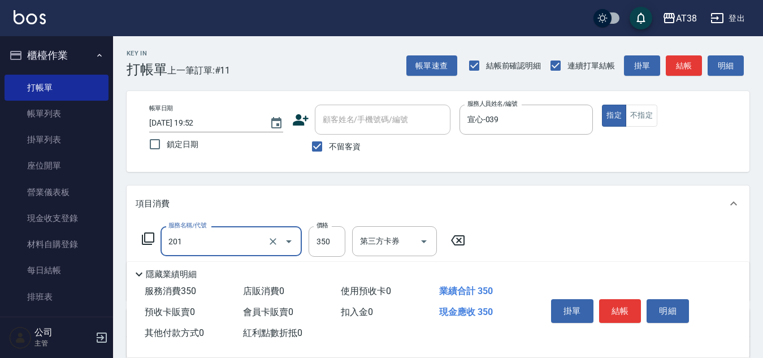
type input "洗髮(201)"
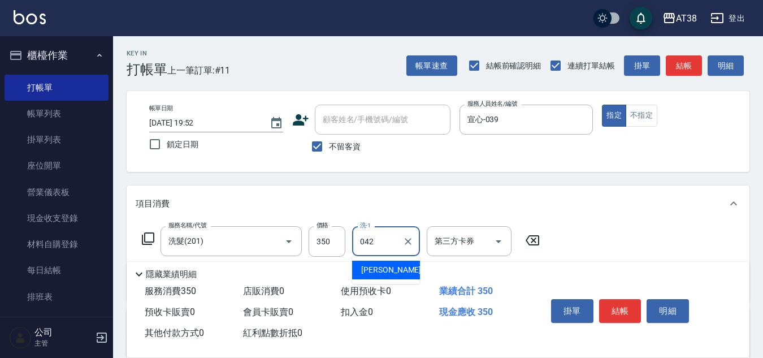
type input "[PERSON_NAME]-042"
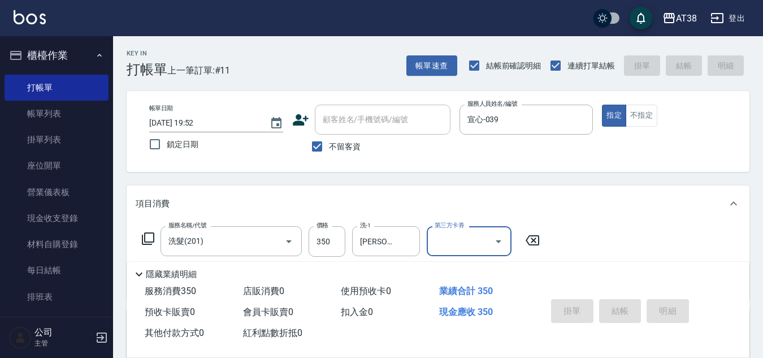
type input "[DATE] 19:55"
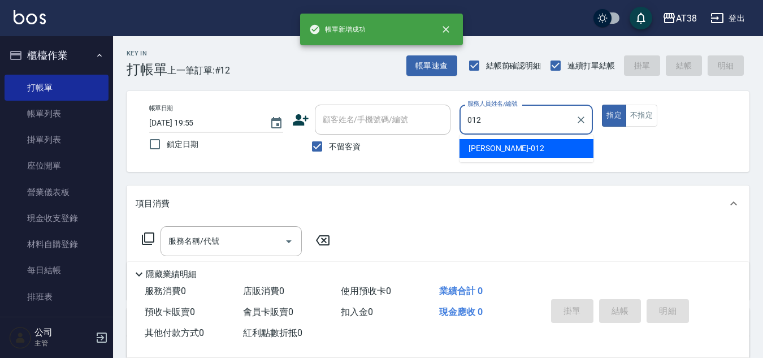
type input "[PERSON_NAME]-012"
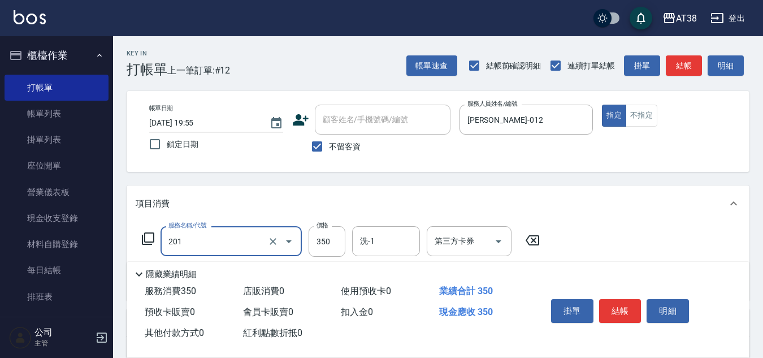
type input "洗髮(201)"
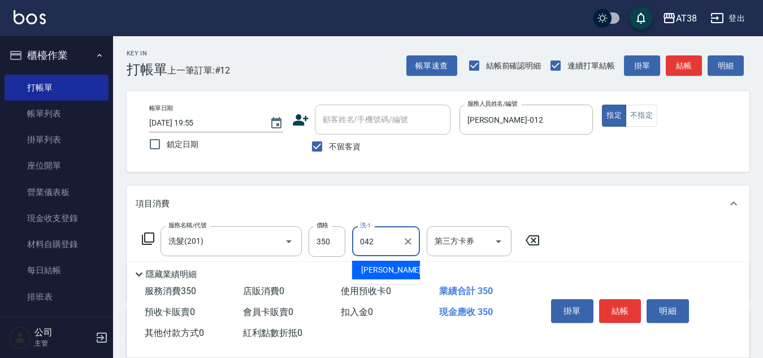
type input "[PERSON_NAME]-042"
